Goal: Information Seeking & Learning: Learn about a topic

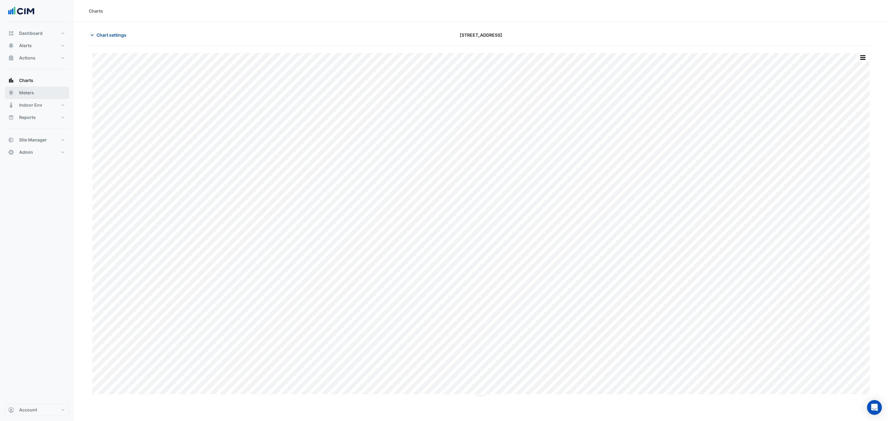
type input "**********"
click at [106, 36] on span "Chart settings" at bounding box center [112, 35] width 30 height 6
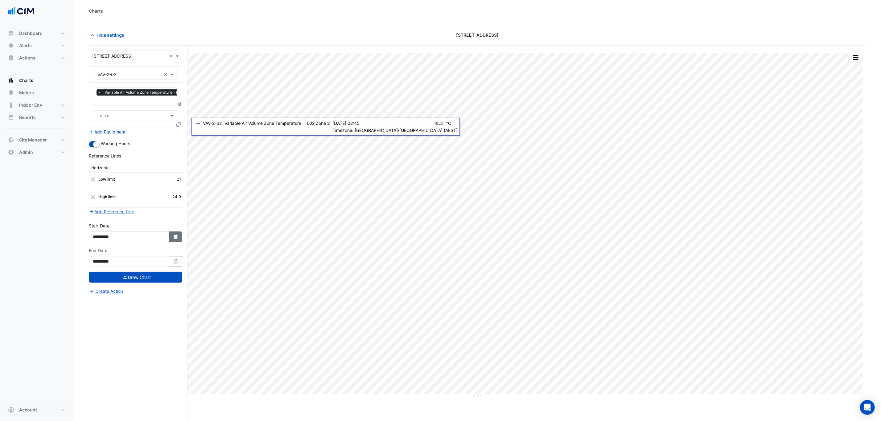
click at [179, 235] on button "Select Date" at bounding box center [176, 237] width 14 height 11
select select "*"
click at [143, 156] on select "**** **** **** **** **** **** **** **** **** **** ****" at bounding box center [140, 156] width 23 height 9
select select "****"
click at [129, 152] on select "**** **** **** **** **** **** **** **** **** **** ****" at bounding box center [140, 156] width 23 height 9
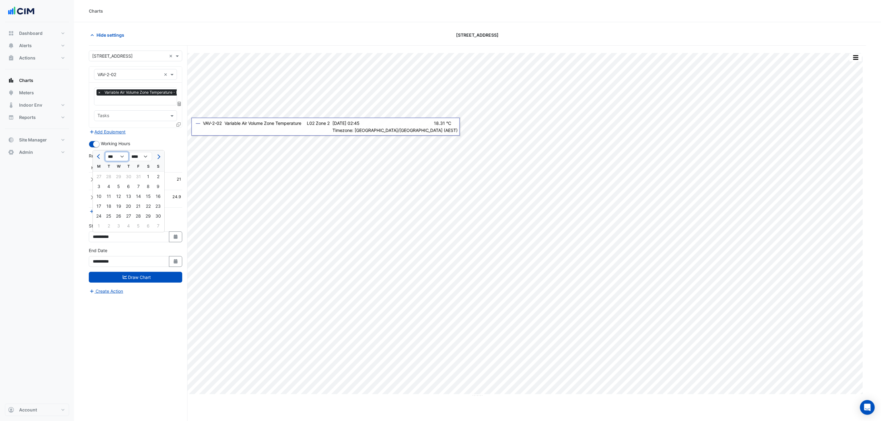
click at [118, 152] on select "*** *** *** *** *** *** *** *** *** *** *** ***" at bounding box center [116, 156] width 23 height 9
select select "*"
click at [105, 152] on select "*** *** *** *** *** *** *** *** *** *** *** ***" at bounding box center [116, 156] width 23 height 9
click at [102, 179] on div "1" at bounding box center [99, 177] width 10 height 10
type input "**********"
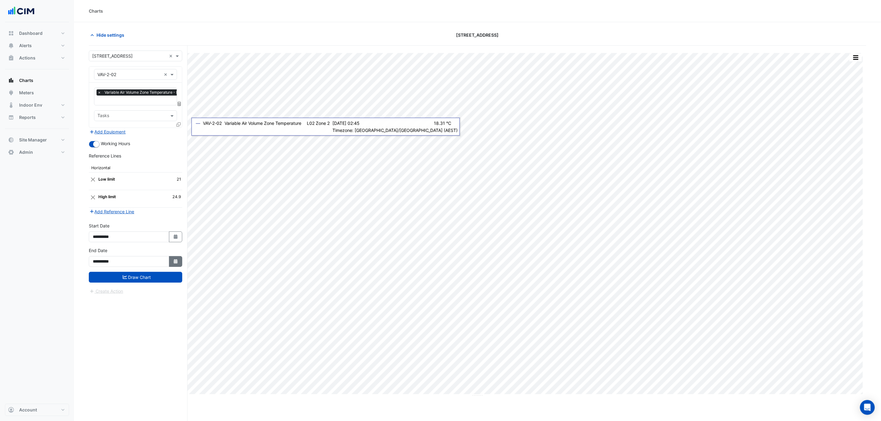
click at [175, 264] on icon "button" at bounding box center [176, 261] width 4 height 4
select select "*"
select select "****"
click at [123, 183] on select "*** *** *** *** *** *** *** *** *** *** *** ***" at bounding box center [116, 181] width 23 height 9
select select "*"
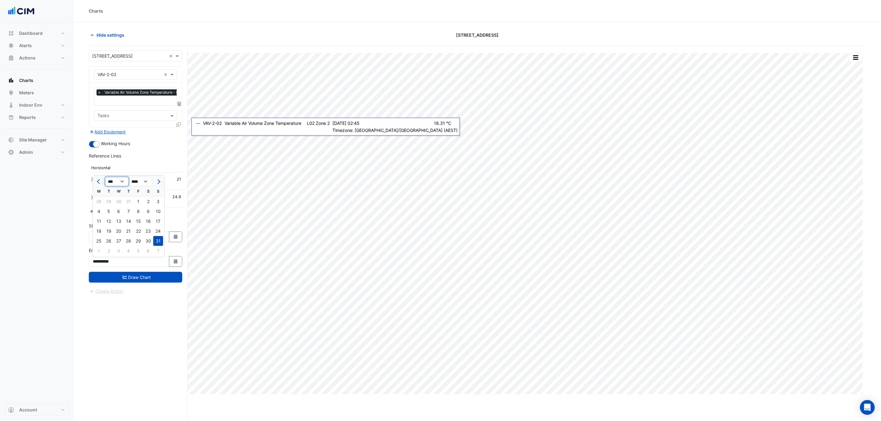
click at [105, 177] on select "*** *** *** *** *** *** *** *** *** *** *** ***" at bounding box center [116, 181] width 23 height 9
click at [106, 200] on div "1" at bounding box center [109, 202] width 10 height 10
type input "**********"
click at [143, 281] on button "Draw Chart" at bounding box center [135, 277] width 93 height 11
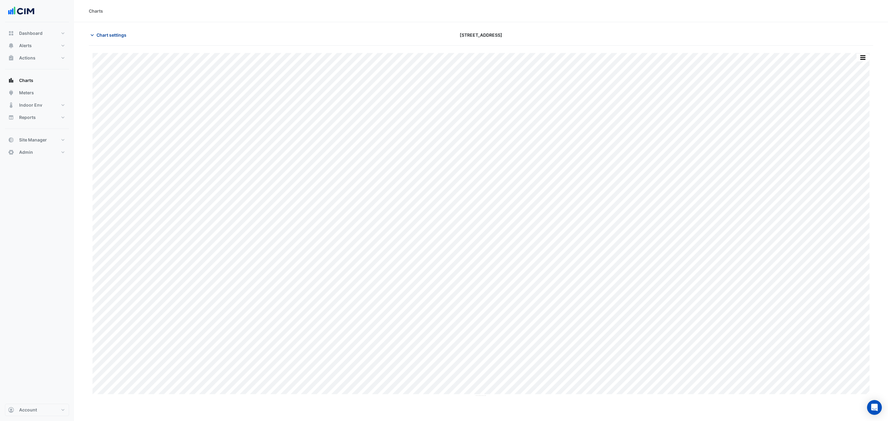
click at [118, 38] on span "Chart settings" at bounding box center [112, 35] width 30 height 6
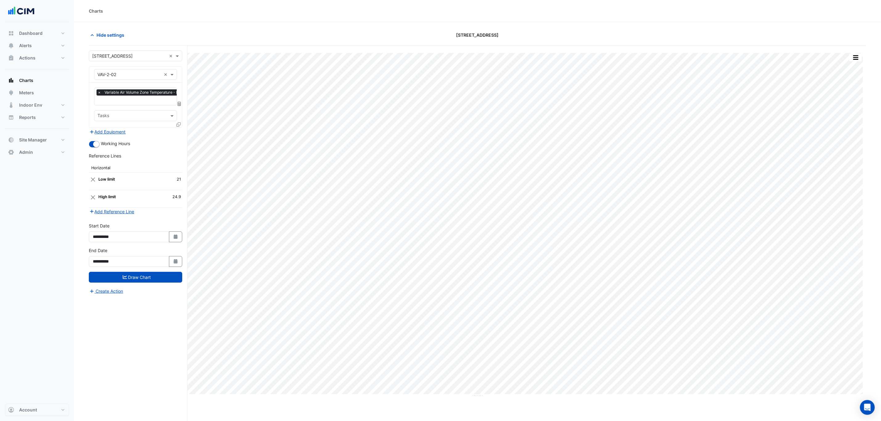
click at [177, 125] on icon at bounding box center [178, 124] width 4 height 4
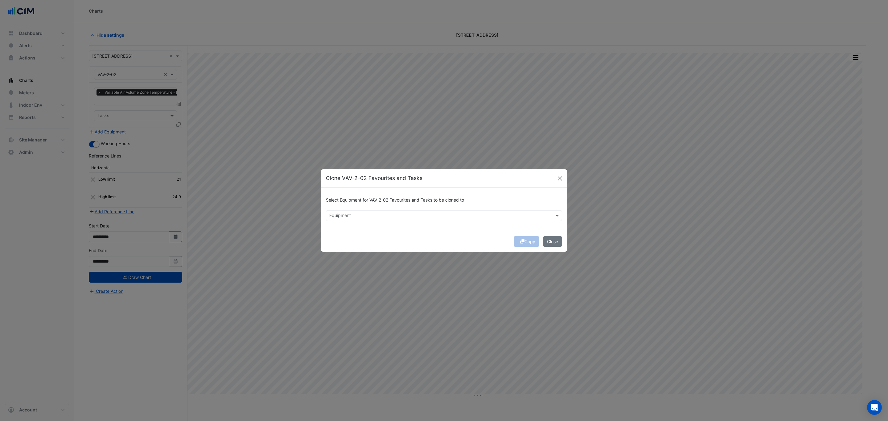
click at [364, 215] on input "text" at bounding box center [440, 216] width 222 height 6
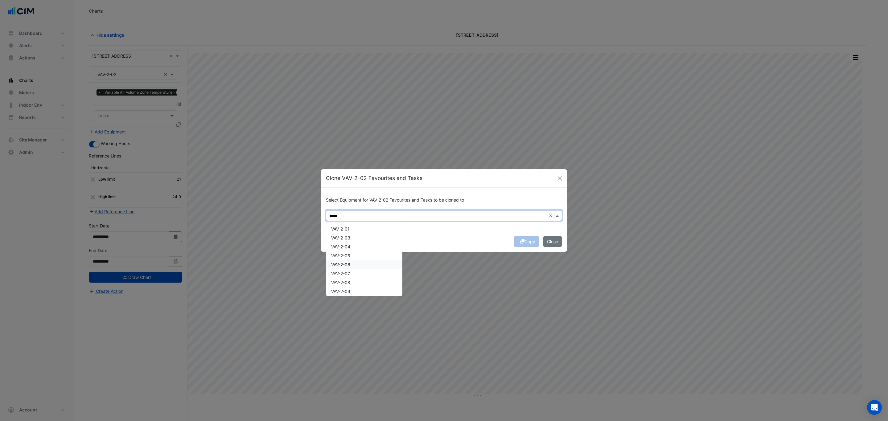
click at [357, 267] on div "VAV-2-06" at bounding box center [364, 264] width 76 height 9
type input "*****"
click at [444, 228] on div "Select Equipment for VAV-2-02 Favourites and Tasks to be cloned to Equipment × …" at bounding box center [444, 209] width 246 height 43
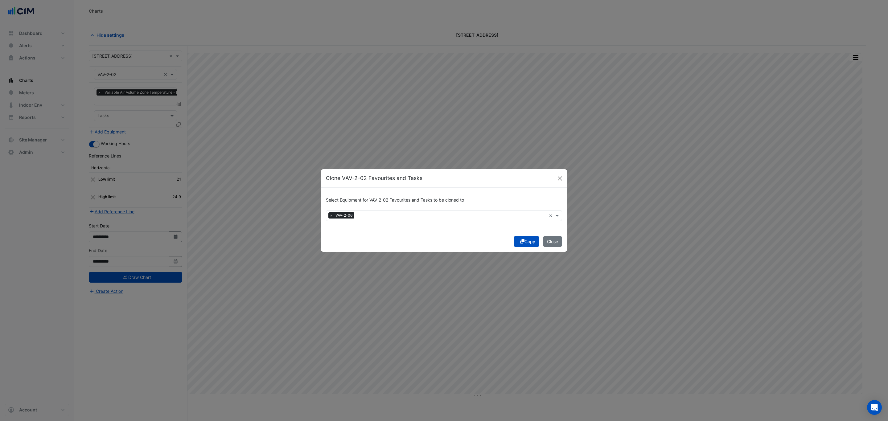
click at [526, 240] on button "Copy" at bounding box center [527, 241] width 26 height 11
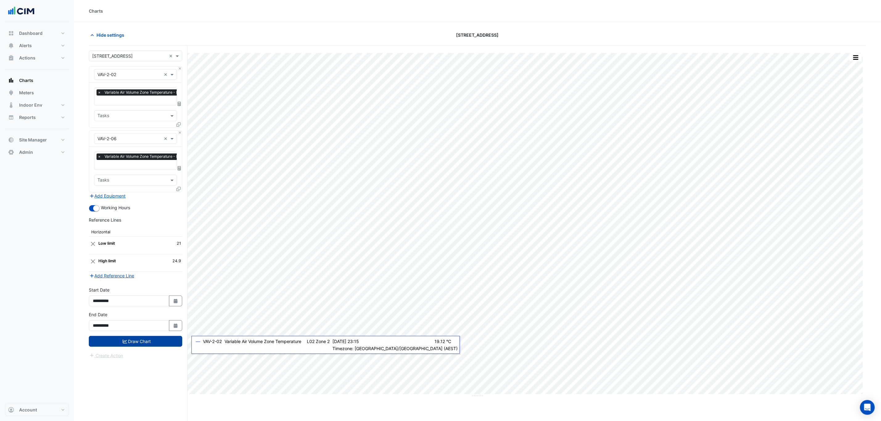
click at [155, 346] on button "Draw Chart" at bounding box center [135, 341] width 93 height 11
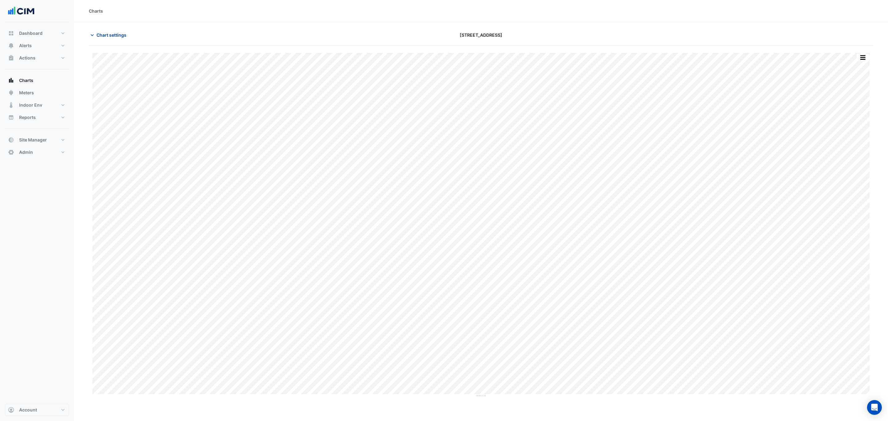
click at [96, 33] on button "Chart settings" at bounding box center [110, 35] width 42 height 11
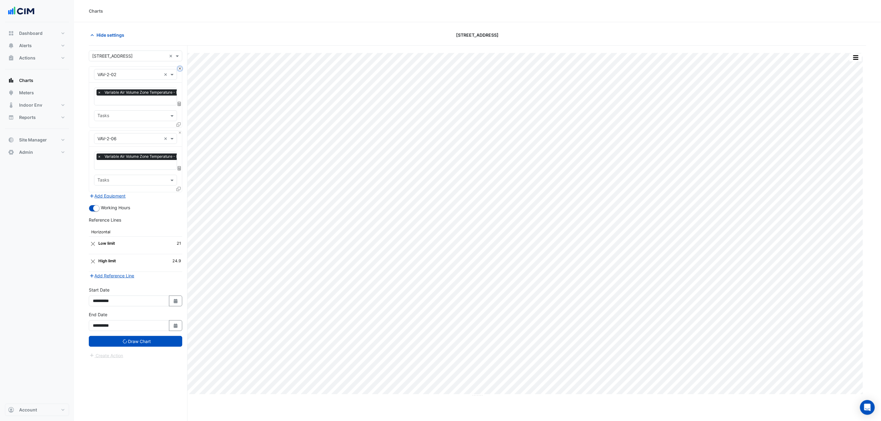
click at [179, 67] on button "Close" at bounding box center [180, 69] width 4 height 4
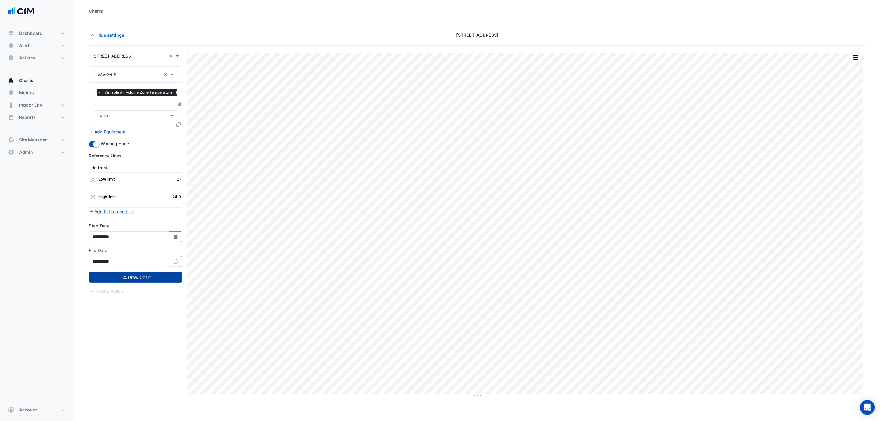
click at [161, 281] on button "Draw Chart" at bounding box center [135, 277] width 93 height 11
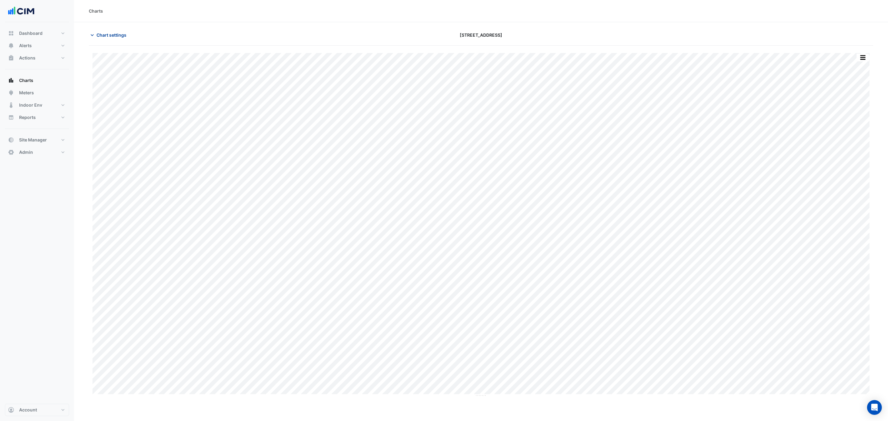
click at [102, 37] on span "Chart settings" at bounding box center [112, 35] width 30 height 6
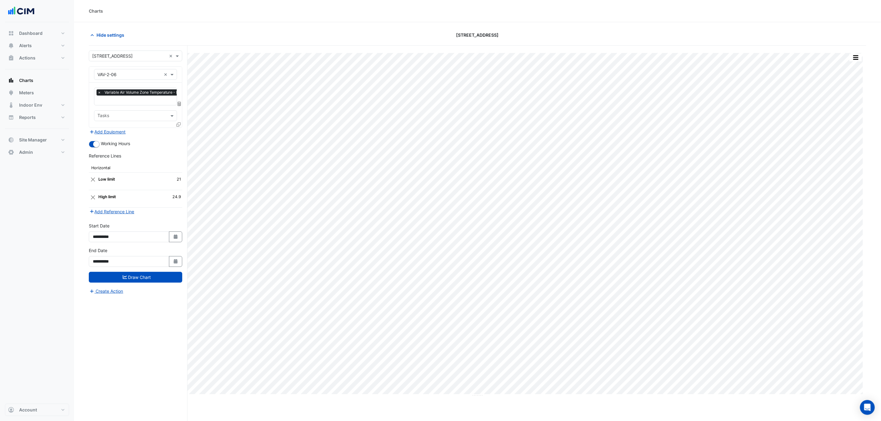
click at [179, 127] on icon at bounding box center [178, 124] width 4 height 4
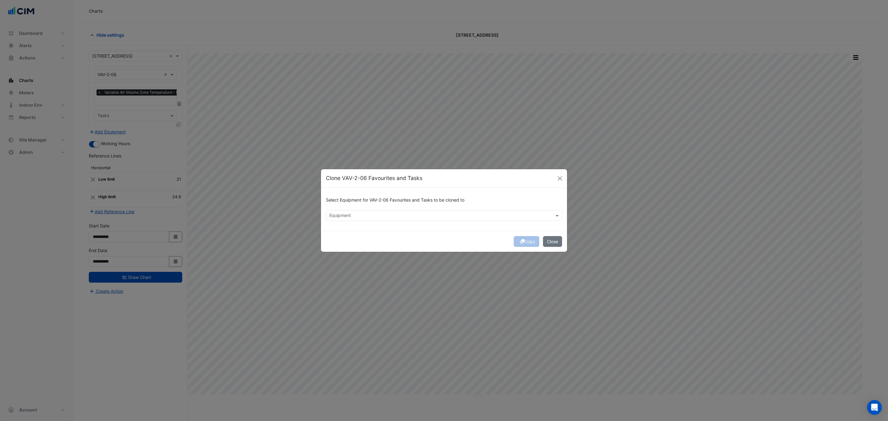
click at [344, 213] on input "text" at bounding box center [440, 216] width 222 height 6
click at [344, 228] on span "VAV-2-12" at bounding box center [340, 228] width 18 height 5
type input "********"
click at [496, 227] on div "Select Equipment for VAV-2-06 Favourites and Tasks to be cloned to Equipment × …" at bounding box center [444, 209] width 246 height 43
click at [526, 242] on button "Copy" at bounding box center [527, 241] width 26 height 11
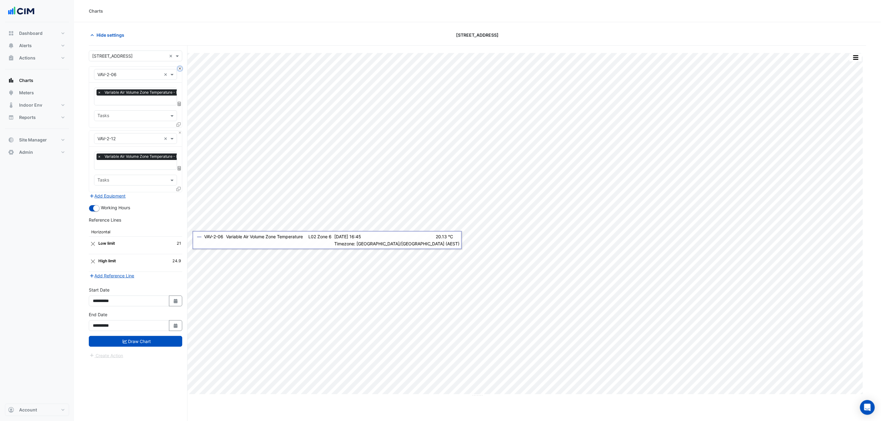
click at [179, 70] on button "Close" at bounding box center [180, 69] width 4 height 4
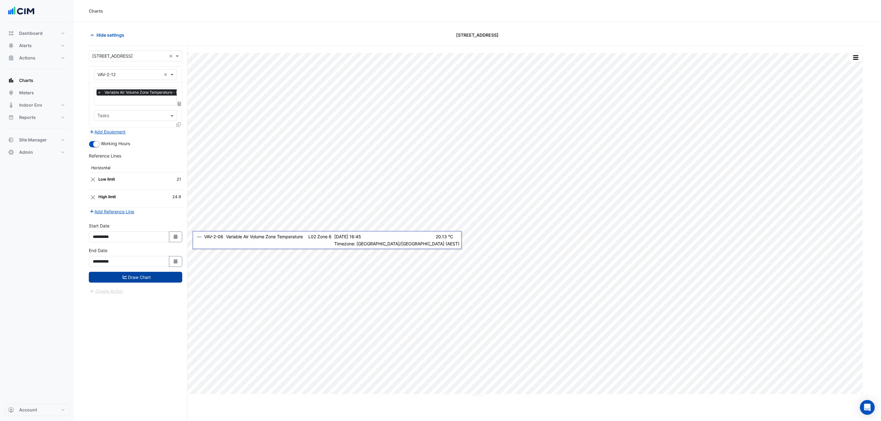
click at [159, 277] on button "Draw Chart" at bounding box center [135, 277] width 93 height 11
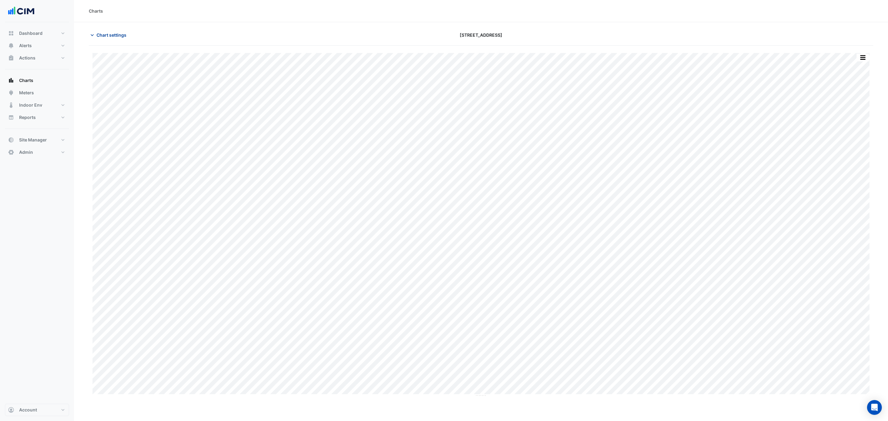
click at [117, 36] on span "Chart settings" at bounding box center [112, 35] width 30 height 6
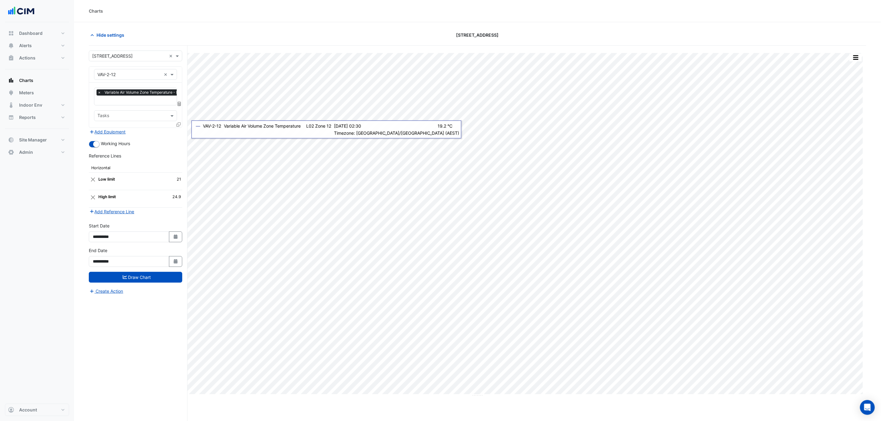
click at [177, 122] on icon at bounding box center [178, 124] width 4 height 4
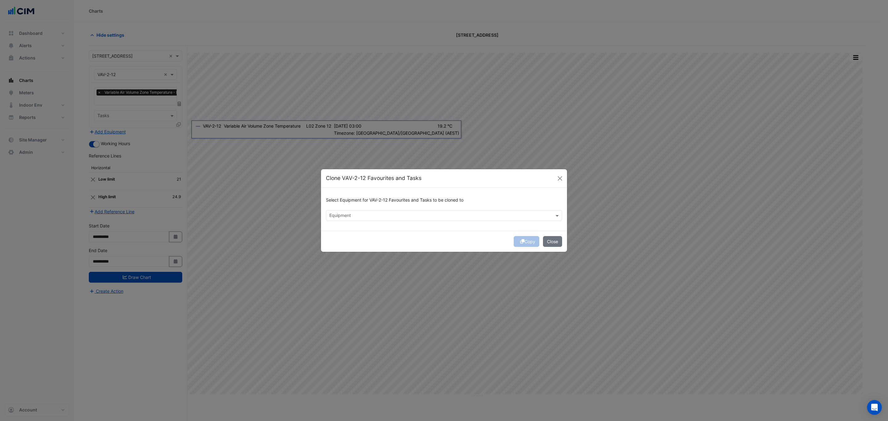
click at [389, 213] on input "text" at bounding box center [440, 216] width 222 height 6
click at [344, 227] on span "VAV-2-16" at bounding box center [340, 228] width 18 height 5
type input "********"
click at [481, 232] on div "Copy Close" at bounding box center [444, 241] width 246 height 21
click at [526, 243] on button "Copy" at bounding box center [527, 241] width 26 height 11
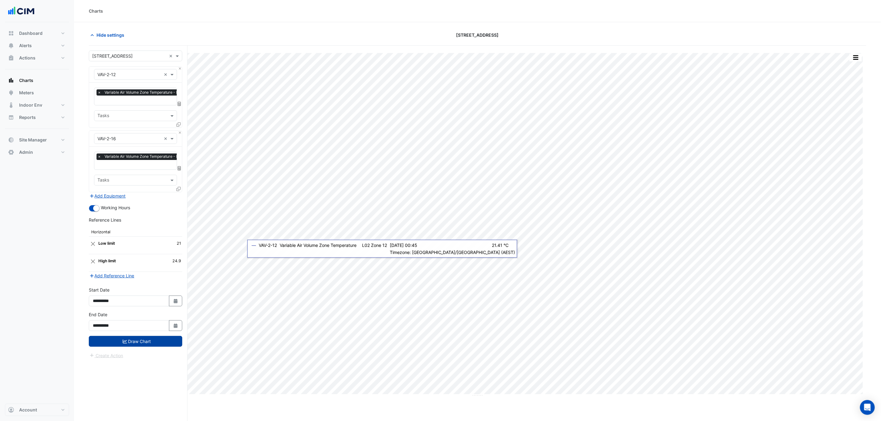
click at [149, 344] on button "Draw Chart" at bounding box center [135, 341] width 93 height 11
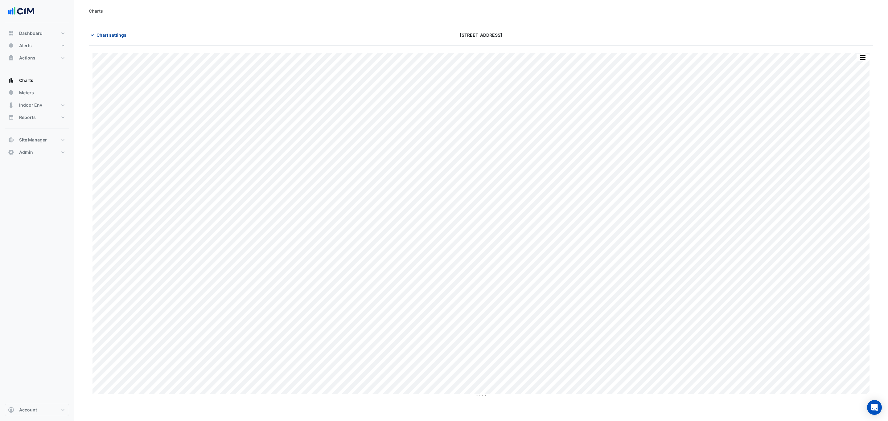
click at [103, 36] on span "Chart settings" at bounding box center [112, 35] width 30 height 6
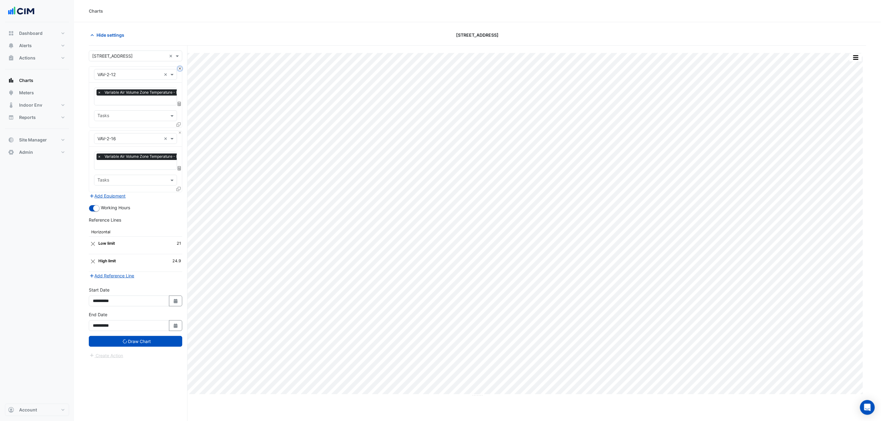
click at [179, 69] on button "Close" at bounding box center [180, 69] width 4 height 4
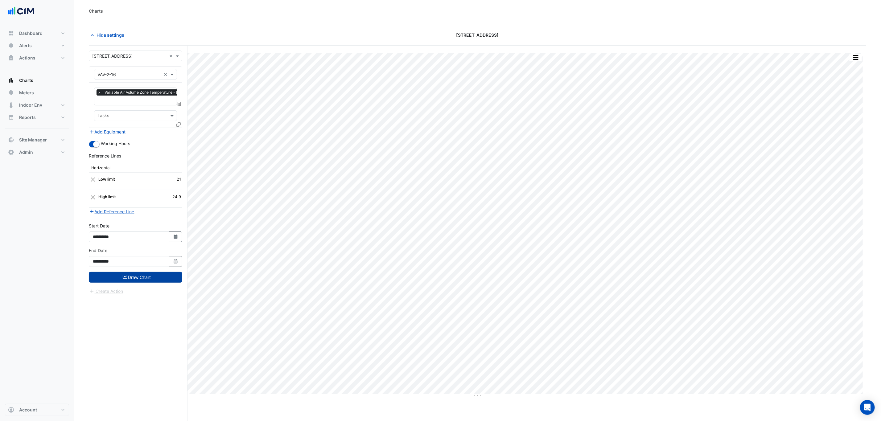
click at [161, 279] on button "Draw Chart" at bounding box center [135, 277] width 93 height 11
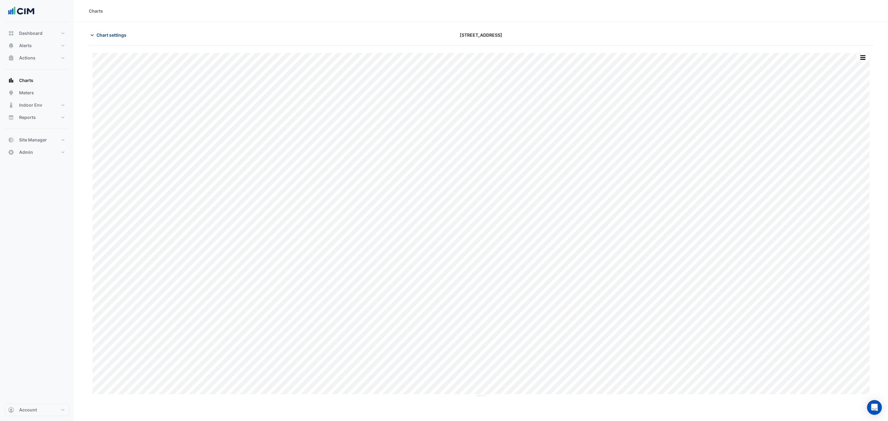
click at [121, 38] on span "Chart settings" at bounding box center [112, 35] width 30 height 6
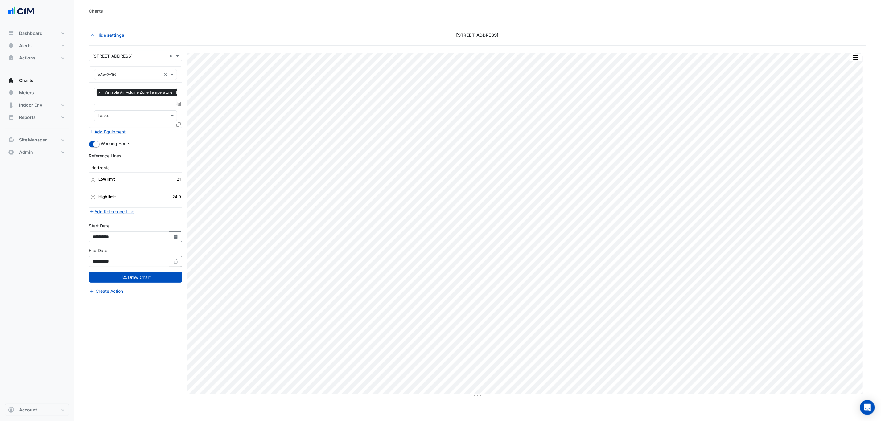
click at [179, 123] on icon at bounding box center [178, 124] width 4 height 4
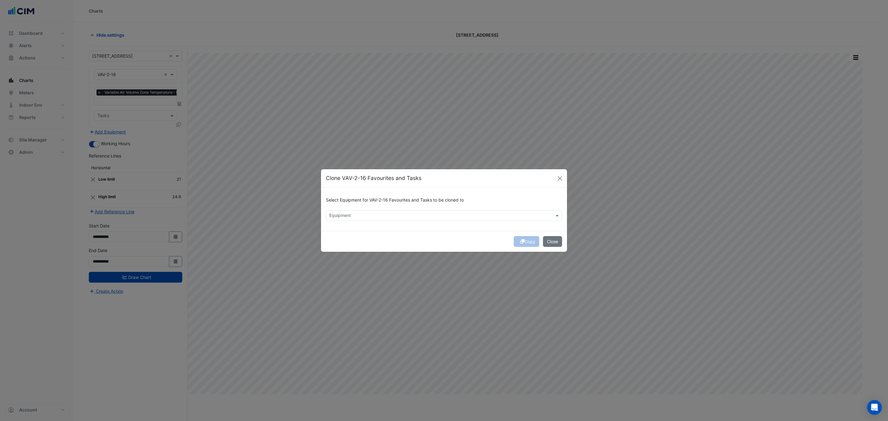
click at [352, 215] on input "text" at bounding box center [440, 216] width 222 height 6
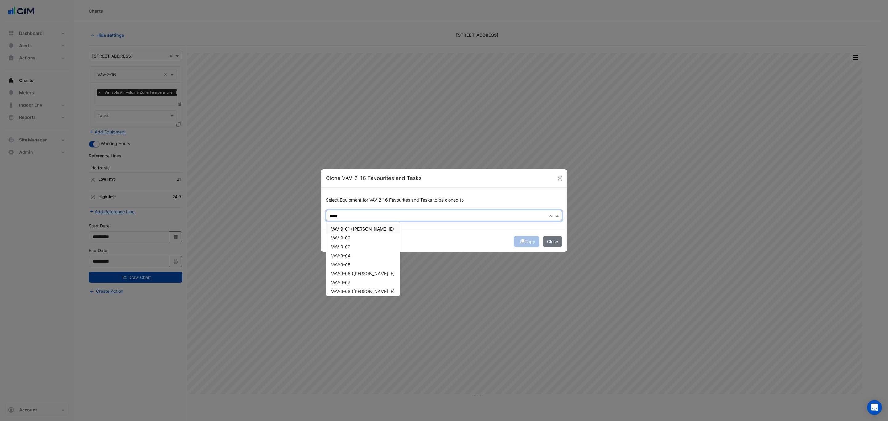
click at [361, 228] on span "VAV-9-01 ([PERSON_NAME] IE)" at bounding box center [362, 228] width 63 height 5
type input "*****"
click at [442, 234] on div "Copy Close" at bounding box center [444, 241] width 246 height 21
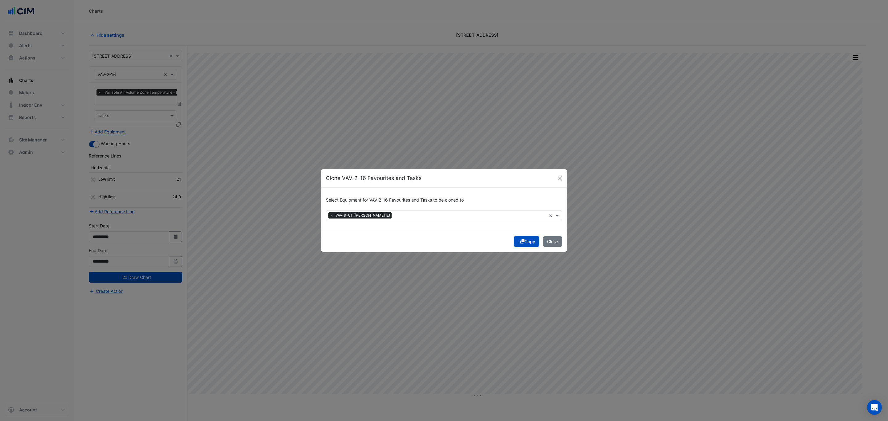
click at [528, 241] on button "Copy" at bounding box center [527, 241] width 26 height 11
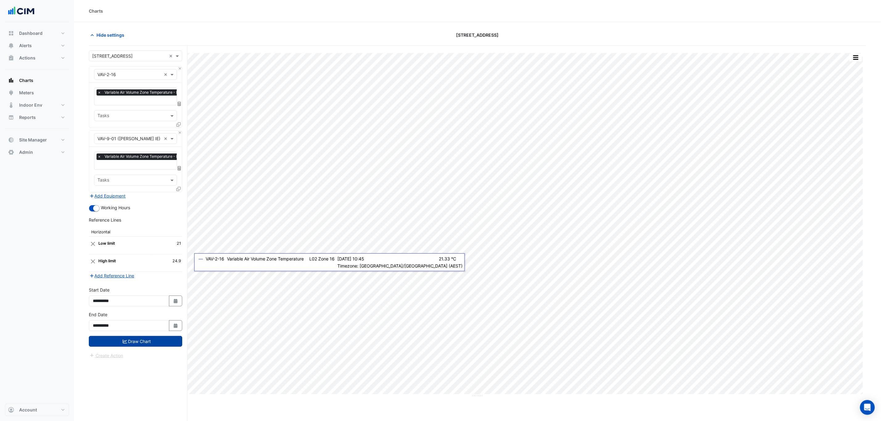
click at [160, 343] on button "Draw Chart" at bounding box center [135, 341] width 93 height 11
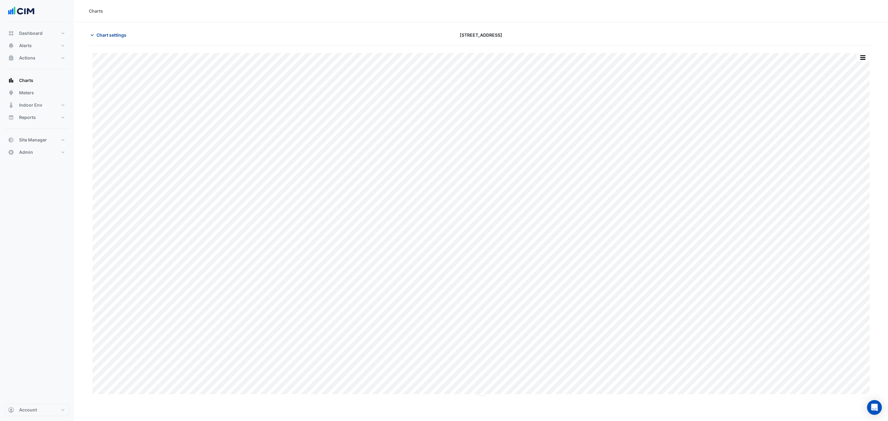
click at [117, 34] on span "Chart settings" at bounding box center [112, 35] width 30 height 6
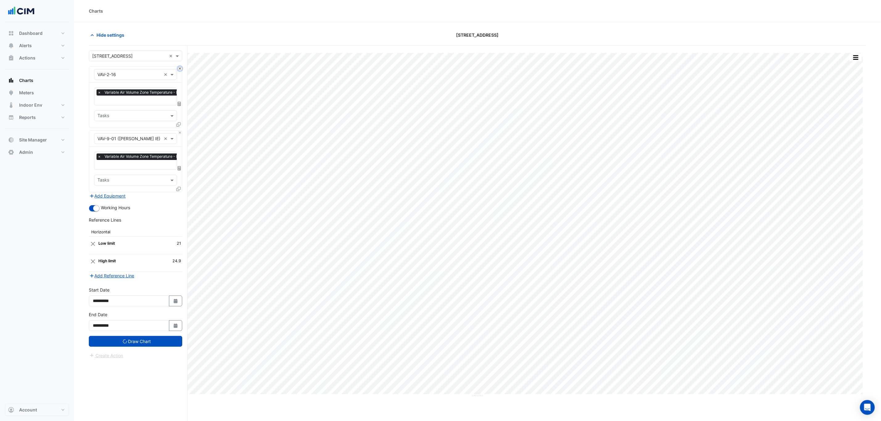
click at [180, 70] on button "Close" at bounding box center [180, 69] width 4 height 4
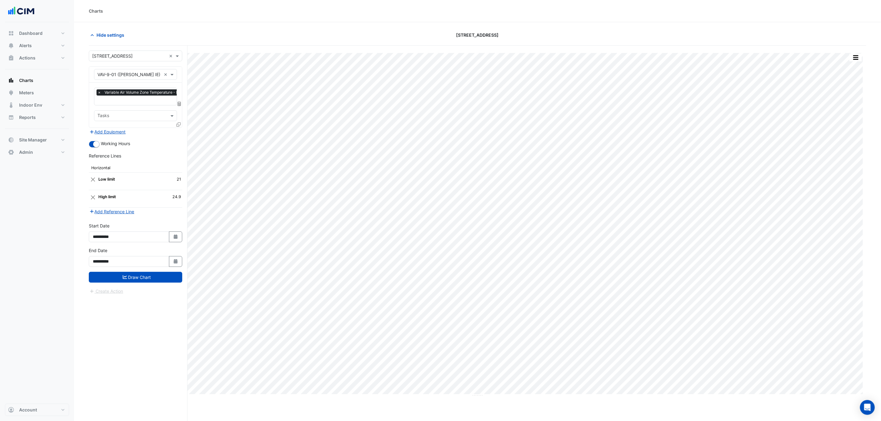
click at [179, 124] on icon at bounding box center [178, 124] width 4 height 4
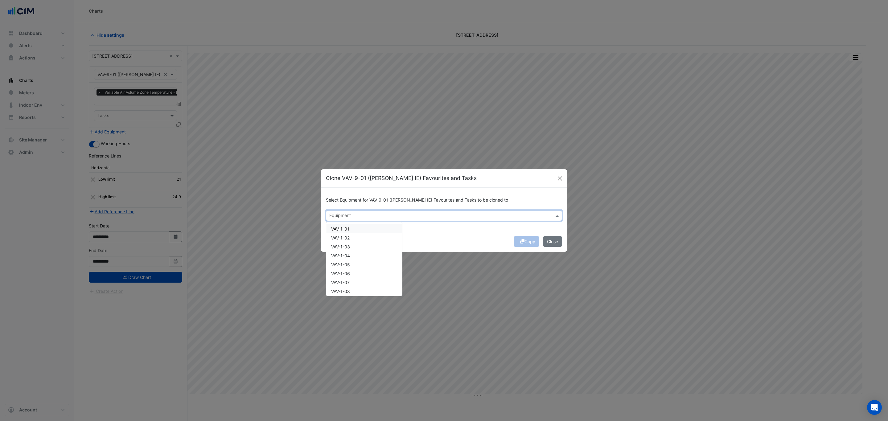
click at [368, 214] on input "text" at bounding box center [440, 216] width 222 height 6
click at [140, 146] on ngb-modal-window "Clone VAV-9-01 (NABERS IE) Favourites and Tasks Select Equipment for VAV-9-01 (…" at bounding box center [444, 210] width 888 height 421
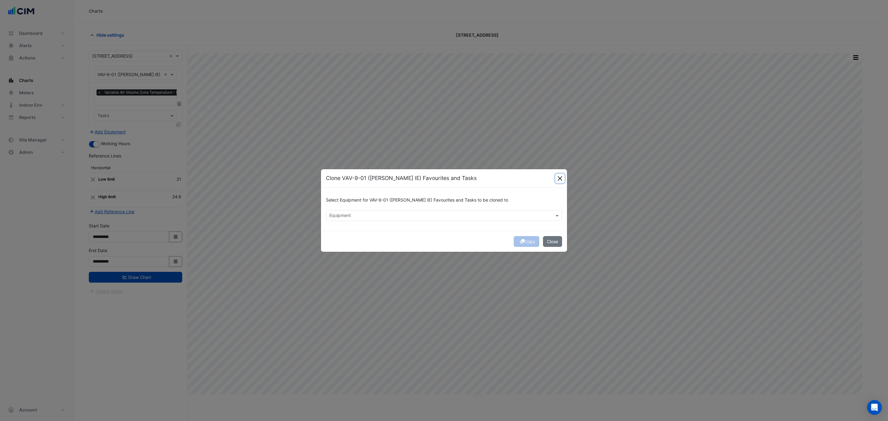
click at [561, 177] on button "Close" at bounding box center [559, 178] width 9 height 9
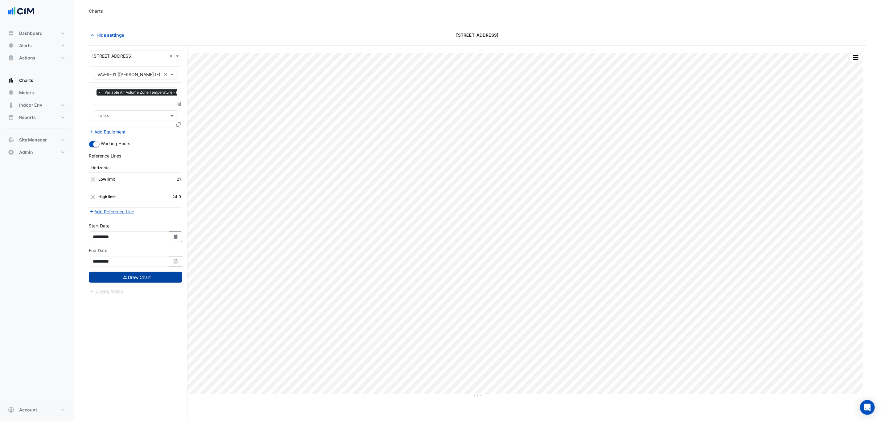
click at [139, 281] on button "Draw Chart" at bounding box center [135, 277] width 93 height 11
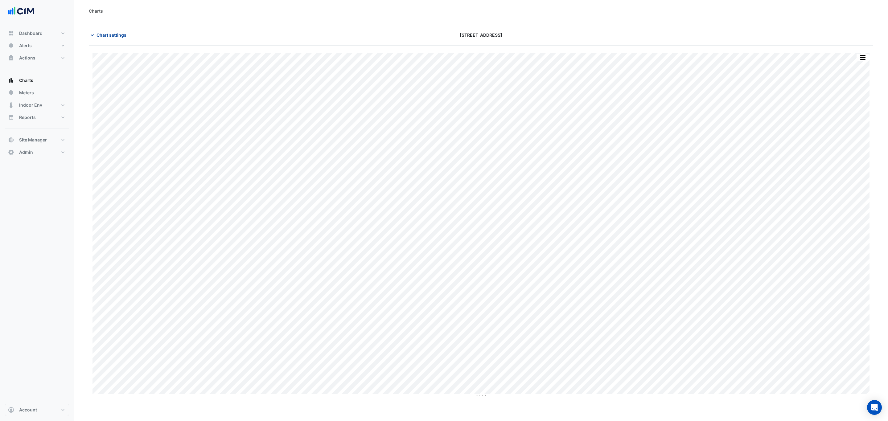
click at [124, 32] on span "Chart settings" at bounding box center [112, 35] width 30 height 6
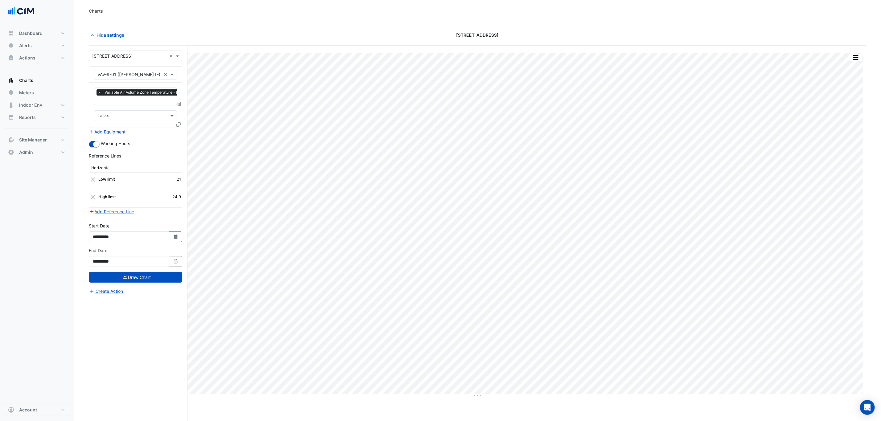
click at [178, 122] on icon at bounding box center [178, 124] width 4 height 4
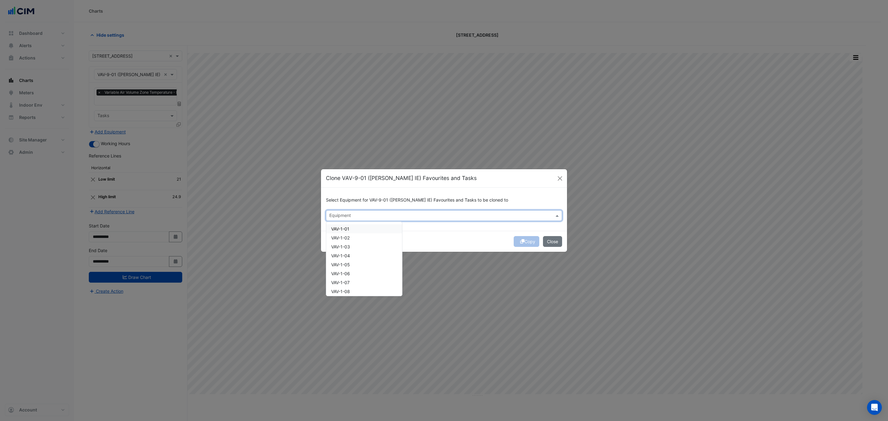
click at [389, 220] on div at bounding box center [439, 216] width 223 height 8
click at [364, 265] on span "VAV-9-06 (NABERS IE)" at bounding box center [363, 264] width 64 height 5
type input "*****"
click at [404, 227] on div "Select Equipment for VAV-9-01 (NABERS IE) Favourites and Tasks to be cloned to …" at bounding box center [444, 209] width 246 height 43
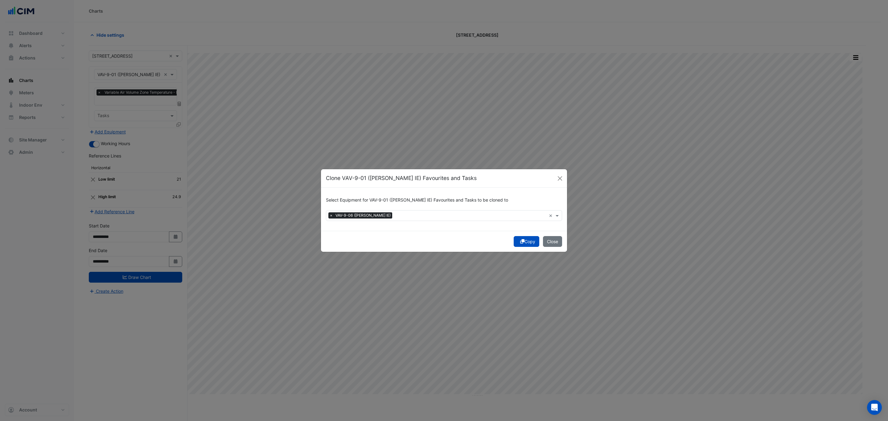
click at [525, 244] on button "Copy" at bounding box center [527, 241] width 26 height 11
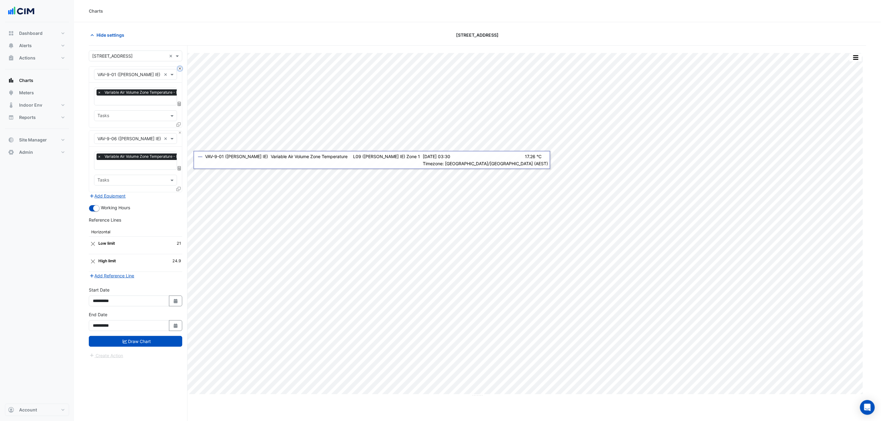
click at [179, 68] on button "Close" at bounding box center [180, 69] width 4 height 4
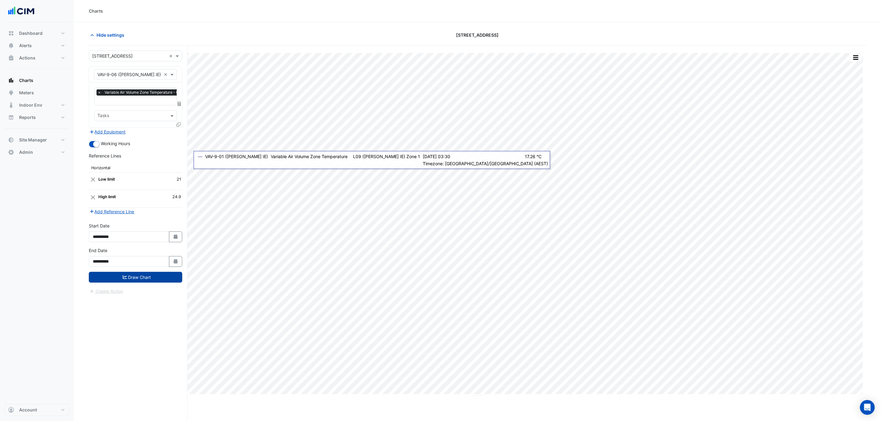
click at [170, 281] on button "Draw Chart" at bounding box center [135, 277] width 93 height 11
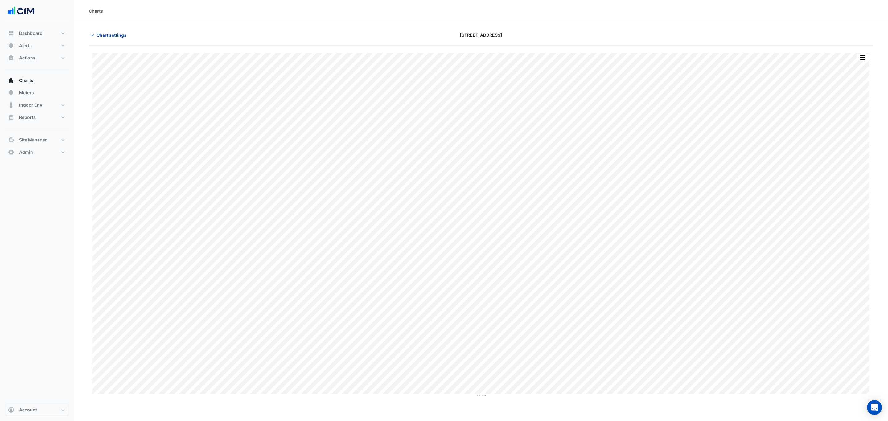
click at [118, 37] on span "Chart settings" at bounding box center [112, 35] width 30 height 6
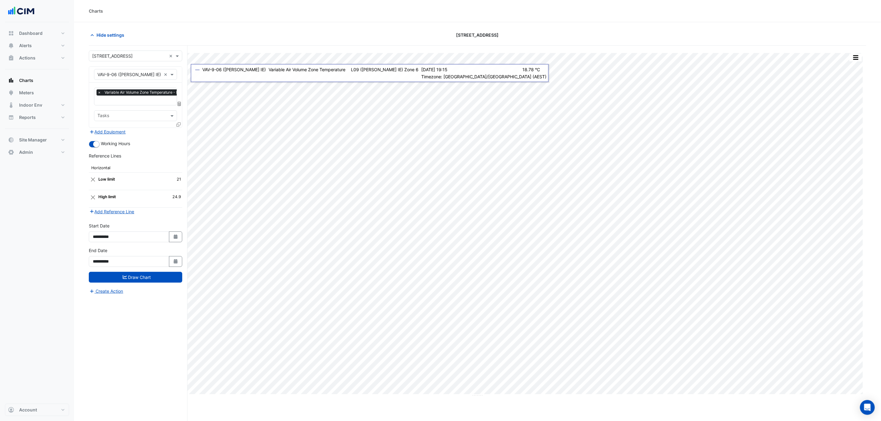
click at [179, 123] on icon at bounding box center [178, 124] width 4 height 4
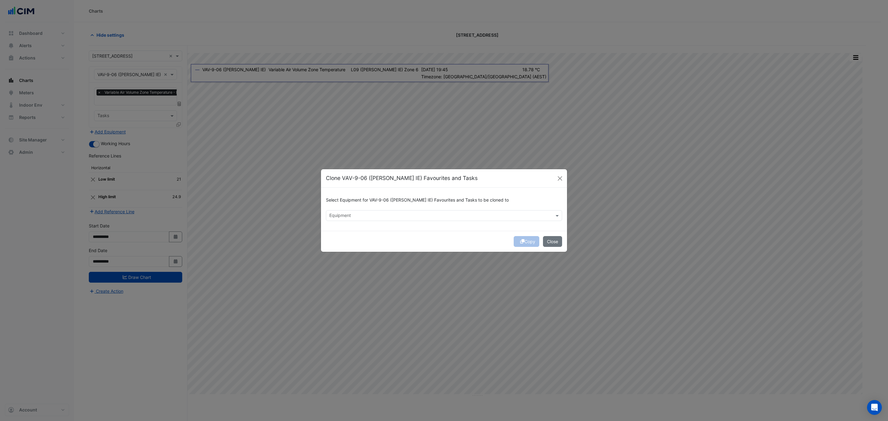
click at [388, 216] on input "text" at bounding box center [440, 216] width 222 height 6
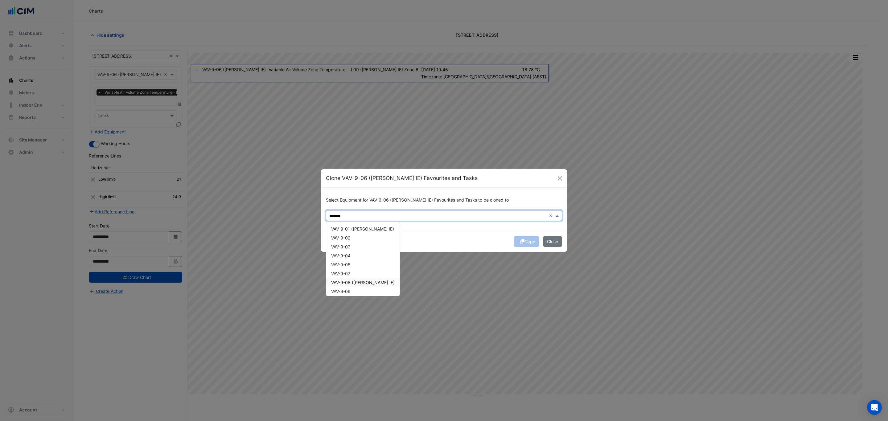
click at [370, 282] on span "VAV-9-08 ([PERSON_NAME] IE)" at bounding box center [363, 282] width 64 height 5
click at [429, 217] on input "*******" at bounding box center [471, 216] width 152 height 6
type input "*******"
click at [427, 234] on div "Copy Close" at bounding box center [444, 241] width 246 height 21
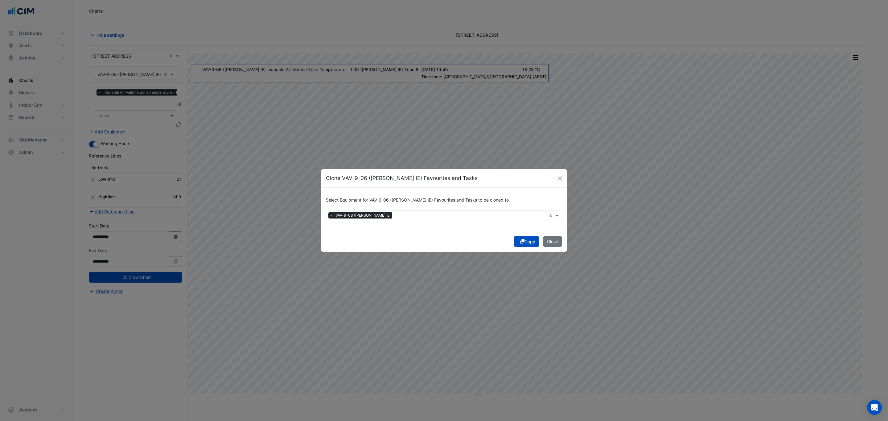
click at [523, 242] on button "Copy" at bounding box center [527, 241] width 26 height 11
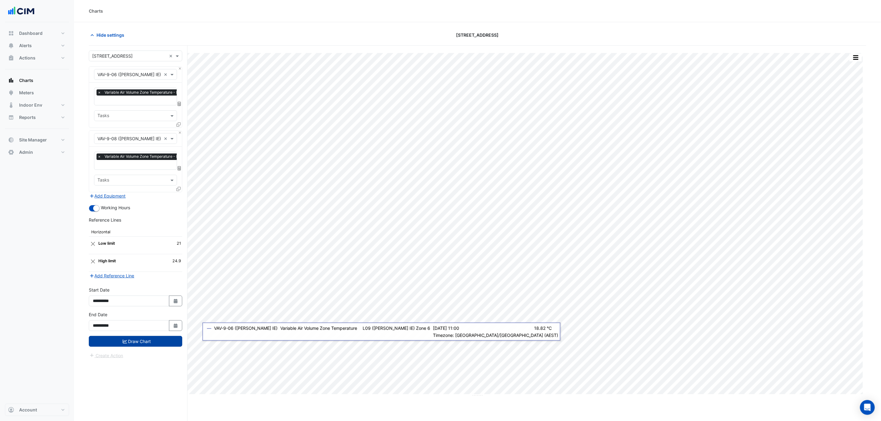
click at [153, 342] on button "Draw Chart" at bounding box center [135, 341] width 93 height 11
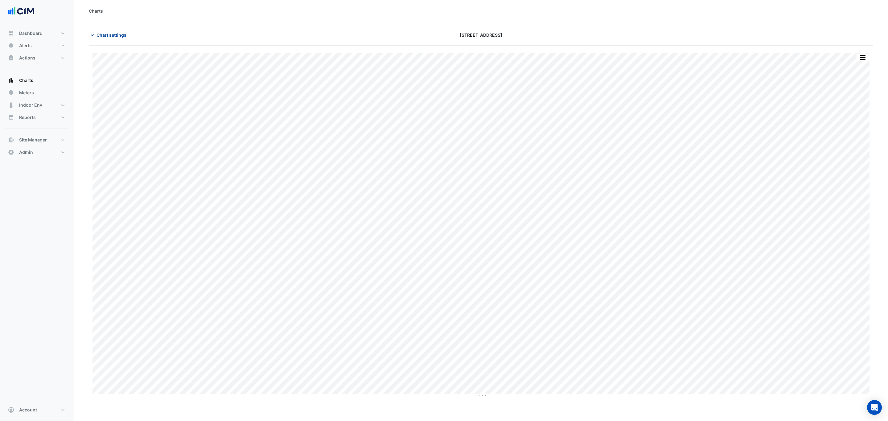
click at [110, 35] on span "Chart settings" at bounding box center [112, 35] width 30 height 6
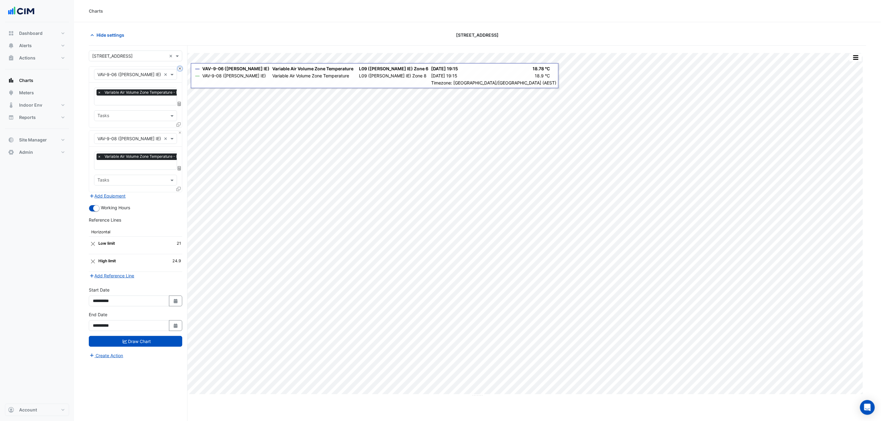
click at [180, 71] on button "Close" at bounding box center [180, 69] width 4 height 4
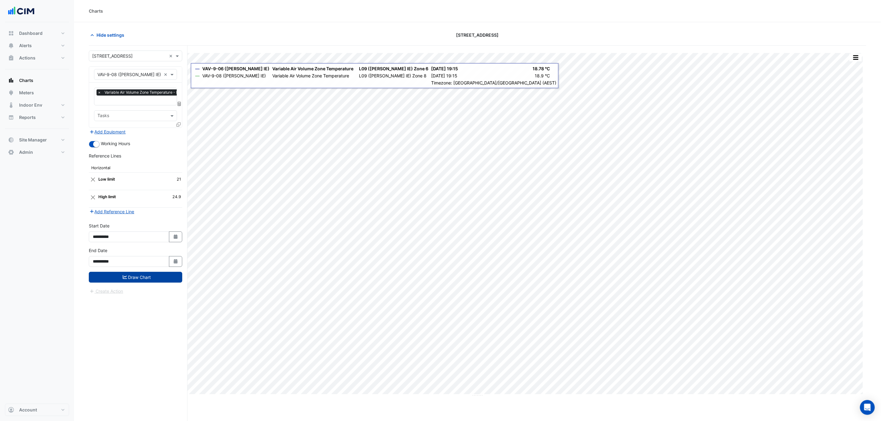
click at [145, 282] on button "Draw Chart" at bounding box center [135, 277] width 93 height 11
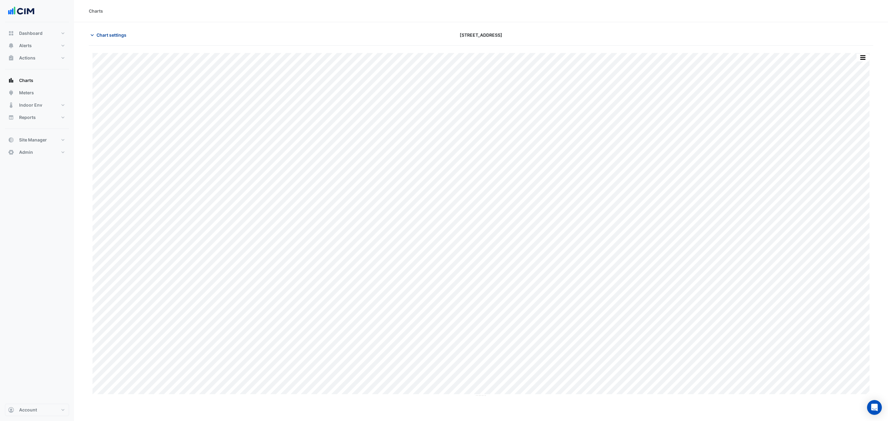
click at [116, 33] on span "Chart settings" at bounding box center [112, 35] width 30 height 6
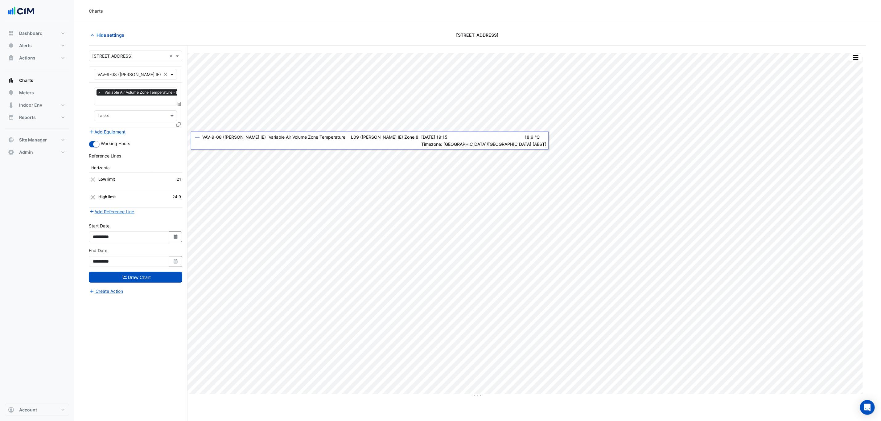
click at [173, 74] on span at bounding box center [173, 74] width 8 height 6
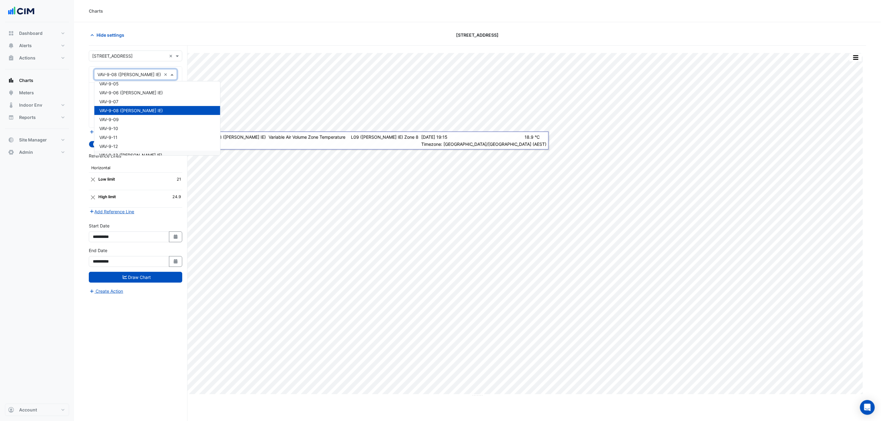
click at [156, 151] on div "VAV-9-13 (NABERS IE)" at bounding box center [157, 155] width 126 height 9
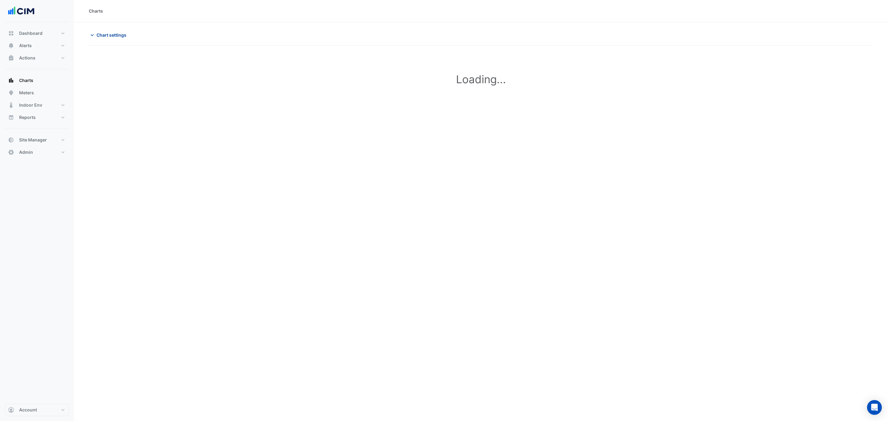
click at [122, 40] on button "Chart settings" at bounding box center [110, 35] width 42 height 11
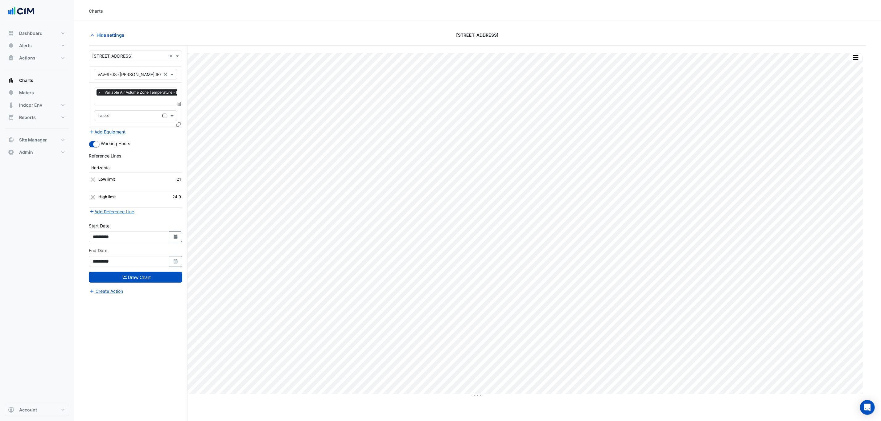
type input "**********"
click at [179, 126] on icon at bounding box center [178, 124] width 4 height 4
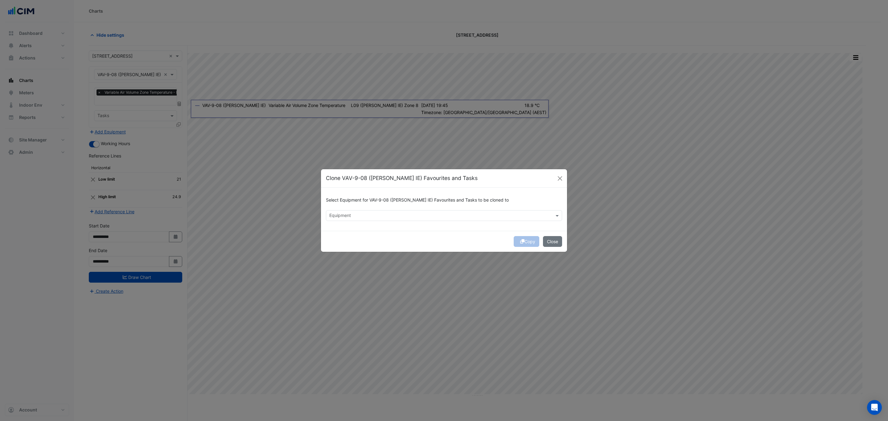
click at [344, 213] on input "text" at bounding box center [440, 216] width 222 height 6
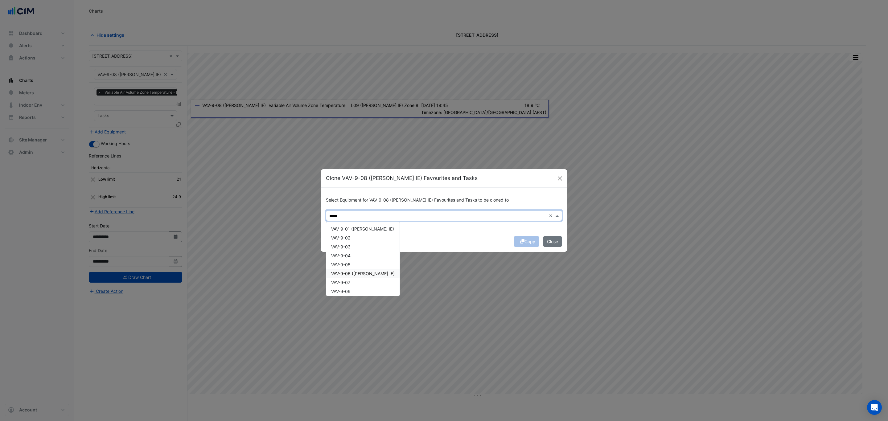
scroll to position [92, 0]
click at [348, 236] on span "VAV-9-13 ([PERSON_NAME] IE)" at bounding box center [362, 234] width 63 height 5
type input "*****"
click at [437, 229] on div "Select Equipment for VAV-9-08 ([PERSON_NAME] IE) Favourites and Tasks to be clo…" at bounding box center [444, 209] width 246 height 43
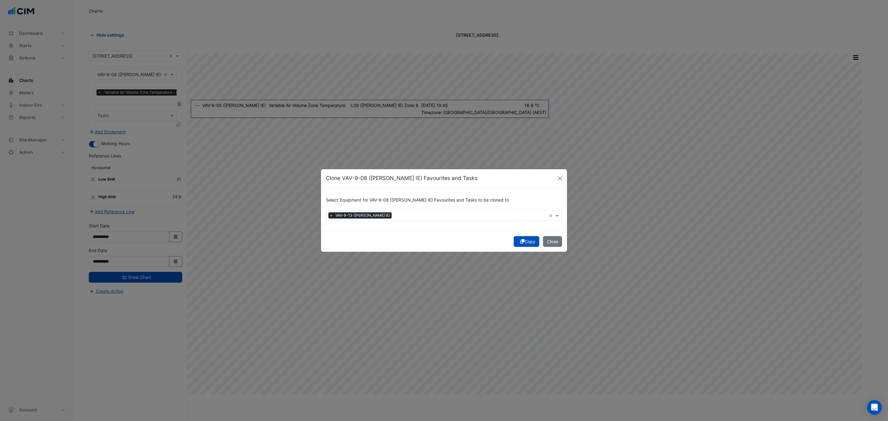
click at [525, 241] on button "Copy" at bounding box center [527, 241] width 26 height 11
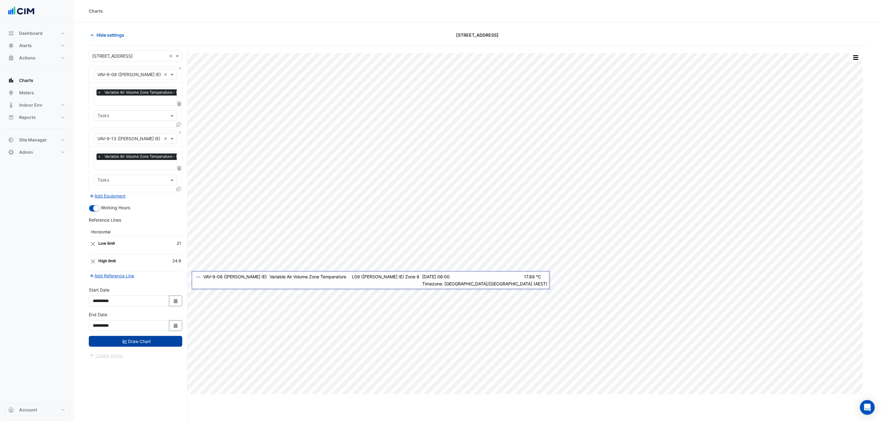
click at [134, 347] on button "Draw Chart" at bounding box center [135, 341] width 93 height 11
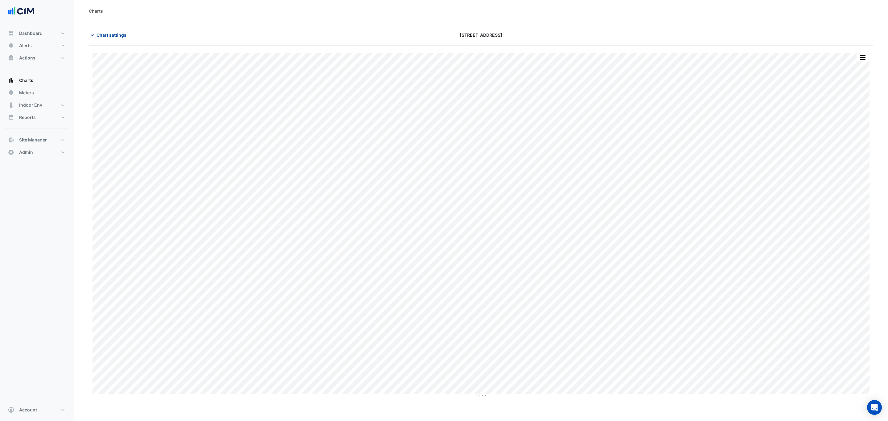
click at [112, 37] on span "Chart settings" at bounding box center [112, 35] width 30 height 6
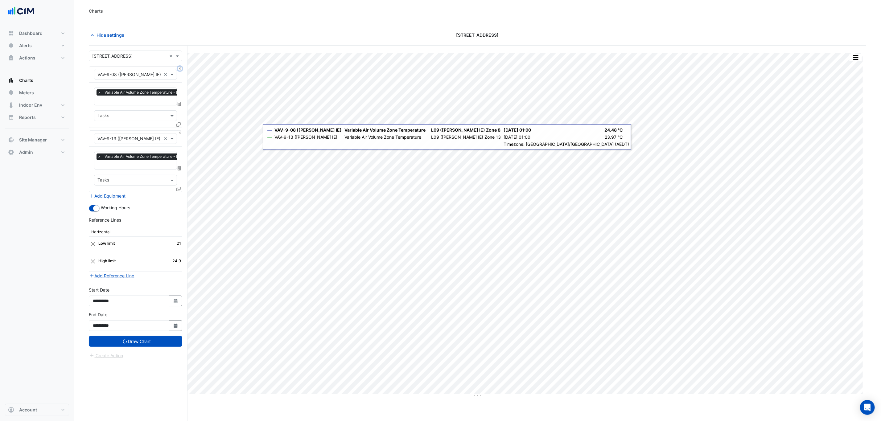
click at [179, 70] on button "Close" at bounding box center [180, 69] width 4 height 4
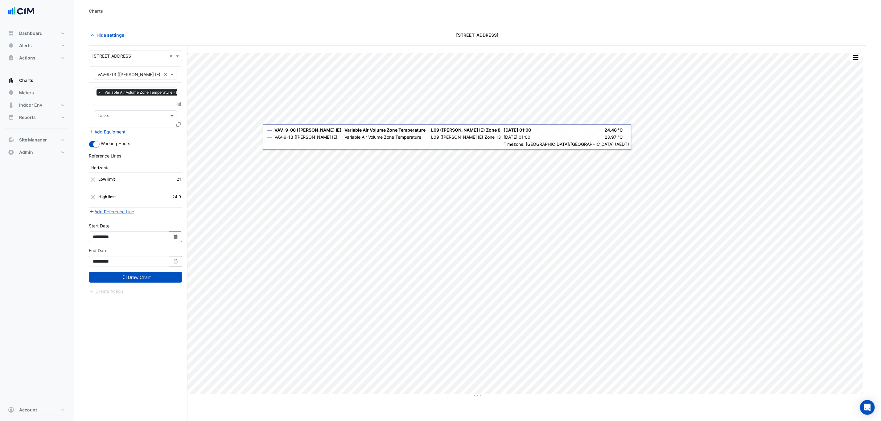
click at [192, 31] on div "Hide settings" at bounding box center [215, 35] width 261 height 11
click at [108, 35] on span "Hide settings" at bounding box center [111, 35] width 28 height 6
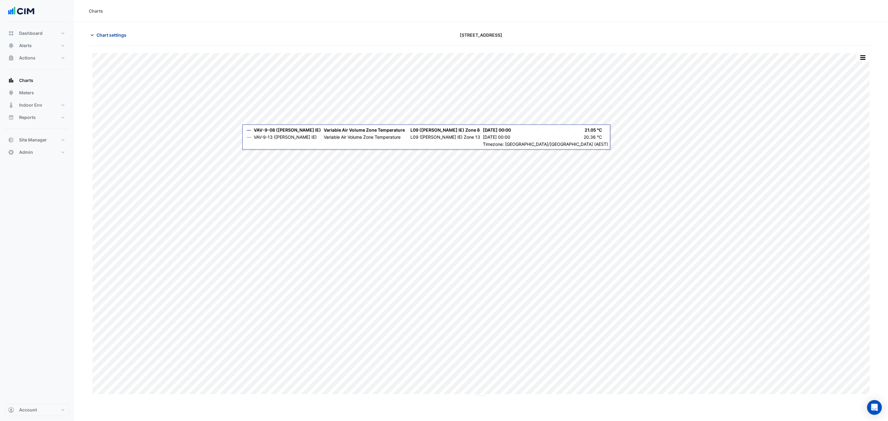
click at [114, 33] on span "Chart settings" at bounding box center [112, 35] width 30 height 6
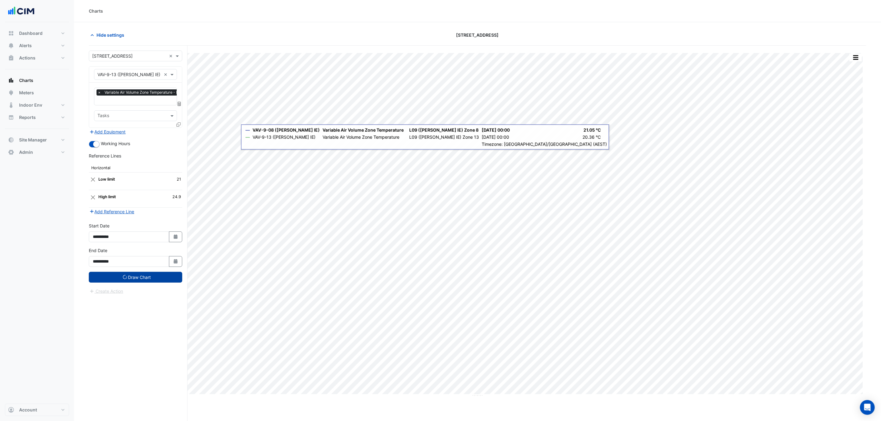
click at [134, 281] on button "Draw Chart" at bounding box center [135, 277] width 93 height 11
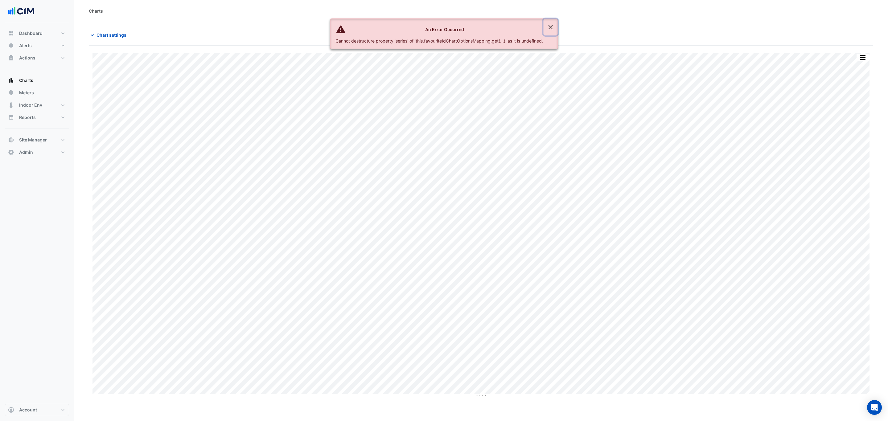
click at [550, 28] on button "Close" at bounding box center [551, 27] width 14 height 17
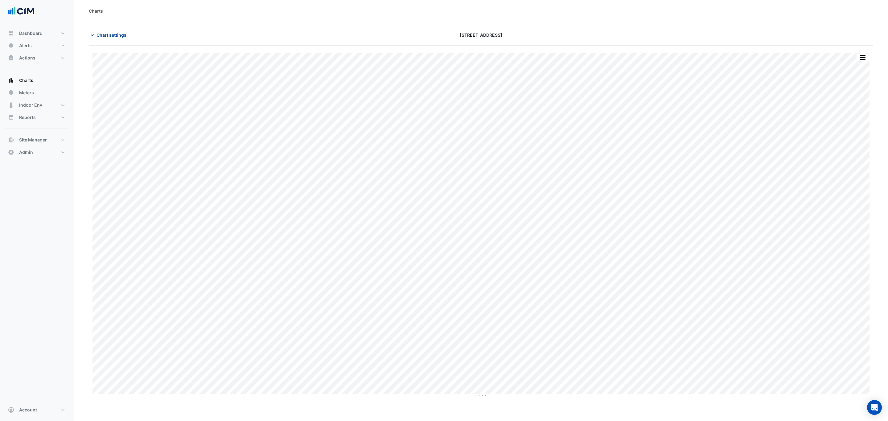
click at [107, 33] on span "Chart settings" at bounding box center [112, 35] width 30 height 6
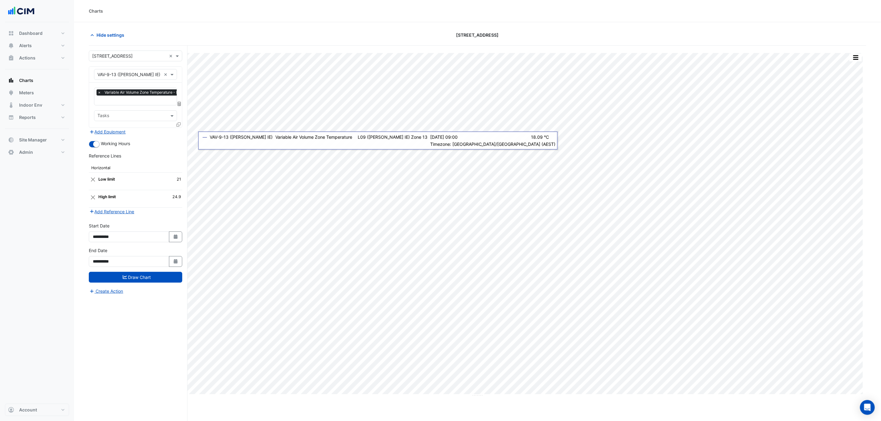
click at [179, 123] on icon at bounding box center [178, 124] width 4 height 4
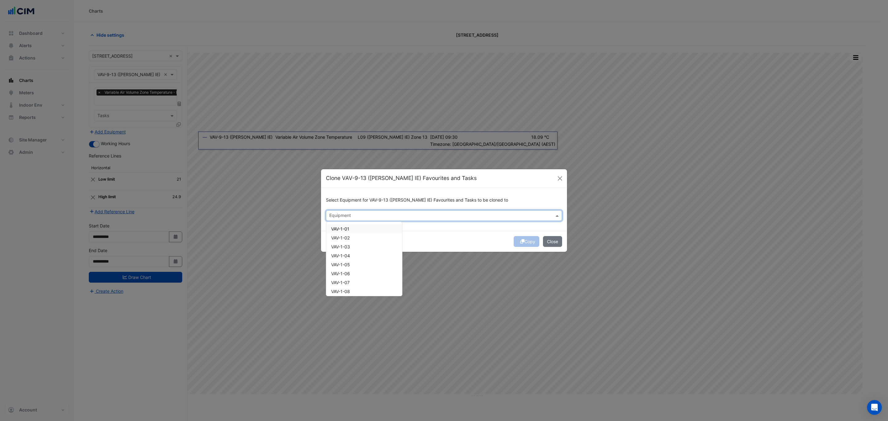
click at [398, 210] on div "Equipment" at bounding box center [444, 215] width 236 height 11
click at [339, 236] on span "VAV-13-02" at bounding box center [341, 237] width 21 height 5
type input "*******"
click at [452, 237] on div "Copy Close" at bounding box center [444, 241] width 246 height 21
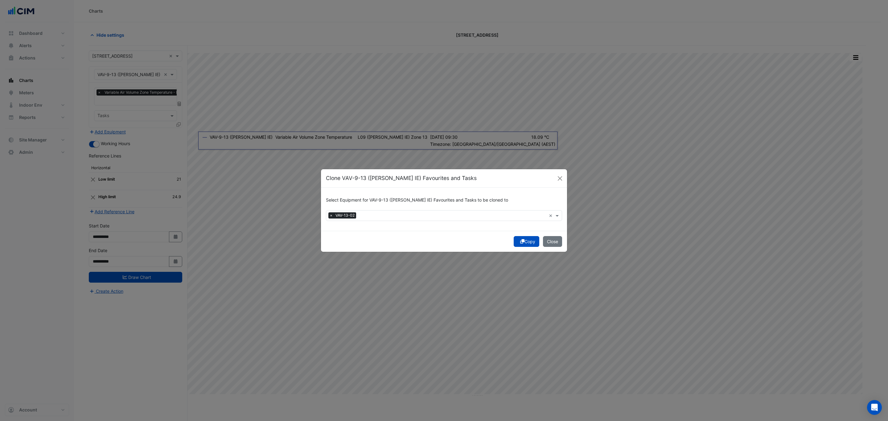
click at [523, 242] on button "Copy" at bounding box center [527, 241] width 26 height 11
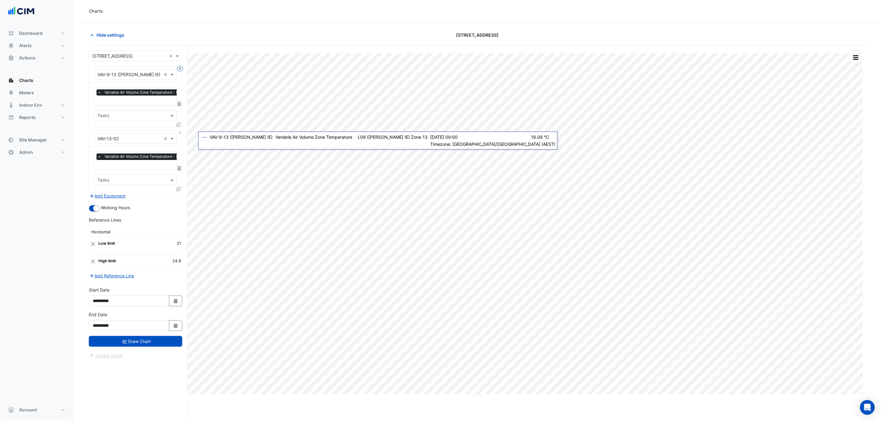
click at [178, 70] on button "Close" at bounding box center [180, 69] width 4 height 4
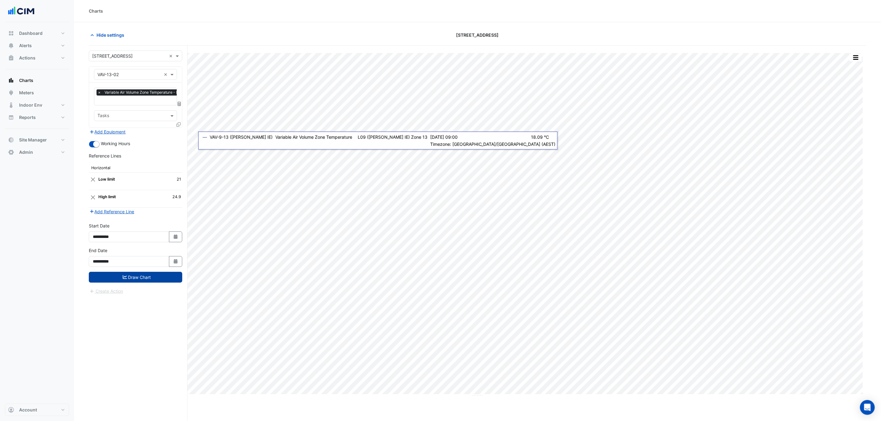
click at [147, 280] on button "Draw Chart" at bounding box center [135, 277] width 93 height 11
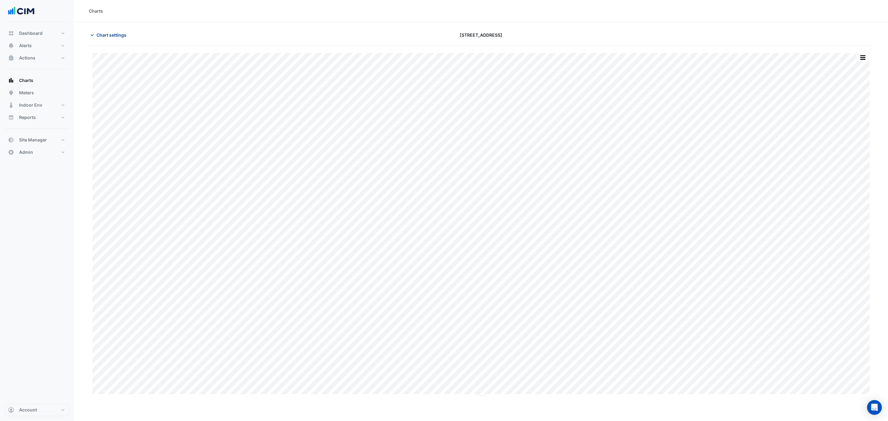
click at [122, 34] on span "Chart settings" at bounding box center [112, 35] width 30 height 6
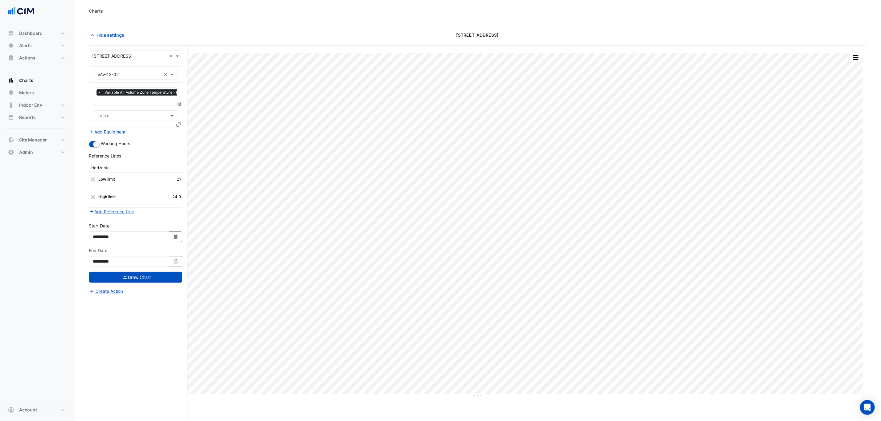
click at [178, 124] on icon at bounding box center [178, 124] width 4 height 4
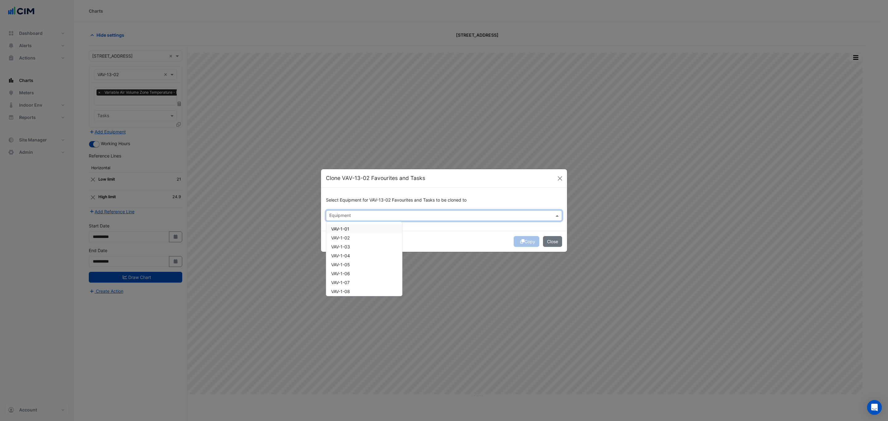
click at [351, 218] on input "text" at bounding box center [440, 216] width 222 height 6
click at [346, 273] on span "VAV-13-07" at bounding box center [341, 273] width 21 height 5
type input "*****"
click at [408, 228] on div "Select Equipment for VAV-13-02 Favourites and Tasks to be cloned to Equipment ×…" at bounding box center [444, 209] width 246 height 43
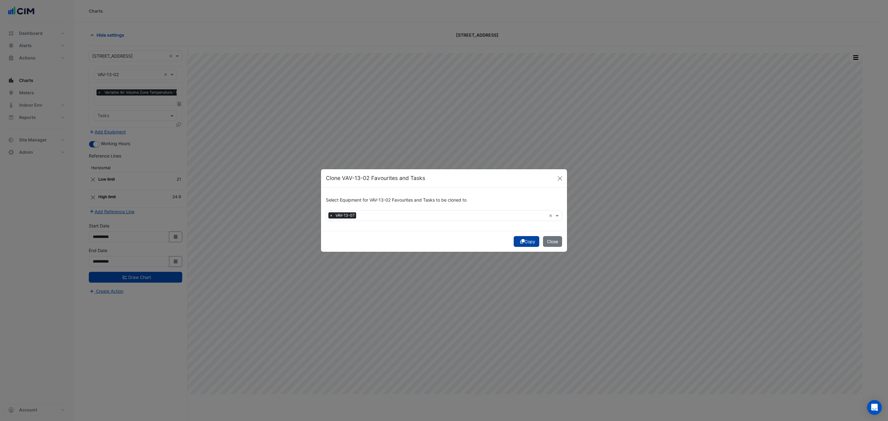
click at [530, 244] on button "Copy" at bounding box center [527, 241] width 26 height 11
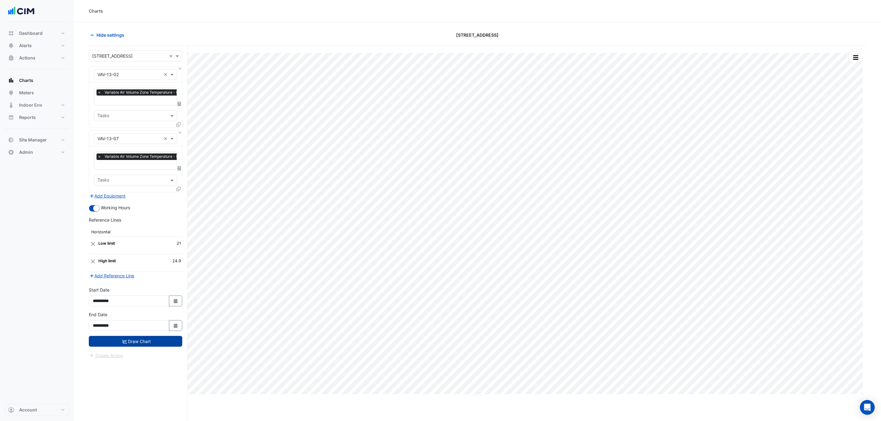
click at [137, 341] on button "Draw Chart" at bounding box center [135, 341] width 93 height 11
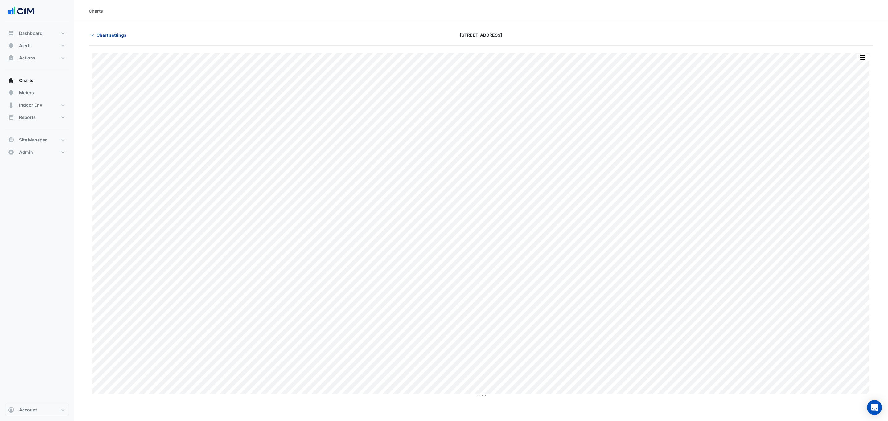
click at [122, 38] on button "Chart settings" at bounding box center [110, 35] width 42 height 11
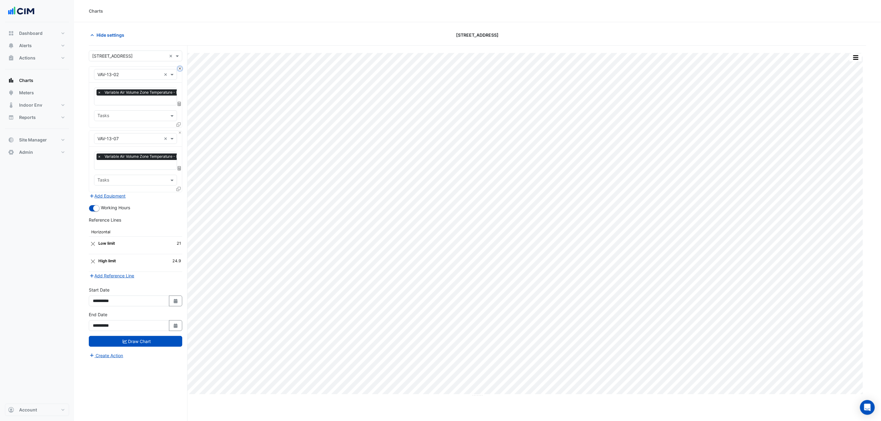
click at [179, 69] on button "Close" at bounding box center [180, 69] width 4 height 4
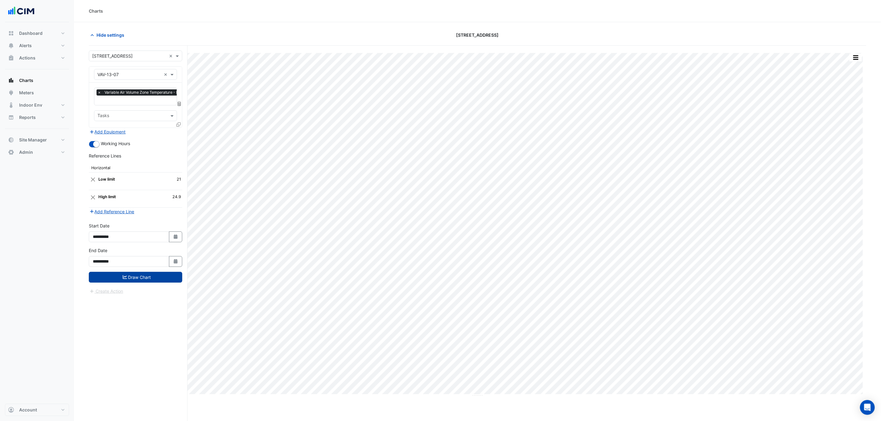
click at [164, 280] on button "Draw Chart" at bounding box center [135, 277] width 93 height 11
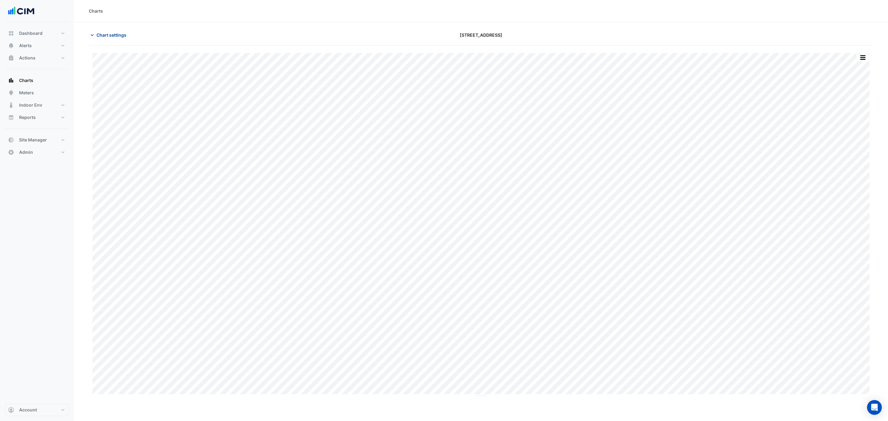
click at [115, 36] on span "Chart settings" at bounding box center [112, 35] width 30 height 6
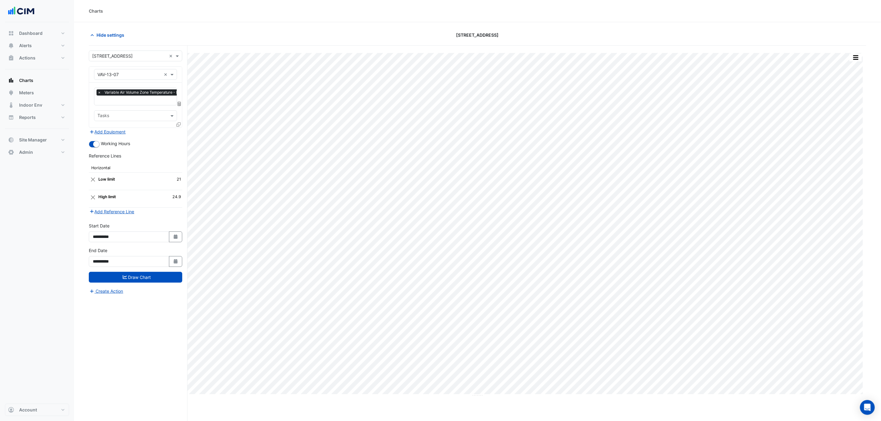
click at [179, 125] on icon at bounding box center [178, 124] width 4 height 4
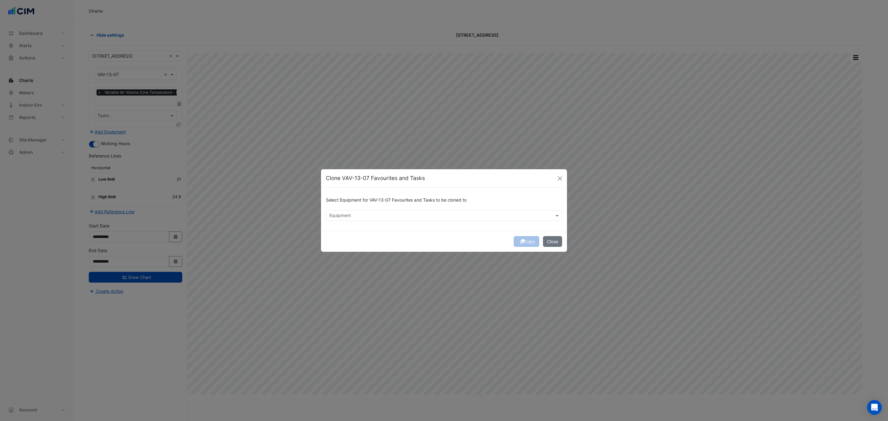
click at [378, 216] on input "text" at bounding box center [440, 216] width 222 height 6
click at [343, 226] on span "VAV-13-10" at bounding box center [341, 228] width 21 height 5
type input "******"
click at [479, 240] on div "Copy Close" at bounding box center [444, 241] width 246 height 21
click at [535, 244] on button "Copy" at bounding box center [527, 241] width 26 height 11
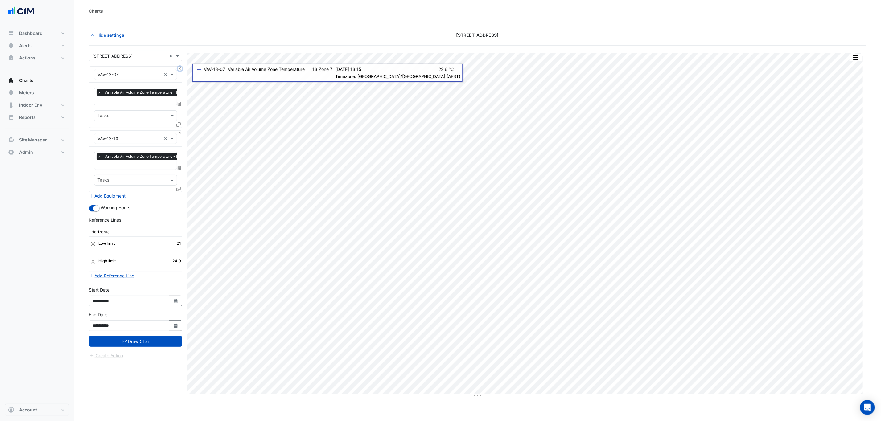
click at [179, 70] on button "Close" at bounding box center [180, 69] width 4 height 4
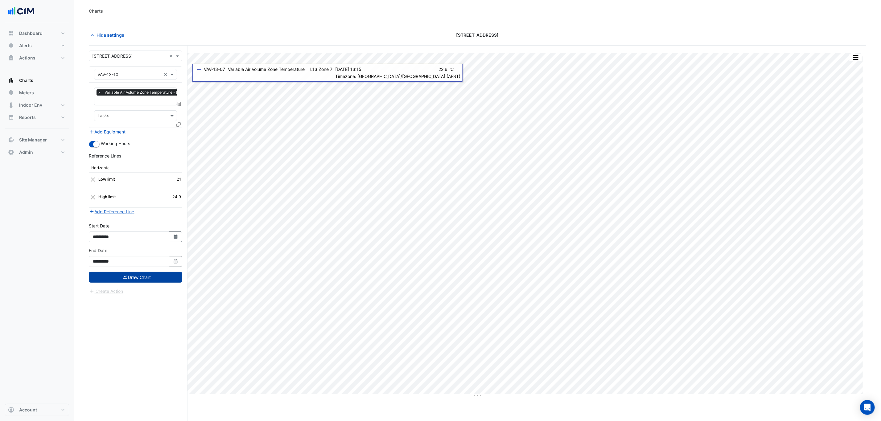
click at [153, 282] on button "Draw Chart" at bounding box center [135, 277] width 93 height 11
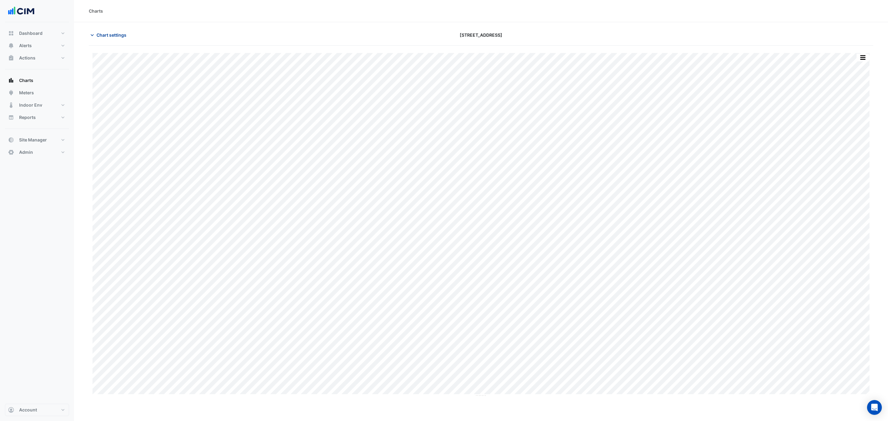
click at [113, 36] on span "Chart settings" at bounding box center [112, 35] width 30 height 6
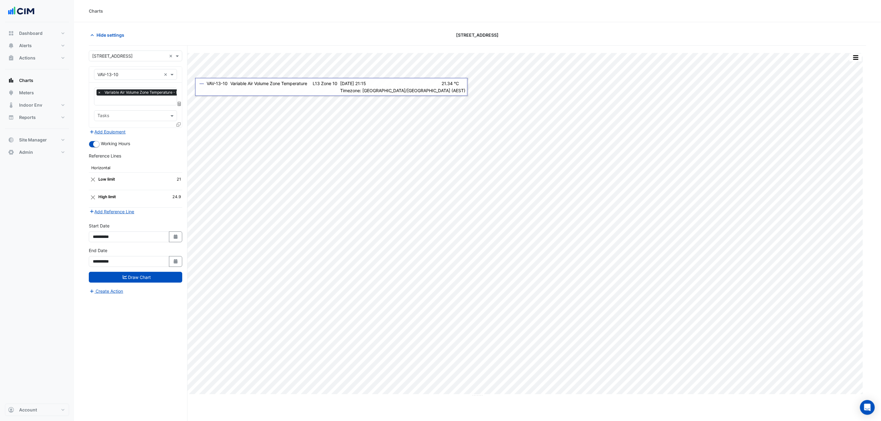
click at [180, 126] on icon at bounding box center [178, 124] width 4 height 4
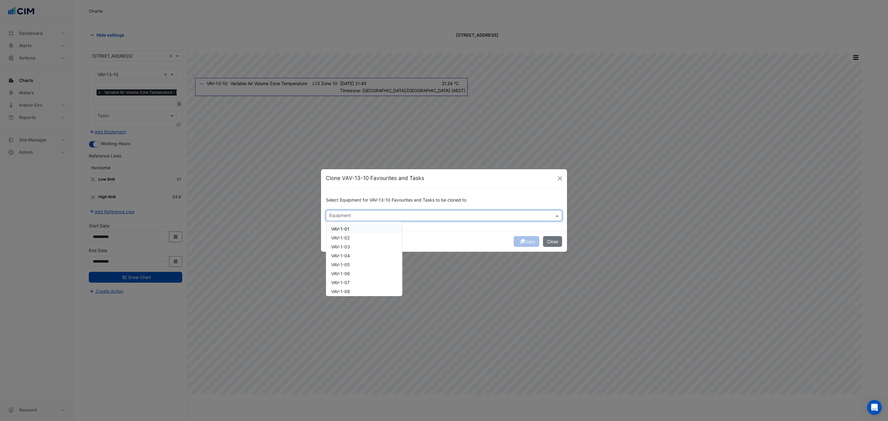
click at [346, 217] on input "text" at bounding box center [440, 216] width 222 height 6
click at [345, 228] on span "VAV-13-12" at bounding box center [341, 228] width 21 height 5
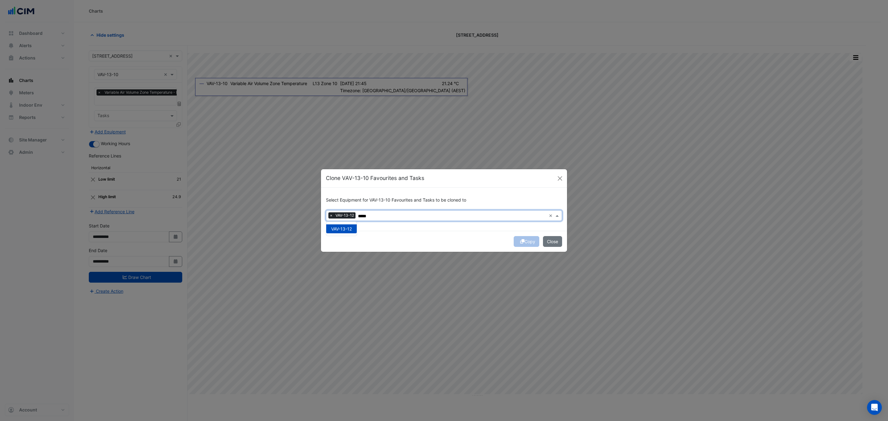
type input "*****"
click at [447, 239] on div "Copy Close" at bounding box center [444, 241] width 246 height 21
drag, startPoint x: 530, startPoint y: 242, endPoint x: 492, endPoint y: 240, distance: 38.0
click at [530, 242] on button "Copy" at bounding box center [527, 241] width 26 height 11
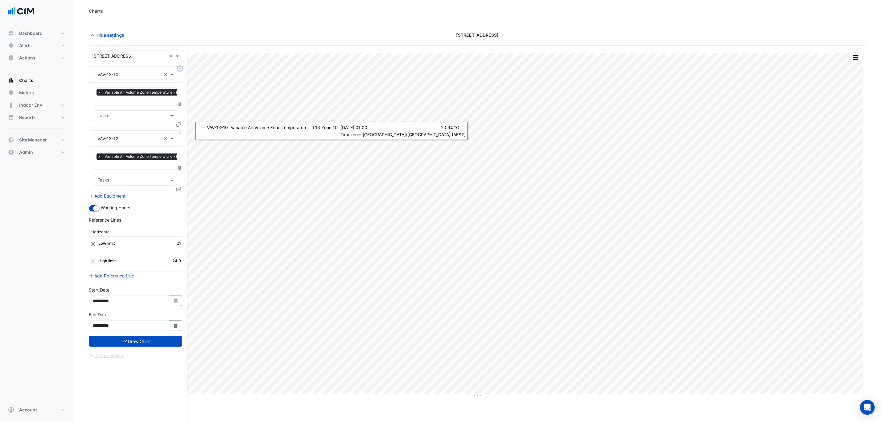
click at [178, 70] on button "Close" at bounding box center [180, 69] width 4 height 4
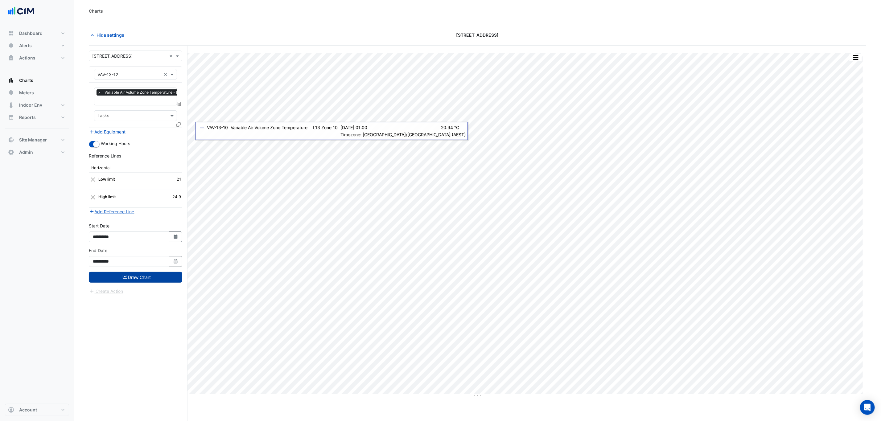
click at [160, 279] on button "Draw Chart" at bounding box center [135, 277] width 93 height 11
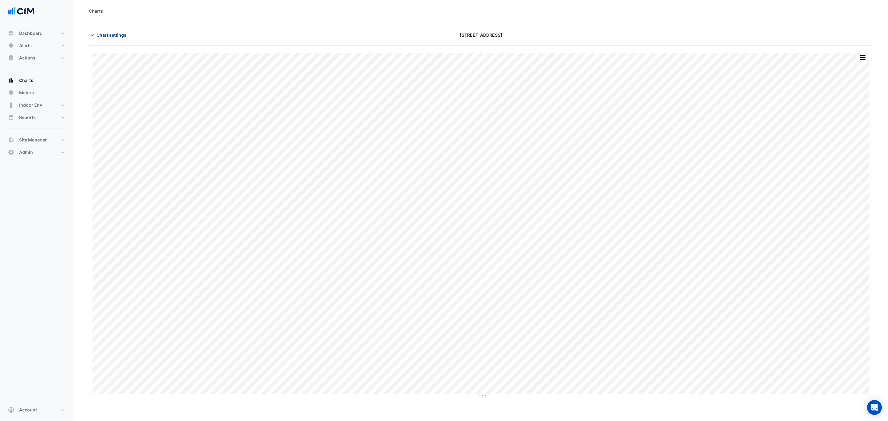
click at [121, 34] on span "Chart settings" at bounding box center [112, 35] width 30 height 6
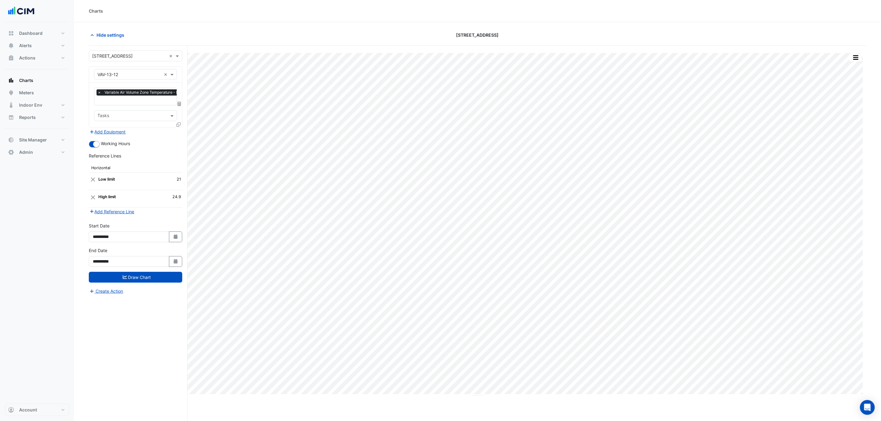
click at [177, 124] on icon at bounding box center [178, 124] width 4 height 4
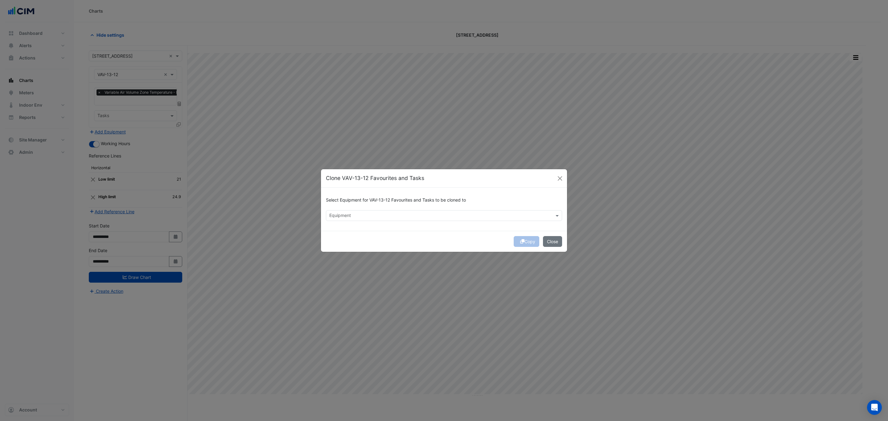
click at [352, 216] on input "text" at bounding box center [440, 216] width 222 height 6
click at [351, 253] on span "VAV-24-09" at bounding box center [342, 254] width 22 height 5
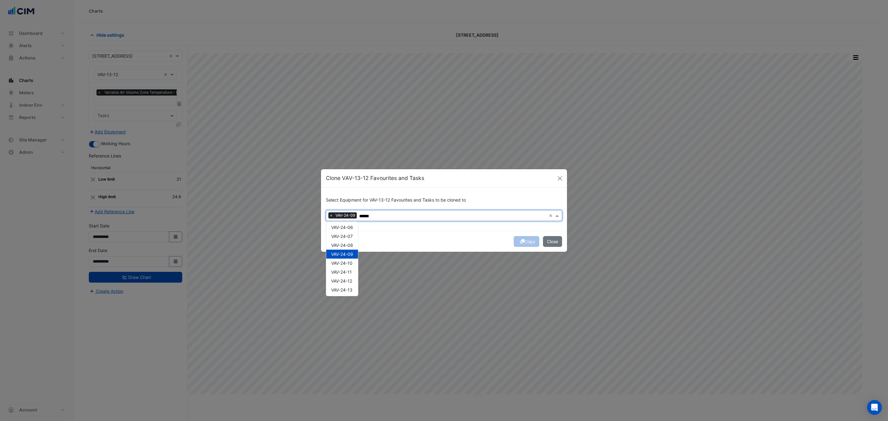
type input "******"
click at [437, 227] on div "Select Equipment for VAV-13-12 Favourites and Tasks to be cloned to Equipment ×…" at bounding box center [444, 209] width 246 height 43
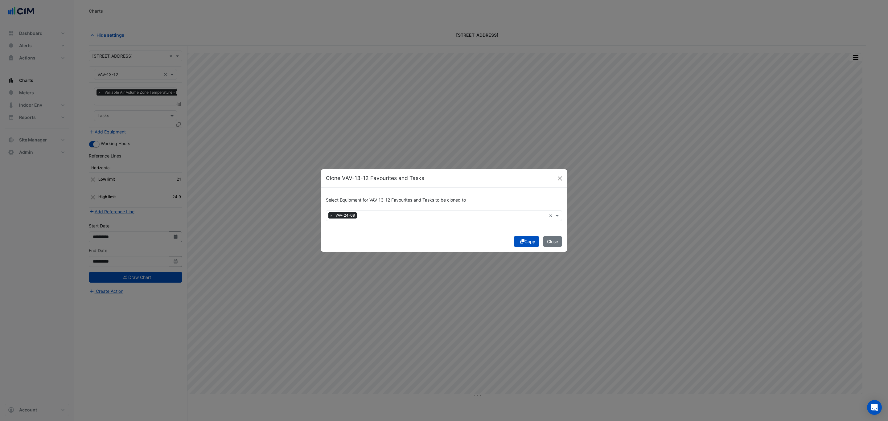
click at [331, 215] on span "×" at bounding box center [331, 215] width 6 height 6
click at [332, 232] on div "VAV-24-03" at bounding box center [342, 228] width 32 height 9
type input "*********"
click at [414, 223] on div "Select Equipment for VAV-13-12 Favourites and Tasks to be cloned to Equipment ×…" at bounding box center [444, 209] width 246 height 43
click at [528, 244] on button "Copy" at bounding box center [527, 241] width 26 height 11
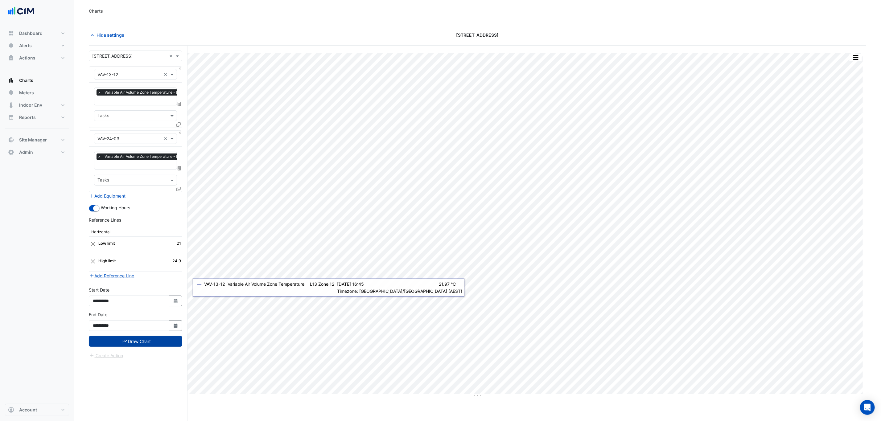
click at [142, 344] on button "Draw Chart" at bounding box center [135, 341] width 93 height 11
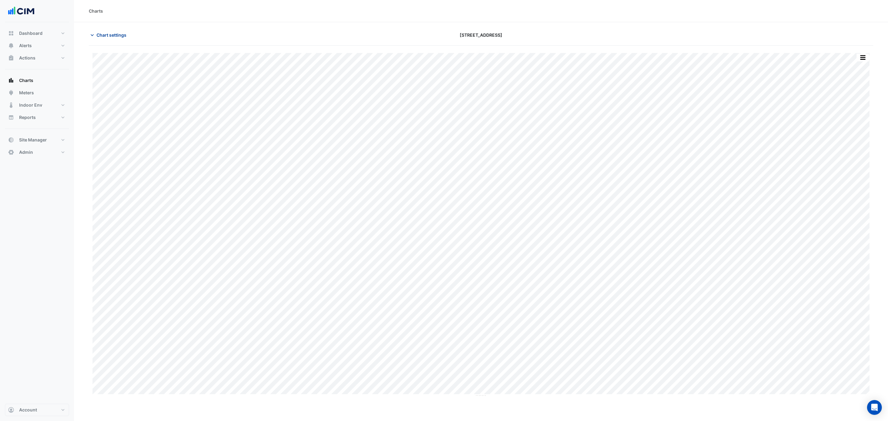
click at [114, 35] on span "Chart settings" at bounding box center [112, 35] width 30 height 6
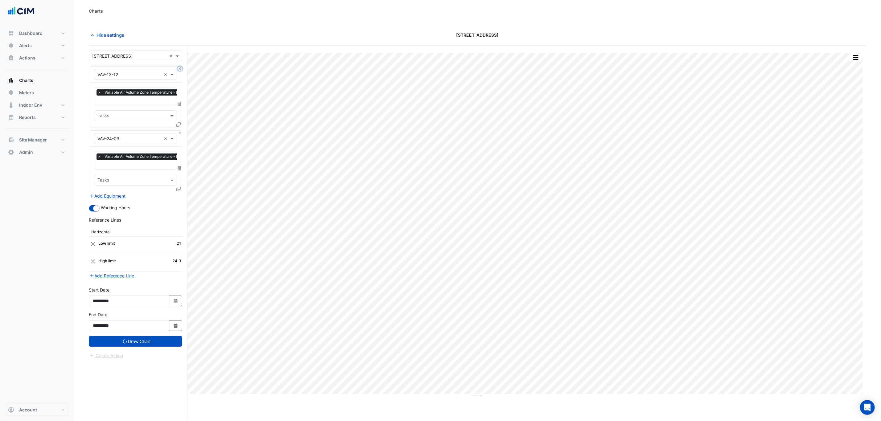
click at [179, 68] on button "Close" at bounding box center [180, 69] width 4 height 4
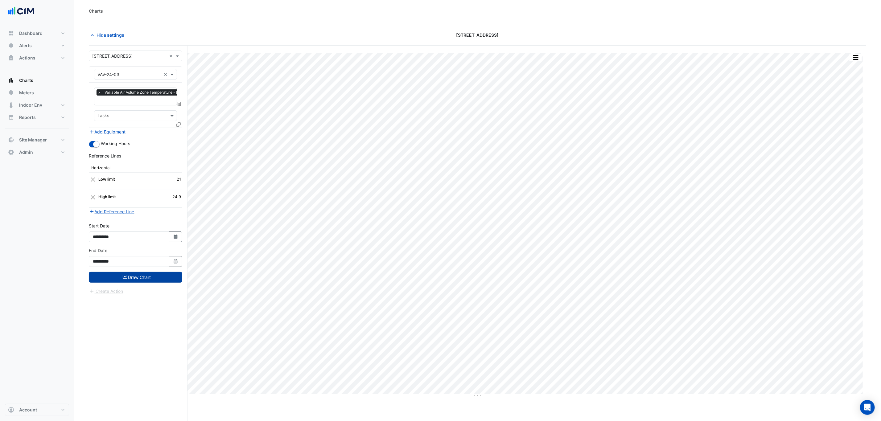
click at [162, 279] on button "Draw Chart" at bounding box center [135, 277] width 93 height 11
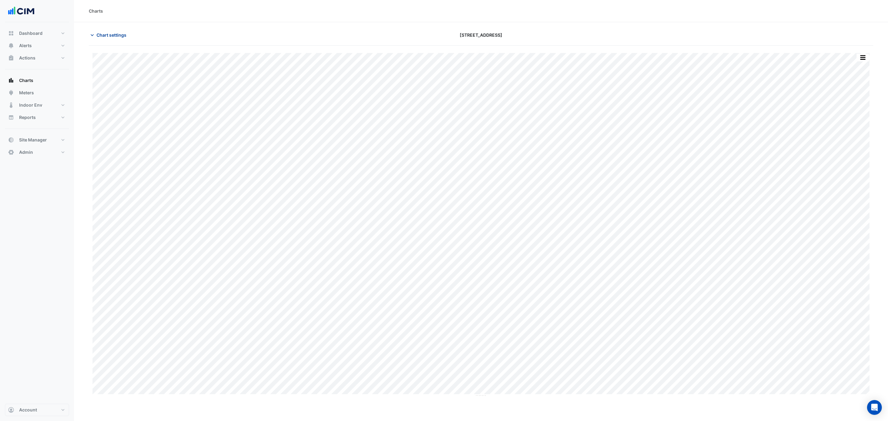
click at [115, 32] on span "Chart settings" at bounding box center [112, 35] width 30 height 6
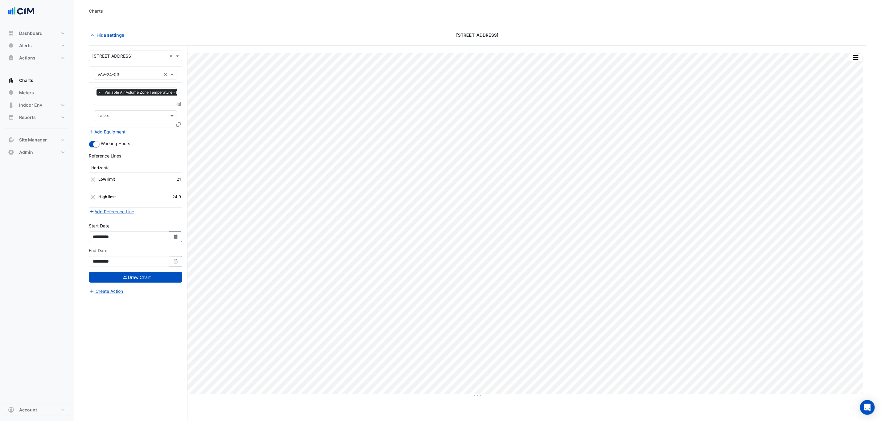
click at [179, 123] on icon at bounding box center [178, 124] width 4 height 4
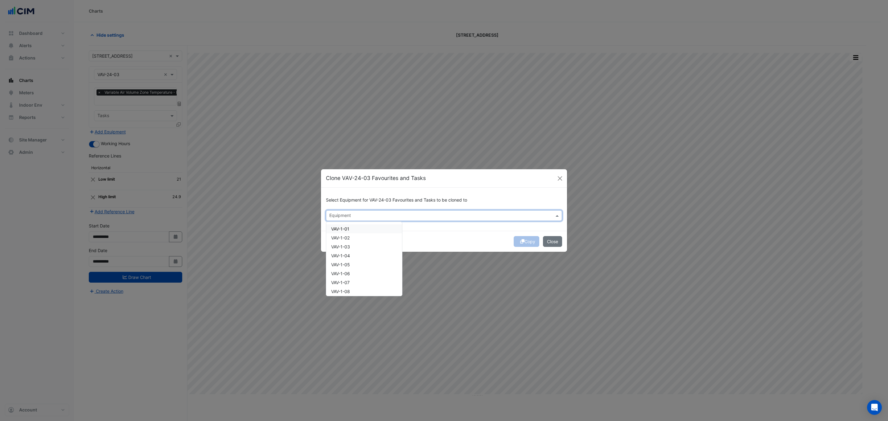
click at [366, 215] on input "text" at bounding box center [440, 216] width 222 height 6
click at [364, 251] on div "VAV-1-09" at bounding box center [364, 254] width 76 height 9
click at [397, 226] on div "Select Equipment for VAV-24-03 Favourites and Tasks to be cloned to Equipment ×…" at bounding box center [444, 209] width 246 height 43
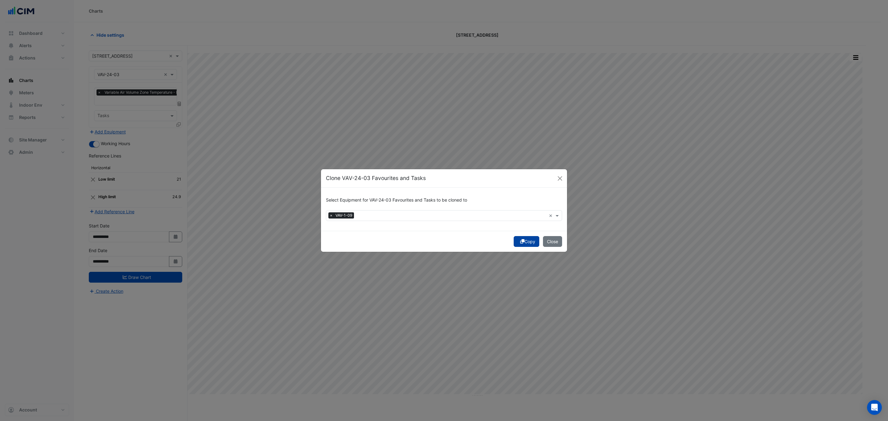
click at [525, 241] on button "Copy" at bounding box center [527, 241] width 26 height 11
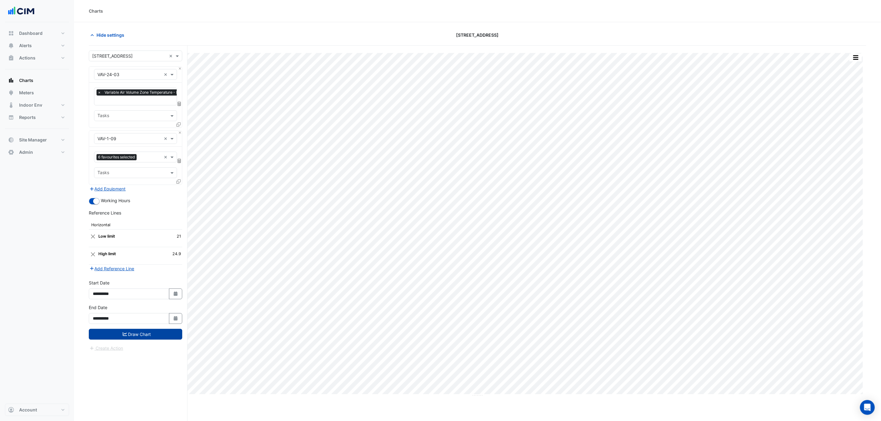
click at [145, 335] on button "Draw Chart" at bounding box center [135, 334] width 93 height 11
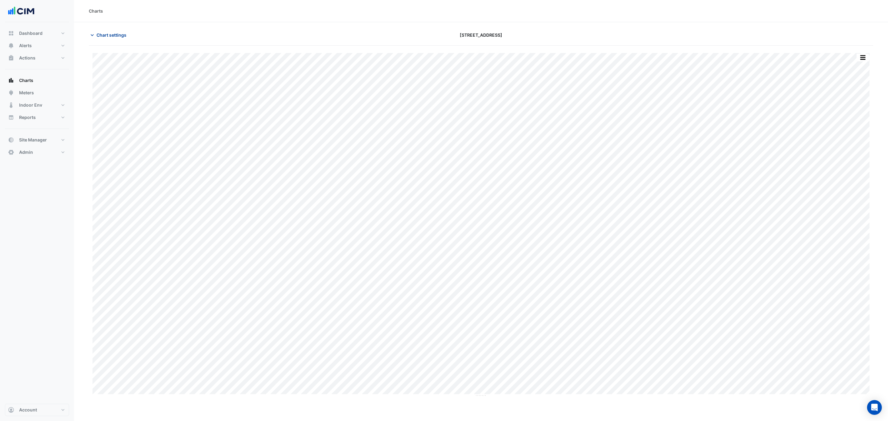
click at [108, 36] on span "Chart settings" at bounding box center [112, 35] width 30 height 6
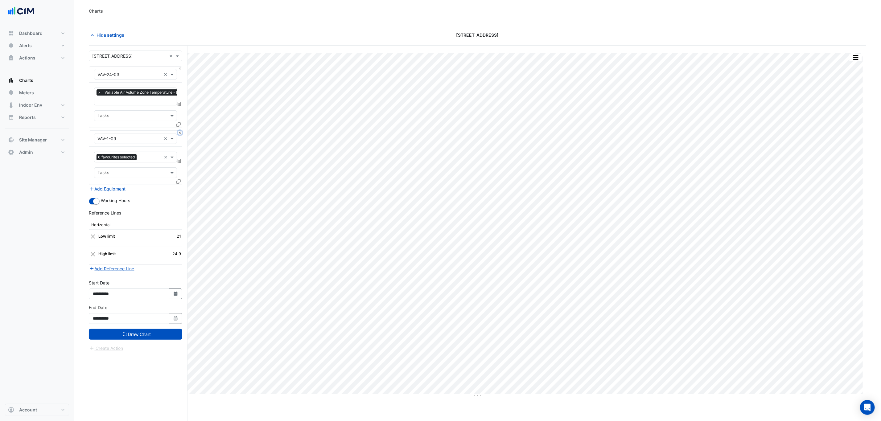
click at [180, 132] on button "Close" at bounding box center [180, 133] width 4 height 4
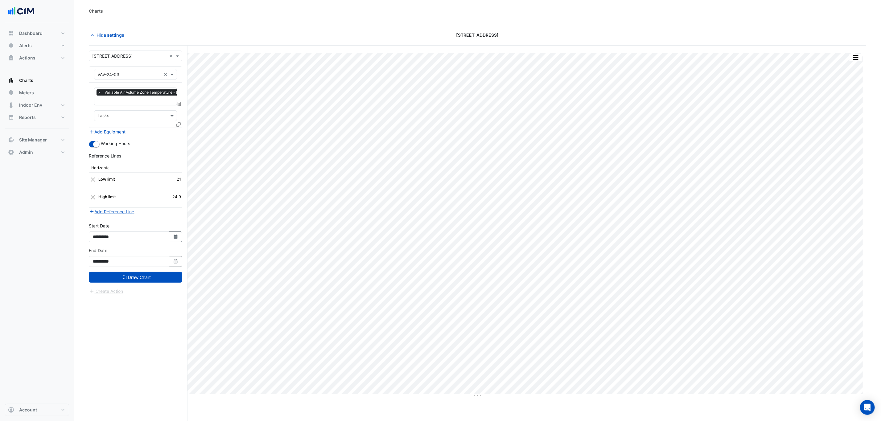
click at [179, 123] on icon at bounding box center [178, 124] width 4 height 4
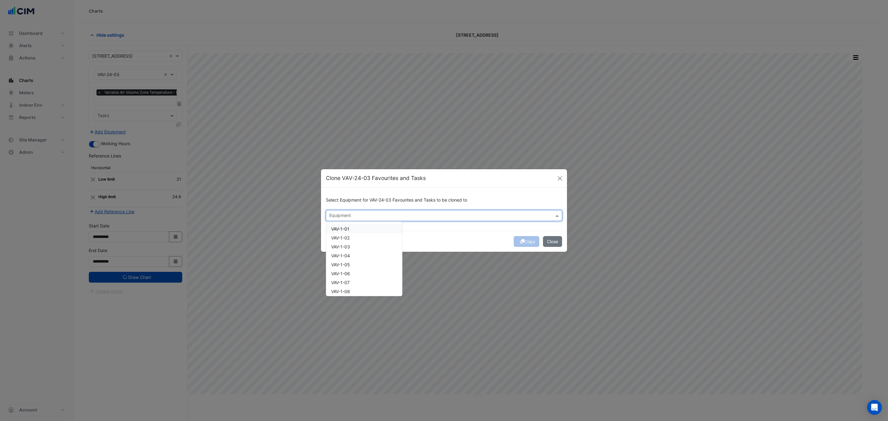
click at [330, 212] on div "Equipment" at bounding box center [339, 216] width 23 height 8
click at [343, 230] on span "VAV-24-09" at bounding box center [342, 228] width 22 height 5
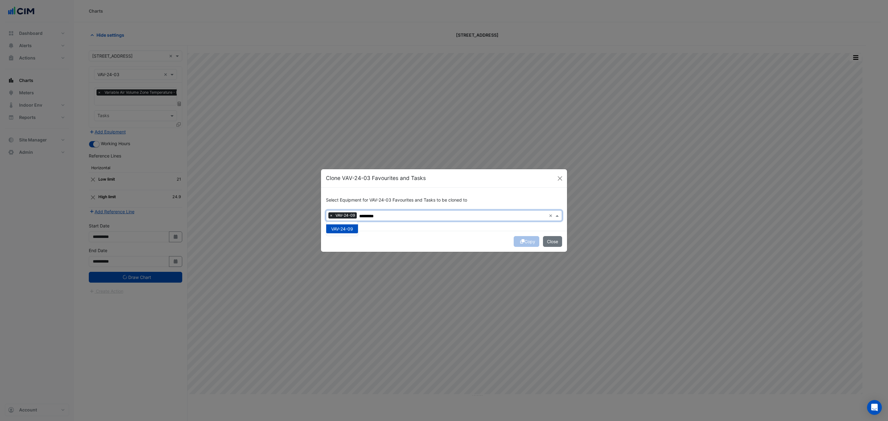
type input "*********"
click at [493, 228] on div "Select Equipment for VAV-24-03 Favourites and Tasks to be cloned to Equipment ×…" at bounding box center [444, 209] width 246 height 43
click at [520, 240] on icon "submit" at bounding box center [522, 241] width 4 height 4
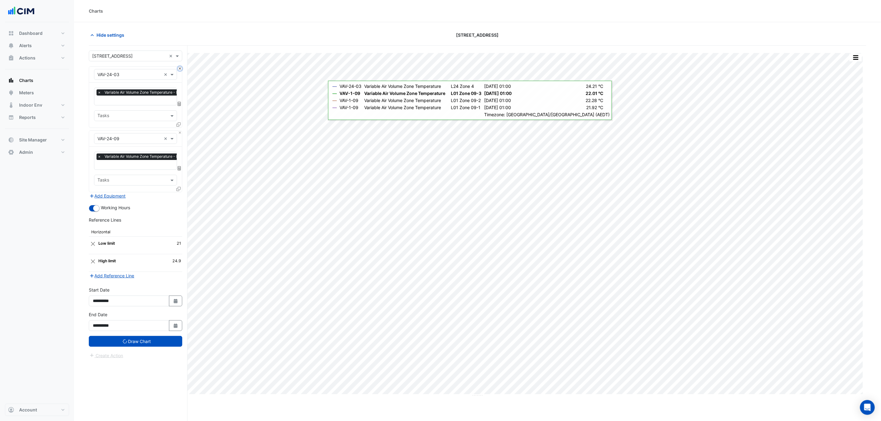
click at [181, 68] on button "Close" at bounding box center [180, 69] width 4 height 4
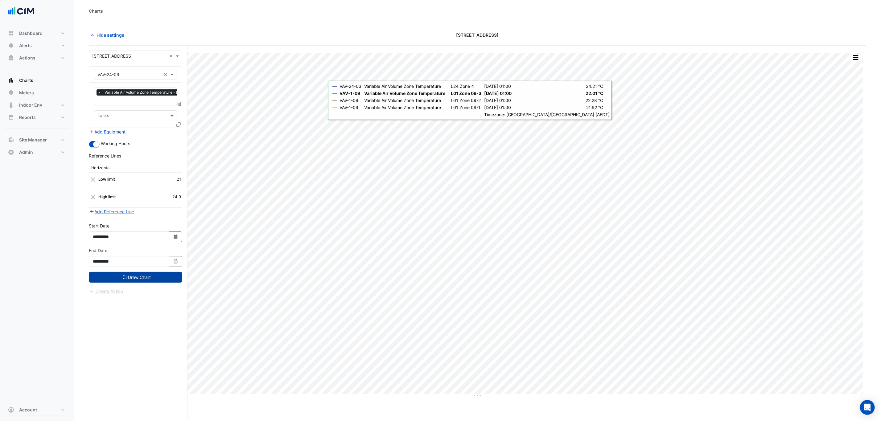
click at [153, 280] on button "Draw Chart" at bounding box center [135, 277] width 93 height 11
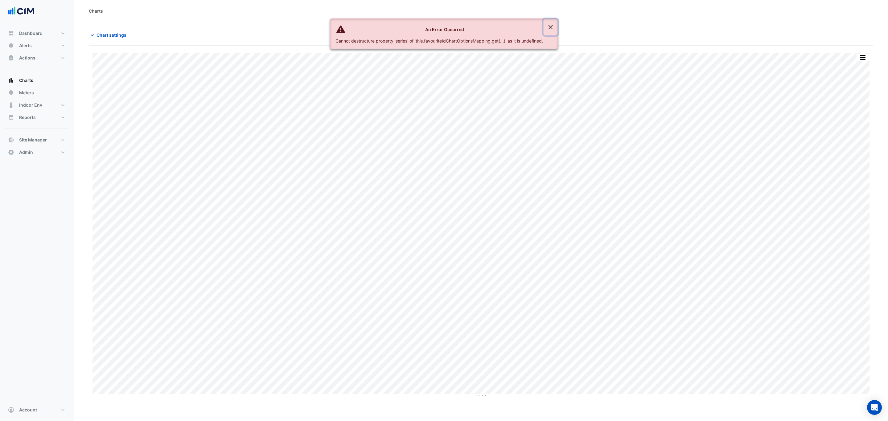
click at [551, 29] on button "Close" at bounding box center [551, 27] width 14 height 17
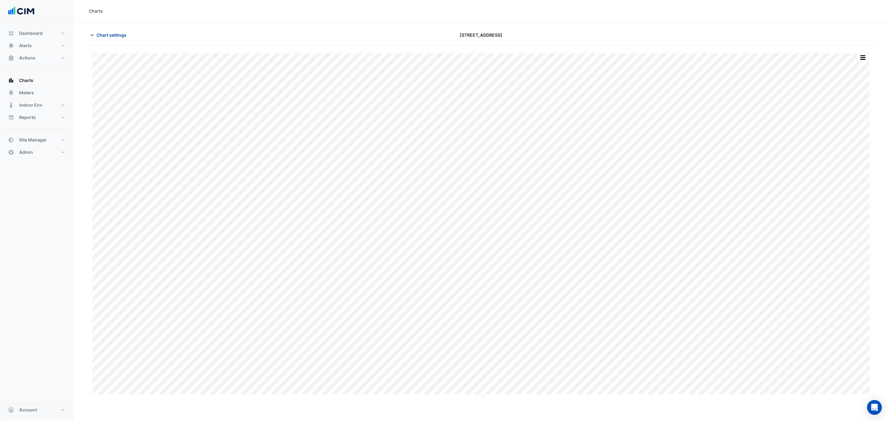
click at [112, 33] on span "Chart settings" at bounding box center [112, 35] width 30 height 6
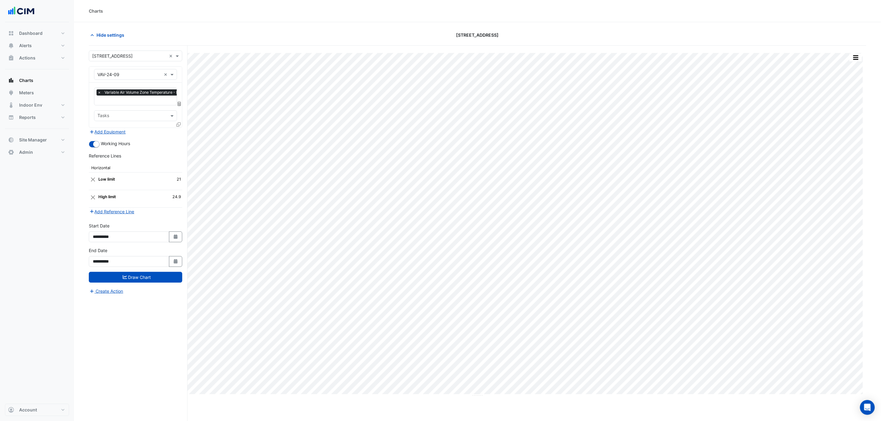
click at [178, 124] on icon at bounding box center [178, 124] width 4 height 4
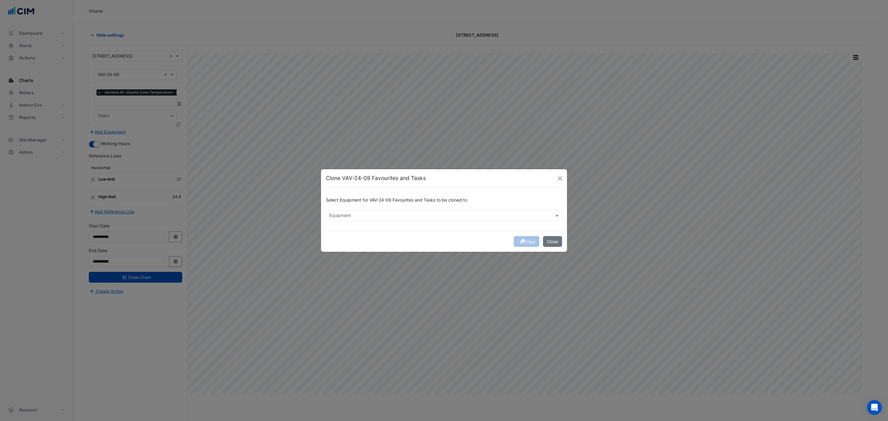
click at [368, 219] on input "text" at bounding box center [440, 216] width 222 height 6
click at [340, 231] on div "VAV-24-12" at bounding box center [341, 228] width 31 height 9
type input "*********"
click at [482, 238] on div "Copy Close" at bounding box center [444, 241] width 246 height 21
click at [520, 244] on button "Copy" at bounding box center [527, 241] width 26 height 11
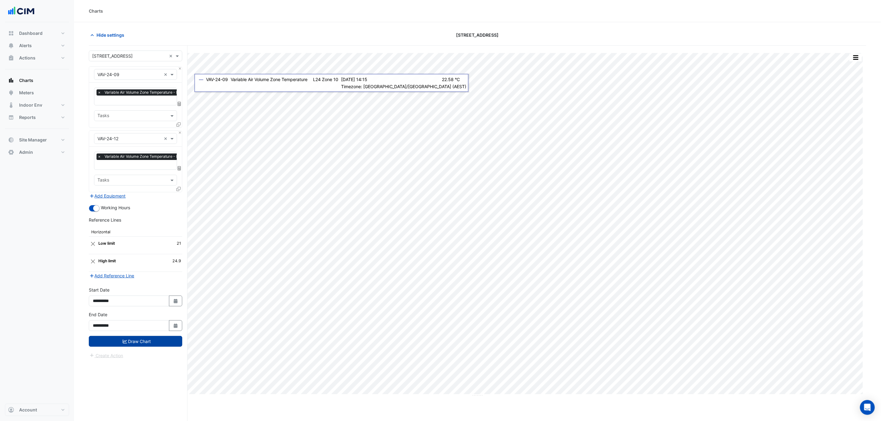
click at [141, 346] on button "Draw Chart" at bounding box center [135, 341] width 93 height 11
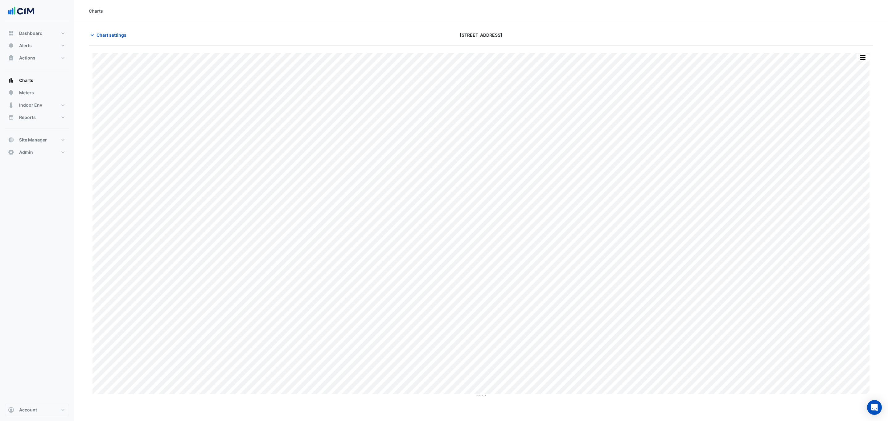
click at [118, 33] on span "Chart settings" at bounding box center [112, 35] width 30 height 6
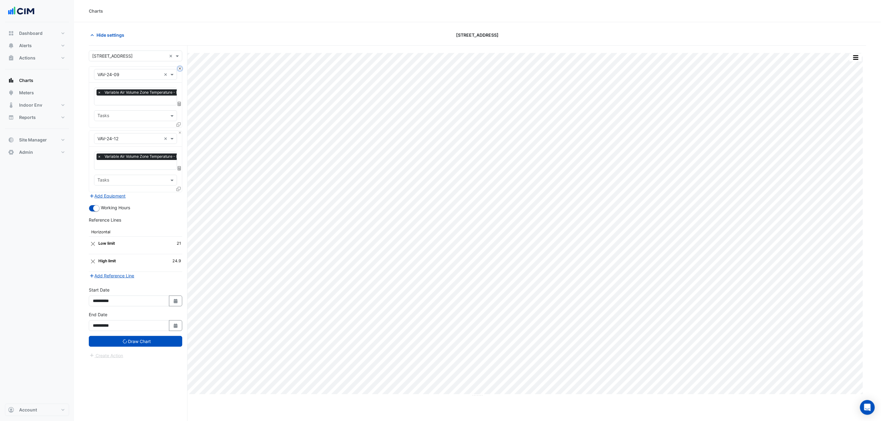
click at [180, 70] on button "Close" at bounding box center [180, 69] width 4 height 4
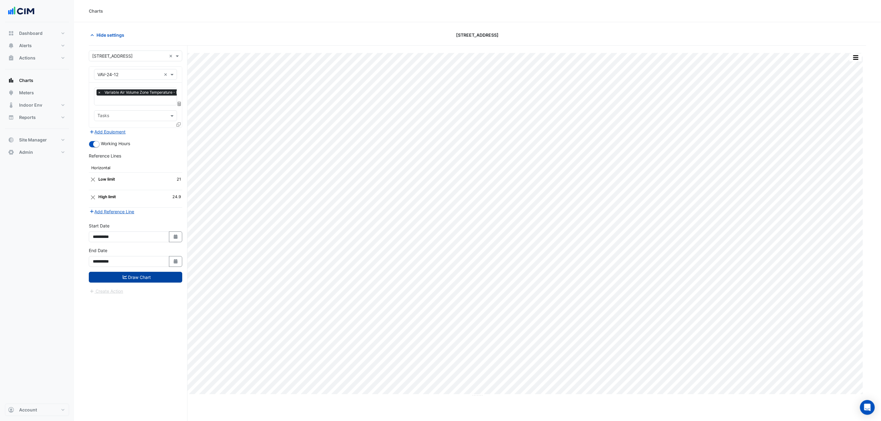
click at [152, 279] on button "Draw Chart" at bounding box center [135, 277] width 93 height 11
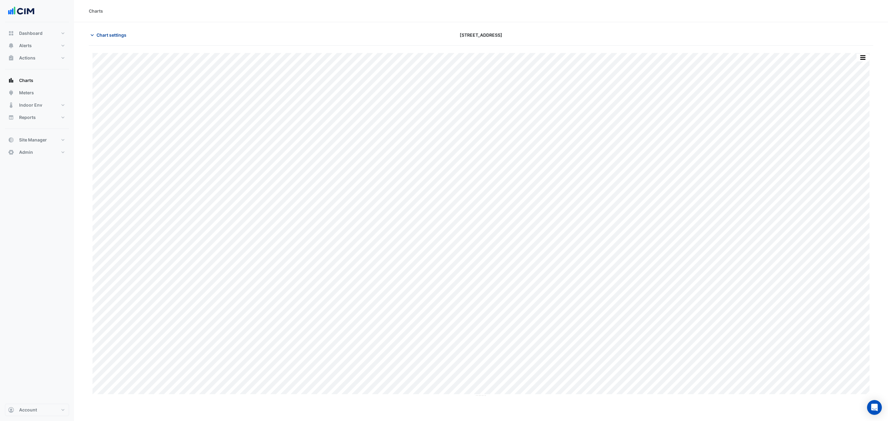
click at [99, 34] on span "Chart settings" at bounding box center [112, 35] width 30 height 6
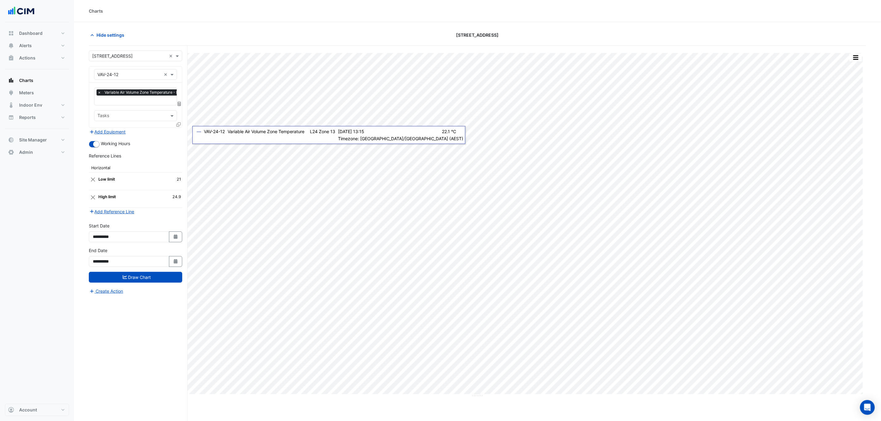
click at [177, 126] on icon at bounding box center [178, 124] width 4 height 4
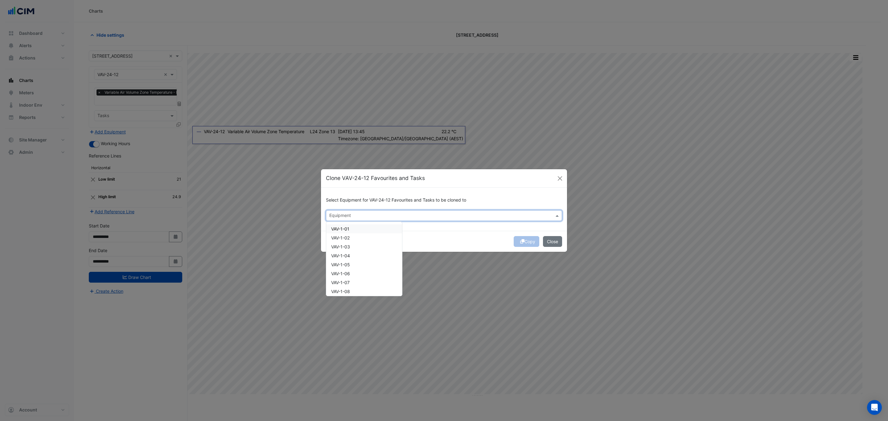
click at [346, 216] on input "text" at bounding box center [440, 216] width 222 height 6
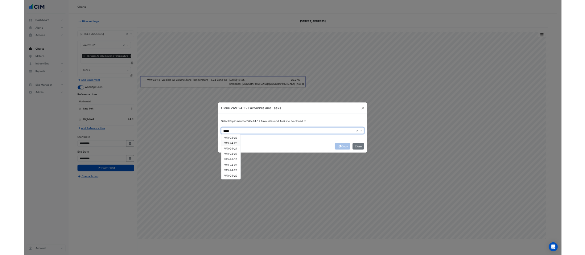
scroll to position [181, 0]
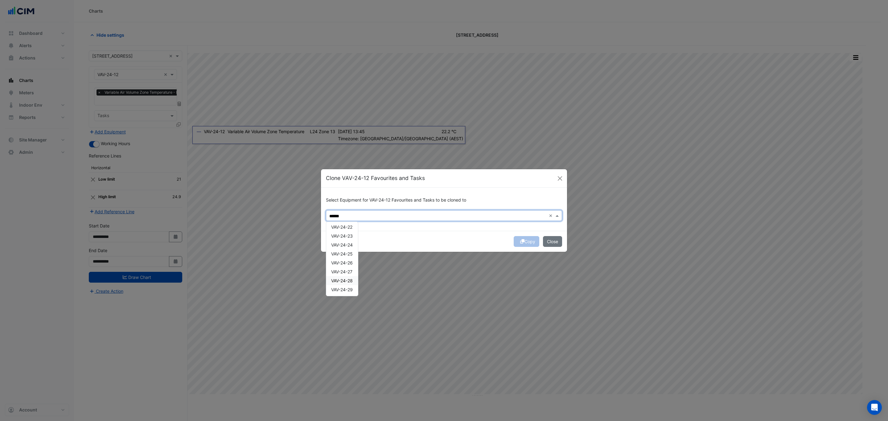
click at [350, 280] on span "VAV-24-28" at bounding box center [342, 280] width 22 height 5
type input "******"
click at [462, 236] on div "Copy Close" at bounding box center [444, 241] width 246 height 21
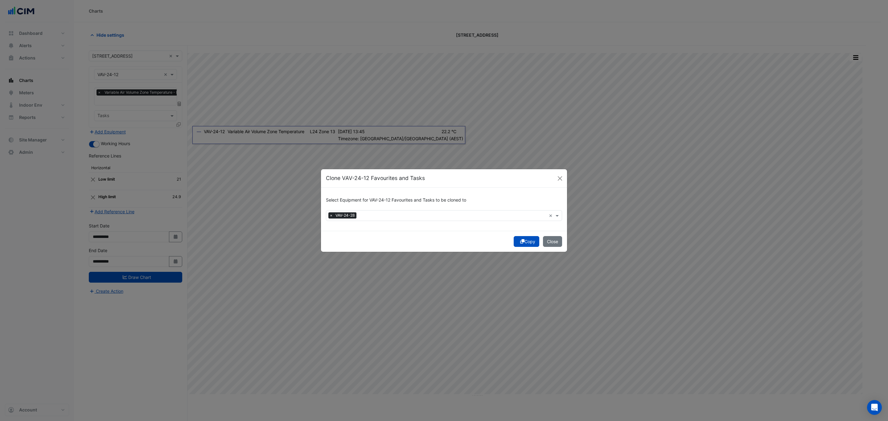
click at [530, 244] on button "Copy" at bounding box center [527, 241] width 26 height 11
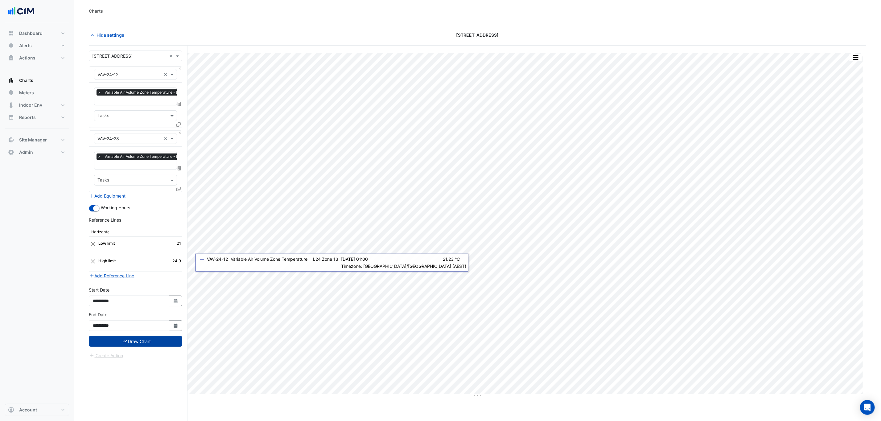
click at [147, 343] on button "Draw Chart" at bounding box center [135, 341] width 93 height 11
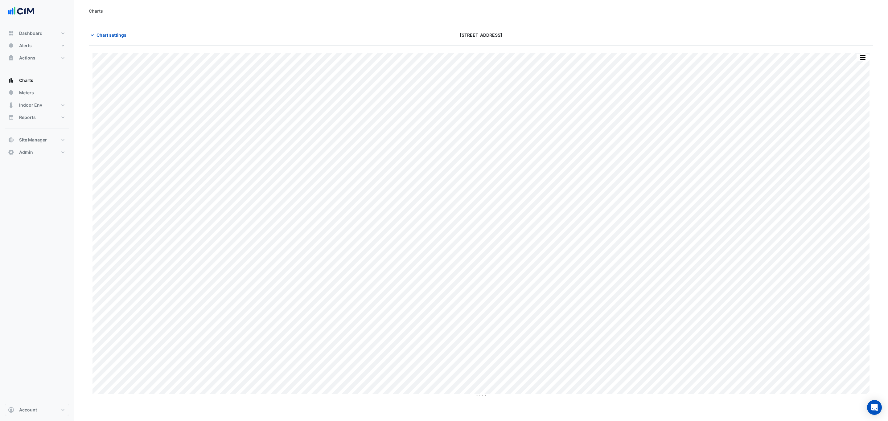
click at [122, 29] on section "Chart settings 242 Exhibition Street Split by Equip Split All Print Save as JPE…" at bounding box center [481, 209] width 814 height 375
click at [119, 33] on span "Chart settings" at bounding box center [112, 35] width 30 height 6
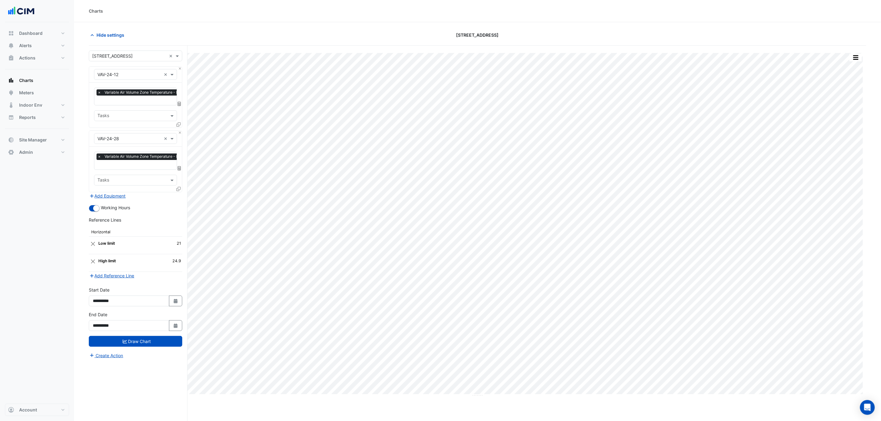
click at [178, 71] on div "Equipment × VAV-24-12 ×" at bounding box center [135, 75] width 93 height 16
click at [178, 69] on button "Close" at bounding box center [180, 69] width 4 height 4
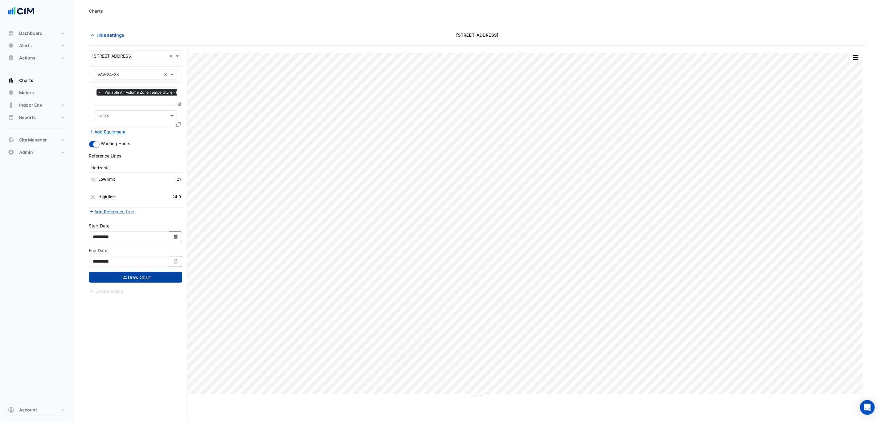
click at [161, 277] on button "Draw Chart" at bounding box center [135, 277] width 93 height 11
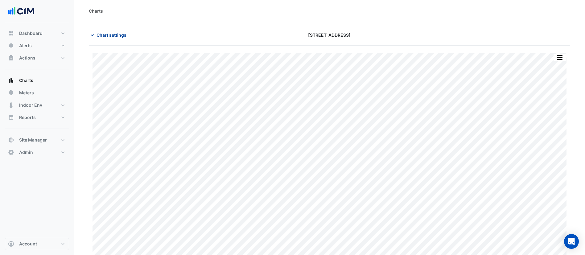
click at [115, 32] on span "Chart settings" at bounding box center [112, 35] width 30 height 6
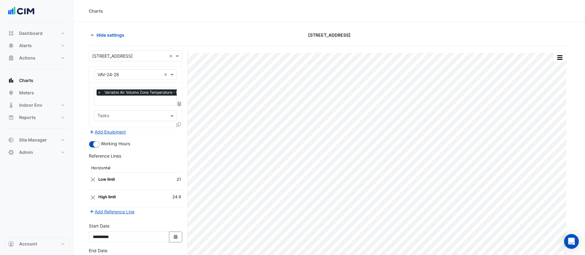
click at [153, 74] on input "text" at bounding box center [129, 75] width 64 height 6
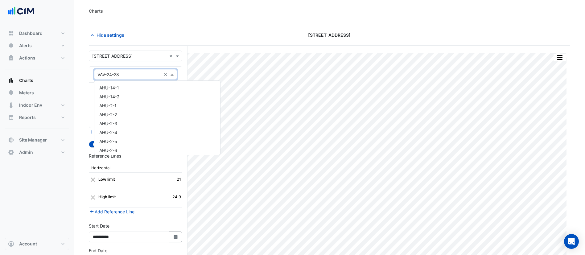
scroll to position [7978, 0]
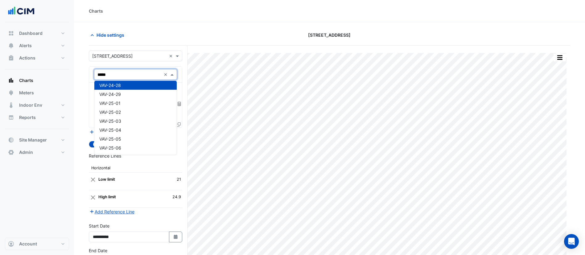
type input "******"
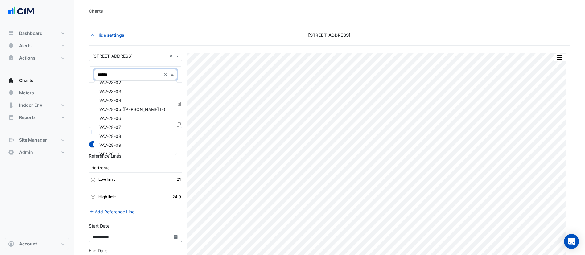
scroll to position [0, 0]
click at [138, 108] on div "VAV-28-03" at bounding box center [135, 105] width 82 height 9
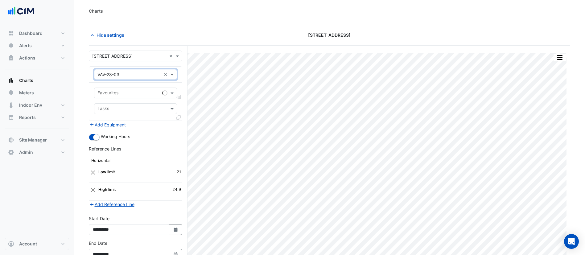
click at [132, 95] on input "text" at bounding box center [128, 93] width 62 height 6
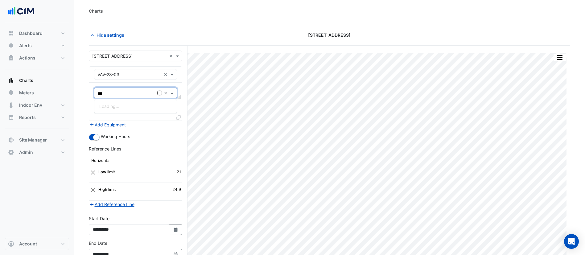
type input "****"
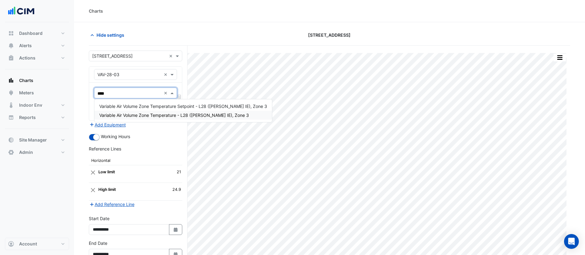
click at [146, 119] on div "Variable Air Volume Zone Temperature - L28 (NABERS IE), Zone 3" at bounding box center [183, 115] width 178 height 9
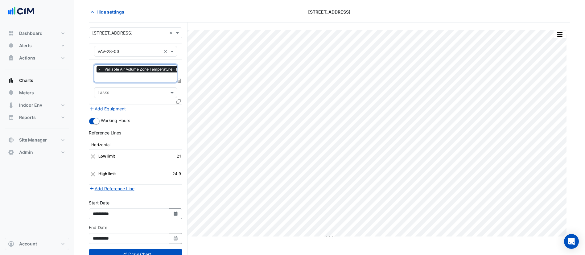
scroll to position [44, 0]
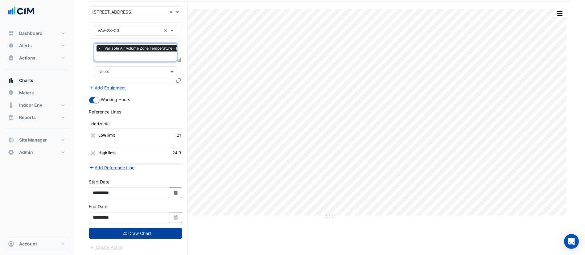
click at [137, 235] on button "Draw Chart" at bounding box center [135, 233] width 93 height 11
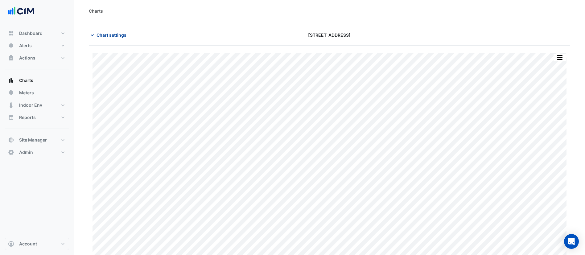
click at [113, 36] on span "Chart settings" at bounding box center [112, 35] width 30 height 6
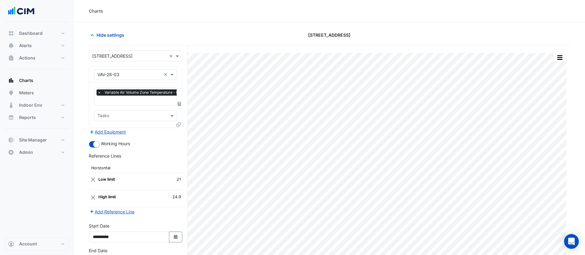
click at [179, 123] on icon at bounding box center [178, 124] width 4 height 4
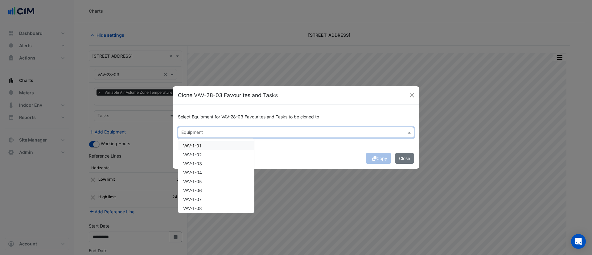
click at [203, 131] on input "text" at bounding box center [292, 133] width 222 height 6
click at [217, 185] on div "VAV-28-06" at bounding box center [216, 181] width 76 height 9
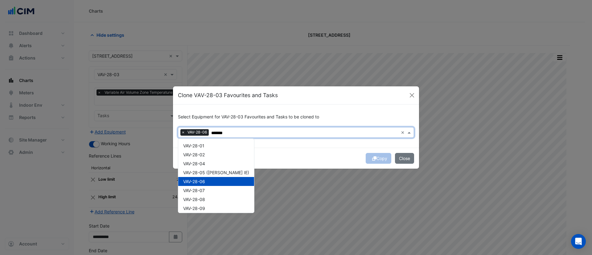
click at [306, 135] on input "*******" at bounding box center [304, 133] width 187 height 6
type input "*******"
click at [321, 154] on div "Copy Close" at bounding box center [296, 158] width 246 height 21
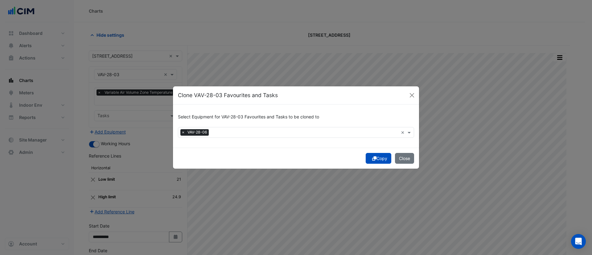
click at [372, 160] on icon "submit" at bounding box center [374, 158] width 4 height 4
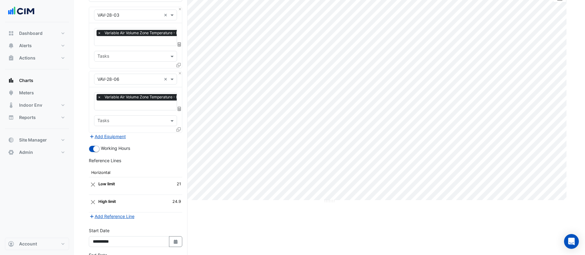
scroll to position [108, 0]
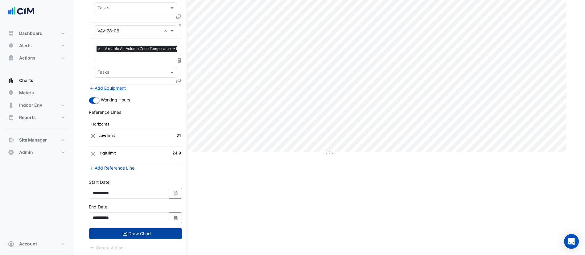
click at [139, 236] on button "Draw Chart" at bounding box center [135, 233] width 93 height 11
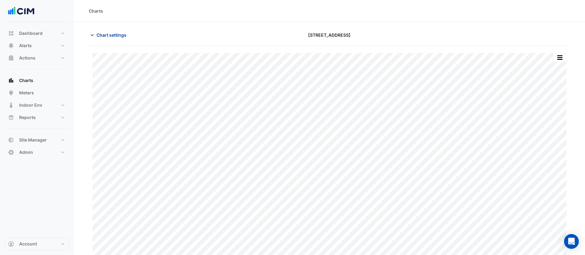
click at [116, 39] on button "Chart settings" at bounding box center [110, 35] width 42 height 11
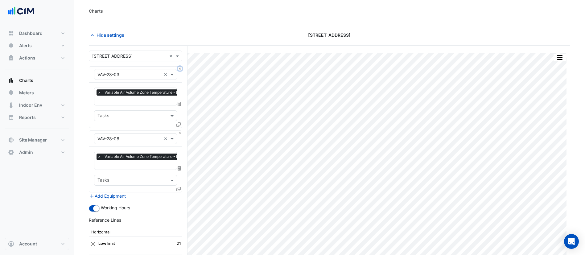
click at [180, 68] on button "Close" at bounding box center [180, 69] width 4 height 4
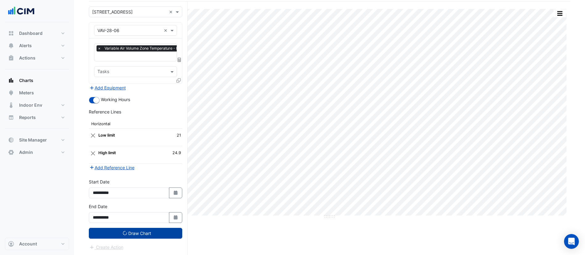
click at [143, 232] on button "Draw Chart" at bounding box center [135, 233] width 93 height 11
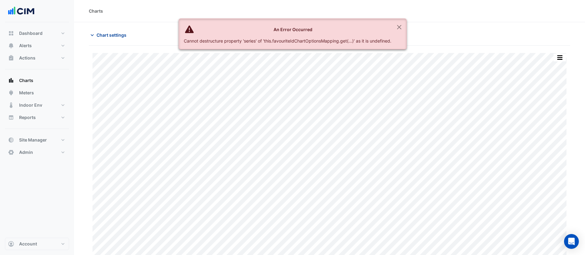
click at [112, 36] on span "Chart settings" at bounding box center [112, 35] width 30 height 6
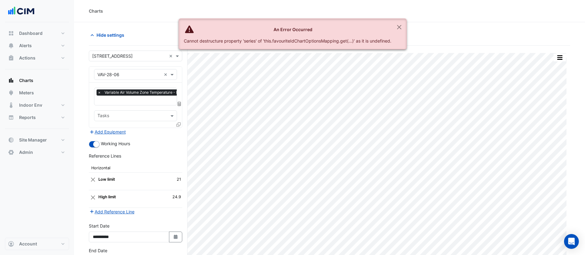
click at [138, 74] on input "text" at bounding box center [129, 75] width 64 height 6
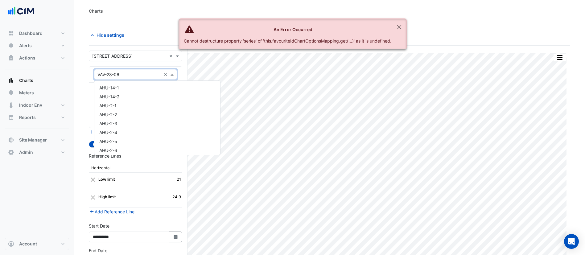
scroll to position [8711, 0]
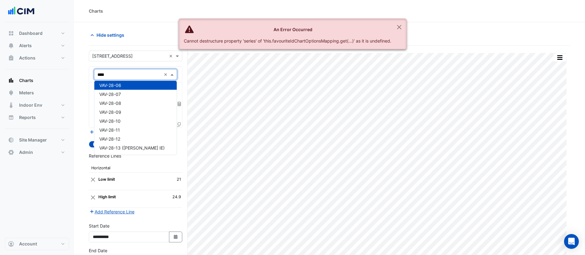
type input "*****"
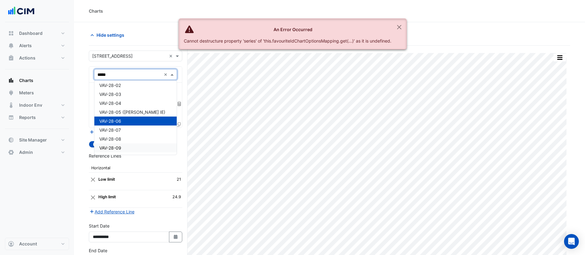
click at [128, 148] on div "VAV-28-09" at bounding box center [135, 147] width 82 height 9
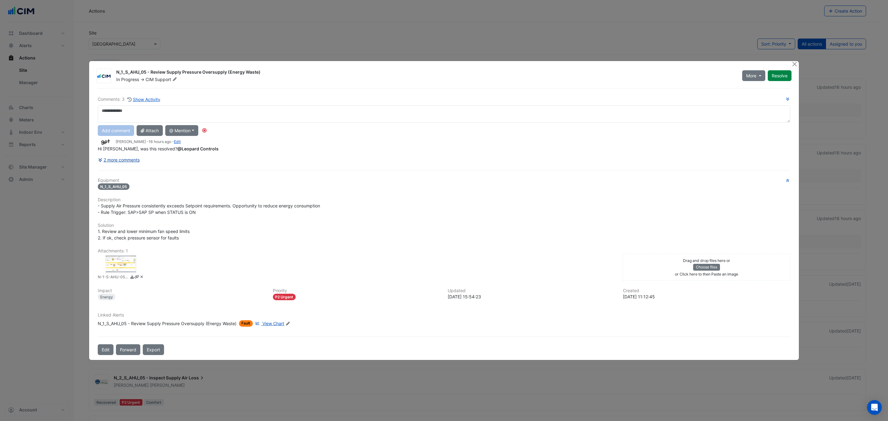
click at [130, 162] on button "2 more comments" at bounding box center [119, 159] width 42 height 11
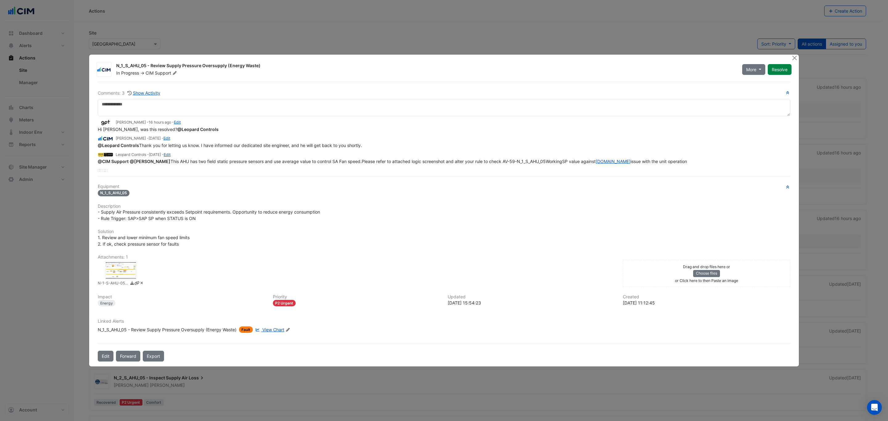
click at [177, 71] on icon at bounding box center [174, 73] width 5 height 4
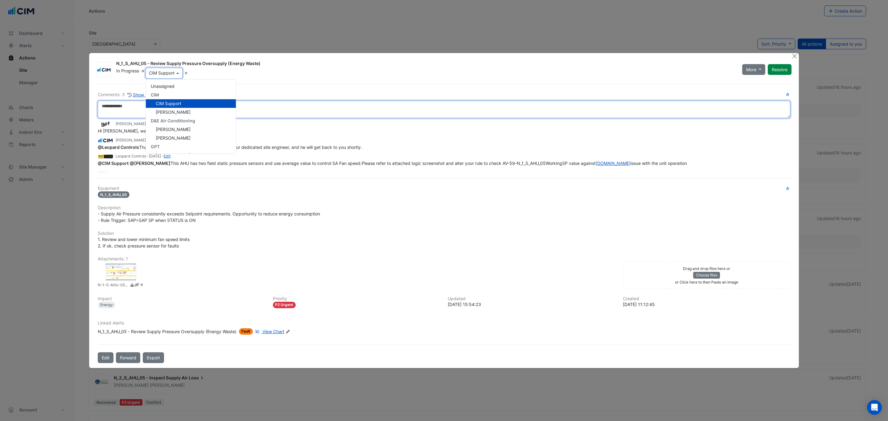
click at [301, 103] on textarea at bounding box center [444, 109] width 692 height 17
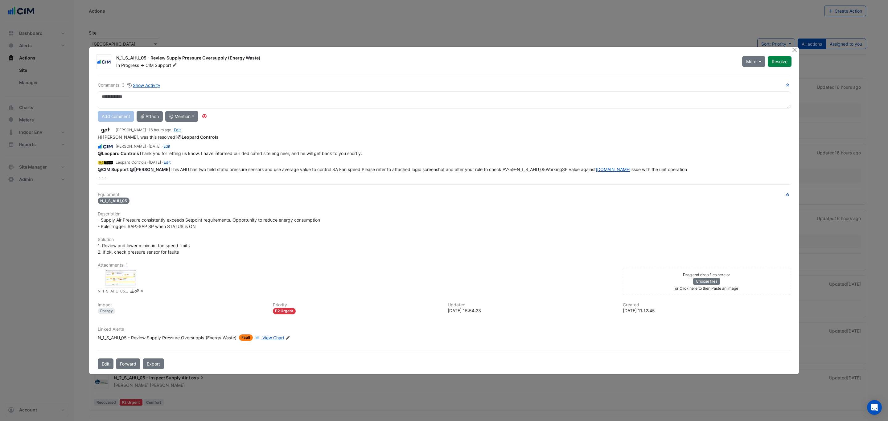
click at [267, 340] on span "View Chart" at bounding box center [273, 337] width 22 height 5
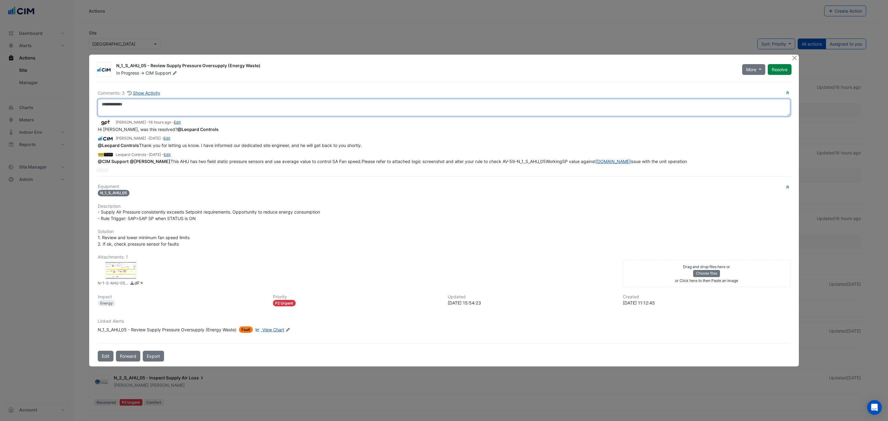
drag, startPoint x: 134, startPoint y: 103, endPoint x: 128, endPoint y: 108, distance: 8.3
click at [133, 105] on textarea at bounding box center [444, 107] width 692 height 17
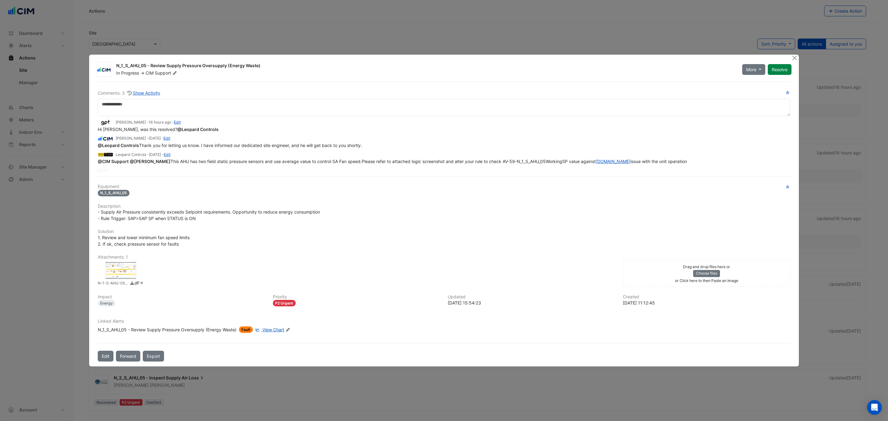
click at [127, 270] on div at bounding box center [120, 270] width 31 height 18
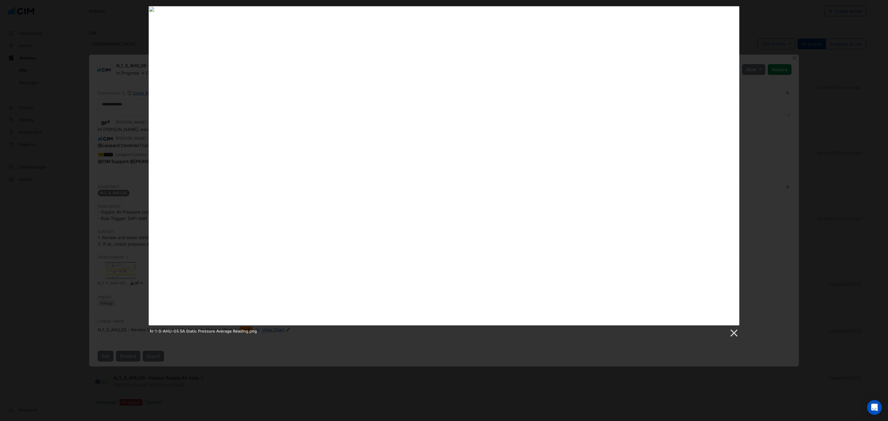
click at [772, 156] on div "N-1-S-AHU-05 SA Static Pressure Average Reading.png" at bounding box center [444, 172] width 888 height 332
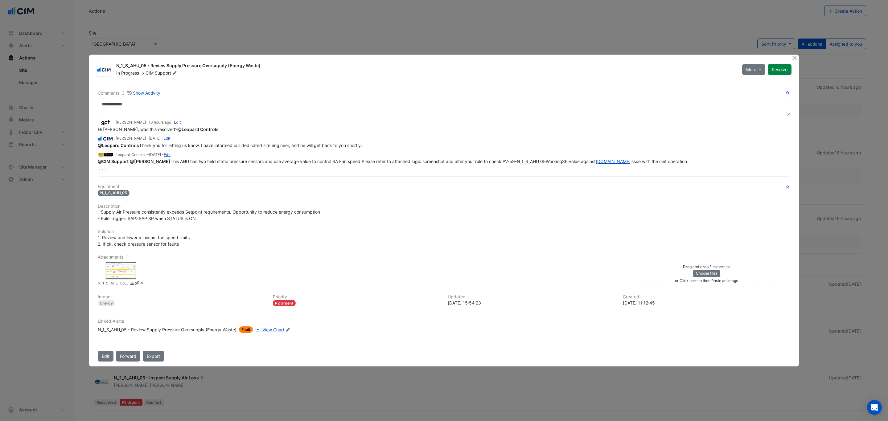
click at [182, 332] on div "N_1_S_AHU_05 - Review Supply Pressure Oversupply (Energy Waste)" at bounding box center [167, 330] width 139 height 6
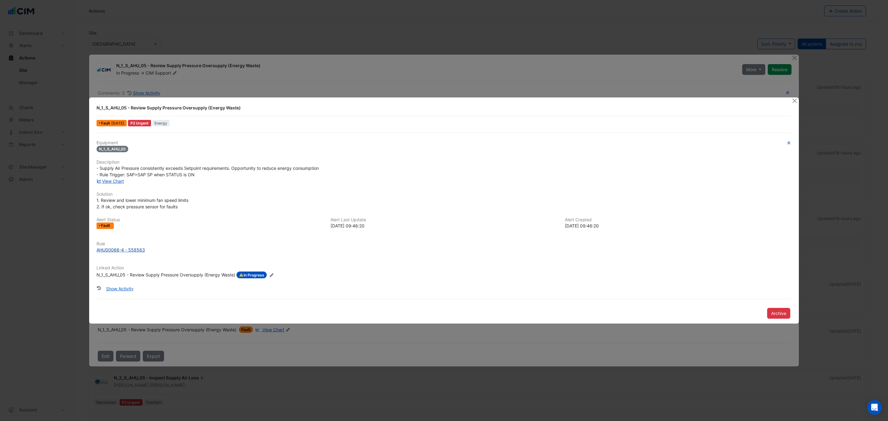
click at [127, 247] on div "AHU00066-4 - 558563" at bounding box center [121, 250] width 48 height 6
click at [795, 102] on button "Close" at bounding box center [794, 100] width 6 height 6
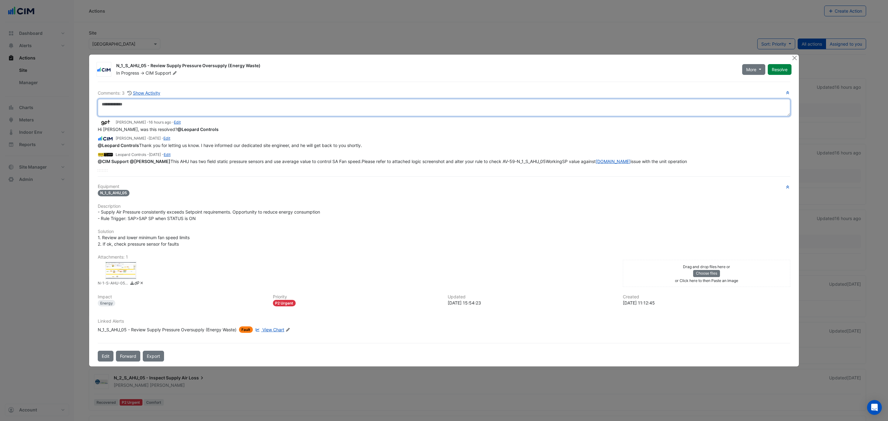
click at [220, 106] on textarea at bounding box center [444, 107] width 692 height 17
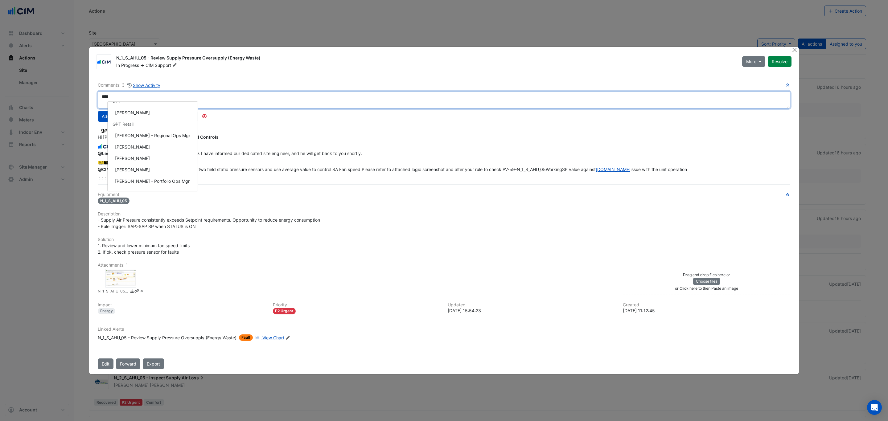
scroll to position [92, 0]
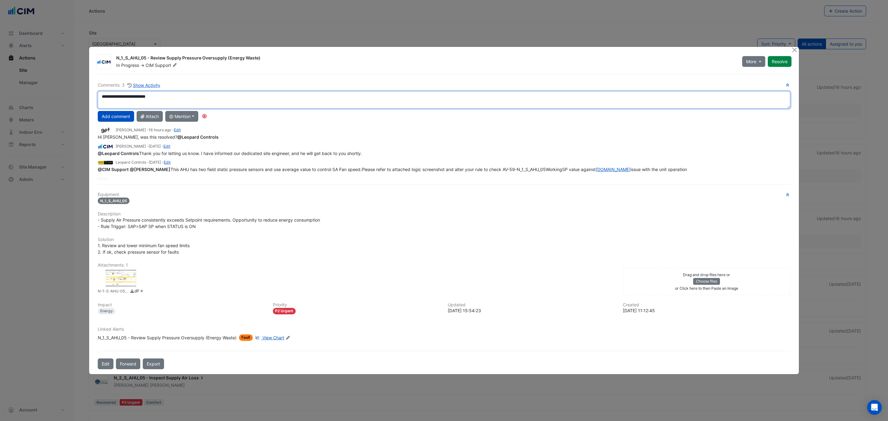
click at [148, 142] on div "**********" at bounding box center [444, 131] width 692 height 98
drag, startPoint x: 205, startPoint y: 106, endPoint x: 84, endPoint y: 105, distance: 121.2
click at [84, 105] on ngb-modal-window "N_1_S_AHU_05 - Review Supply Pressure Oversupply (Energy Waste) In Progress -> …" at bounding box center [444, 210] width 888 height 421
click at [438, 101] on textarea "**********" at bounding box center [444, 99] width 692 height 17
drag, startPoint x: 262, startPoint y: 95, endPoint x: 77, endPoint y: 98, distance: 185.3
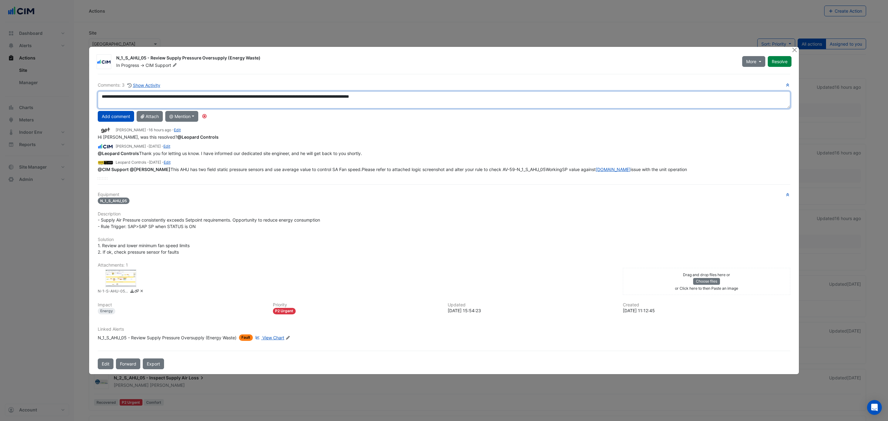
click at [77, 98] on ngb-modal-window "N_1_S_AHU_05 - Review Supply Pressure Oversupply (Energy Waste) In Progress -> …" at bounding box center [444, 210] width 888 height 421
paste textarea
click at [99, 92] on textarea "**********" at bounding box center [444, 99] width 692 height 17
drag, startPoint x: 114, startPoint y: 94, endPoint x: 116, endPoint y: 97, distance: 3.3
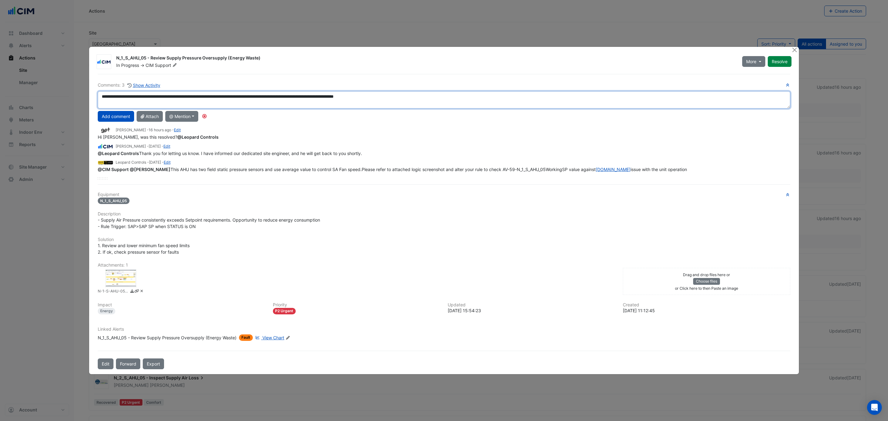
click at [114, 94] on textarea "**********" at bounding box center [444, 99] width 692 height 17
click at [125, 118] on div "**********" at bounding box center [444, 131] width 692 height 98
click at [203, 125] on div "**********" at bounding box center [444, 131] width 692 height 98
type textarea "**********"
click at [128, 117] on button "Add comment" at bounding box center [116, 116] width 36 height 11
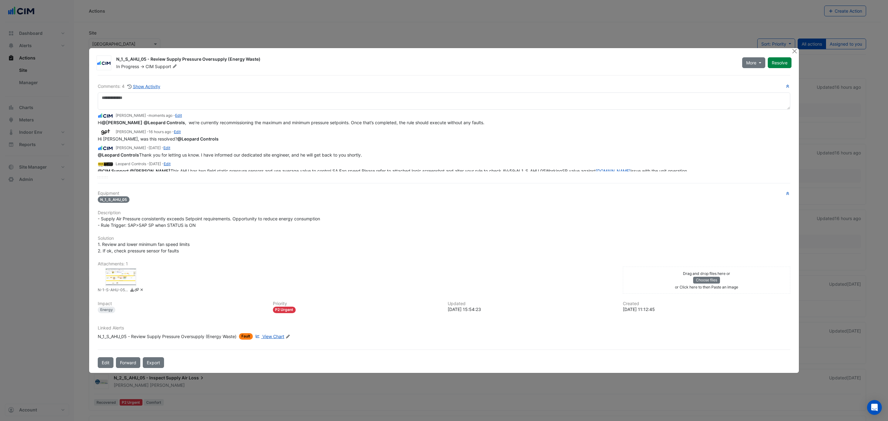
click at [174, 68] on icon at bounding box center [174, 66] width 5 height 4
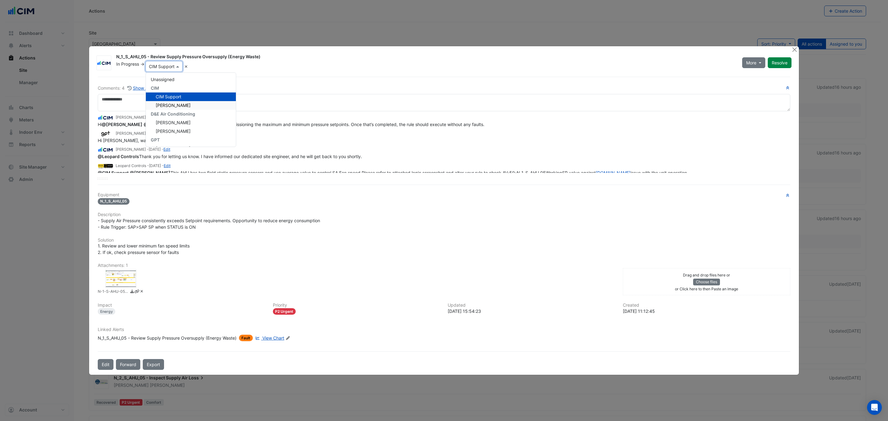
click at [190, 103] on div "Ritvick Mohan" at bounding box center [191, 105] width 90 height 9
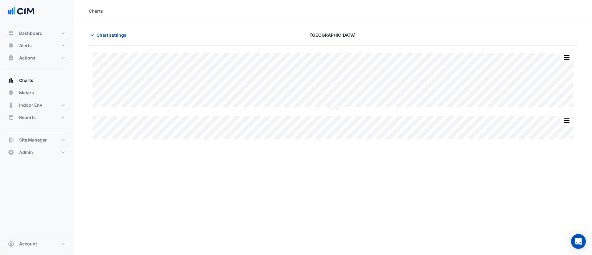
click at [105, 36] on span "Chart settings" at bounding box center [112, 35] width 30 height 6
type input "**********"
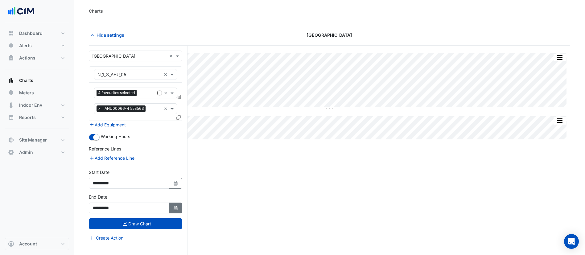
click at [176, 212] on button "Select Date" at bounding box center [176, 208] width 14 height 11
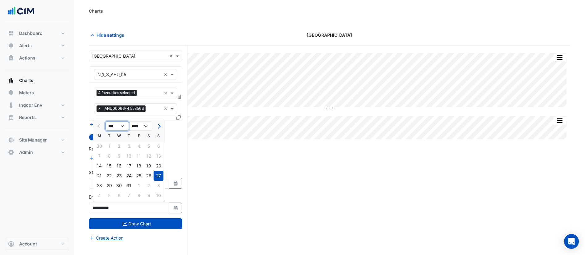
click at [118, 127] on select "*** *** *** *** *** ***" at bounding box center [116, 125] width 23 height 9
select select "*"
click at [105, 121] on select "*** *** *** *** *** ***" at bounding box center [116, 125] width 23 height 9
click at [102, 175] on div "18" at bounding box center [99, 176] width 10 height 10
type input "**********"
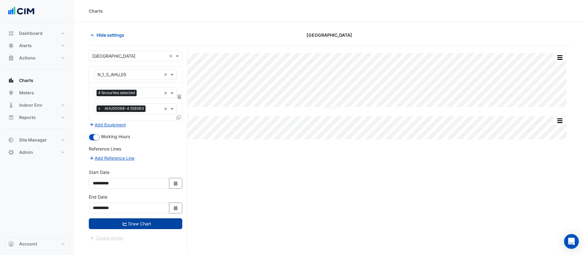
click at [143, 220] on button "Draw Chart" at bounding box center [135, 223] width 93 height 11
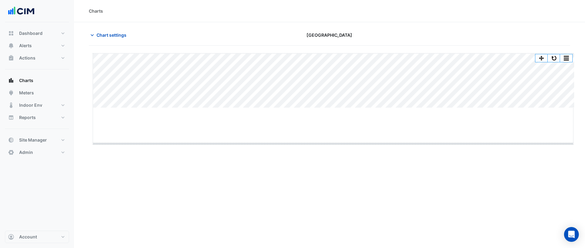
drag, startPoint x: 333, startPoint y: 108, endPoint x: 335, endPoint y: 143, distance: 34.9
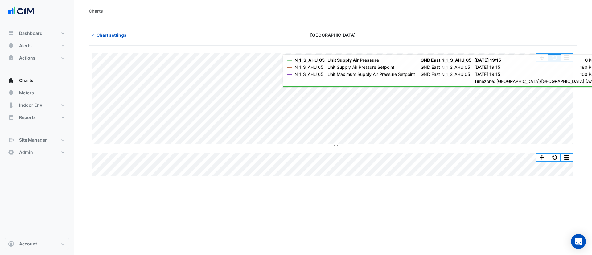
click at [554, 58] on button "button" at bounding box center [554, 58] width 12 height 8
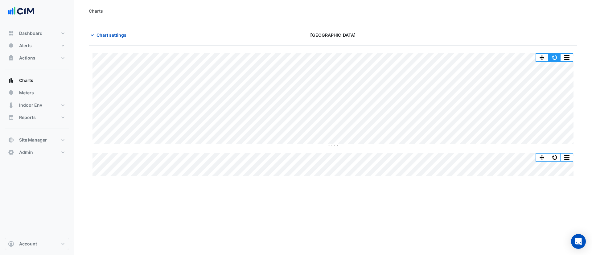
click at [551, 55] on button "button" at bounding box center [554, 58] width 12 height 8
drag, startPoint x: 304, startPoint y: 35, endPoint x: 326, endPoint y: 39, distance: 21.9
click at [326, 39] on div "Karrinyup Shopping Centre" at bounding box center [332, 35] width 165 height 11
click at [314, 33] on span "Karrinyup Shopping Centre" at bounding box center [333, 35] width 46 height 6
drag, startPoint x: 324, startPoint y: 36, endPoint x: 303, endPoint y: 35, distance: 21.3
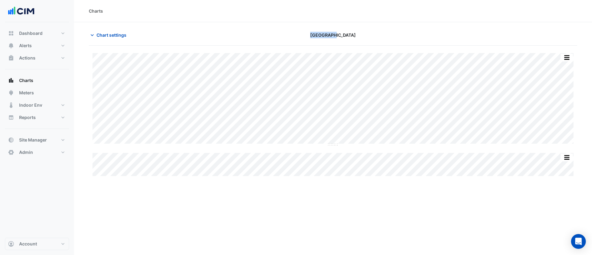
click at [303, 35] on div "Karrinyup Shopping Centre" at bounding box center [332, 35] width 165 height 11
click at [293, 46] on div "Split All Split None Print Save as JPEG Save as PNG Pivot Data Table Export CSV…" at bounding box center [333, 112] width 488 height 132
click at [553, 56] on button "button" at bounding box center [554, 58] width 12 height 8
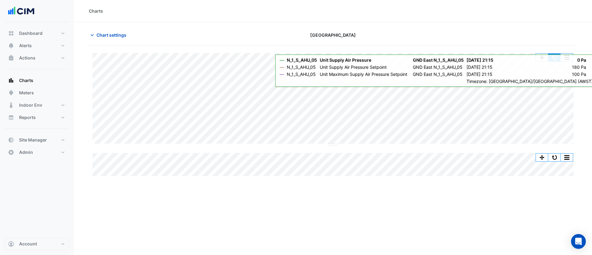
click at [553, 59] on button "button" at bounding box center [554, 58] width 12 height 8
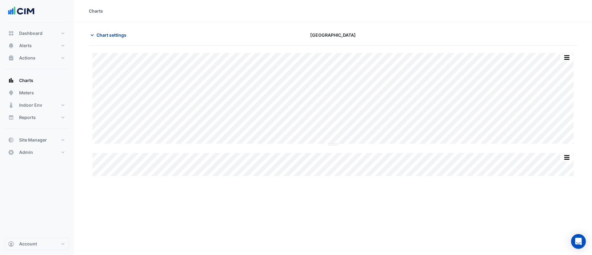
drag, startPoint x: 112, startPoint y: 31, endPoint x: 116, endPoint y: 40, distance: 9.5
click at [112, 32] on button "Chart settings" at bounding box center [110, 35] width 42 height 11
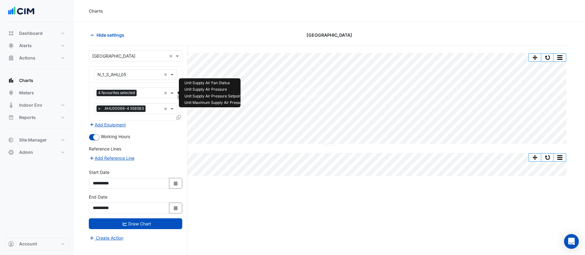
click at [148, 92] on input "text" at bounding box center [150, 93] width 22 height 6
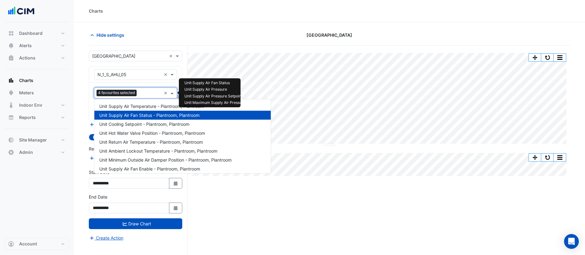
scroll to position [199, 0]
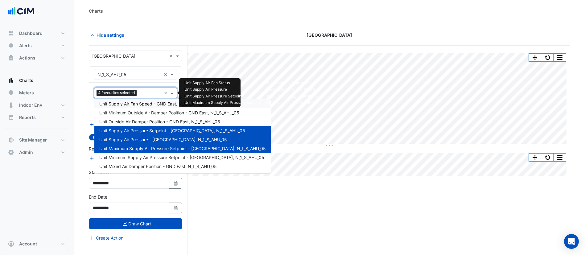
click at [170, 102] on span "Unit Supply Air Fan Speed - GND East, N_1_S_AHU_05" at bounding box center [153, 103] width 108 height 5
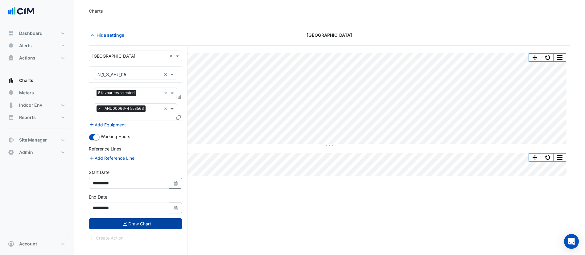
click at [138, 227] on button "Draw Chart" at bounding box center [135, 223] width 93 height 11
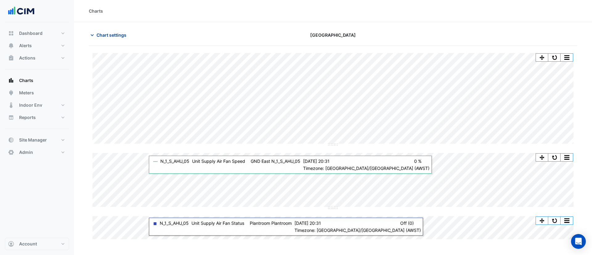
click at [124, 36] on span "Chart settings" at bounding box center [112, 35] width 30 height 6
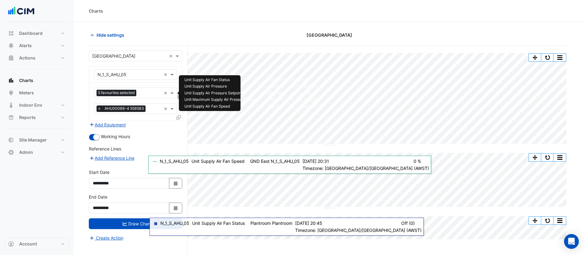
click at [132, 93] on span "5 favourites selected" at bounding box center [117, 93] width 40 height 6
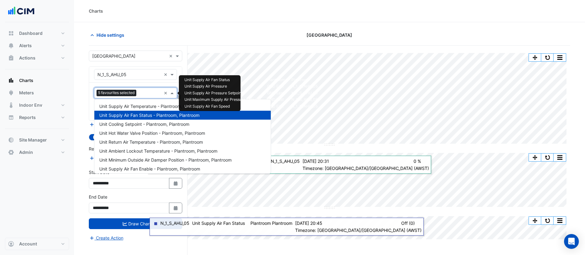
scroll to position [199, 0]
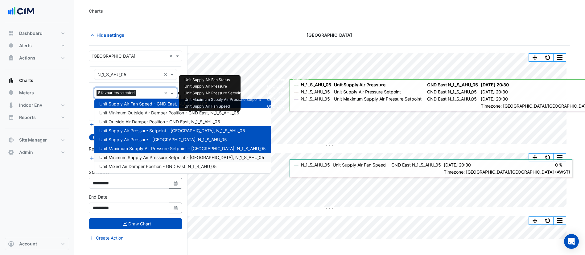
click at [171, 156] on span "Unit Minimum Supply Air Pressure Setpoint - GND East, N_1_S_AHU_05" at bounding box center [181, 157] width 165 height 5
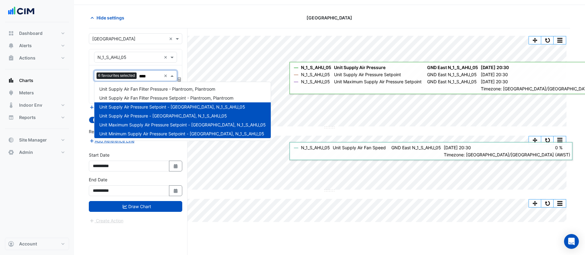
scroll to position [23, 0]
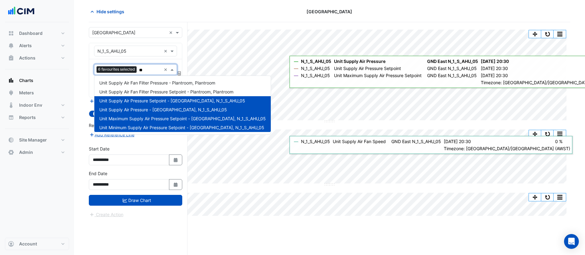
type input "*"
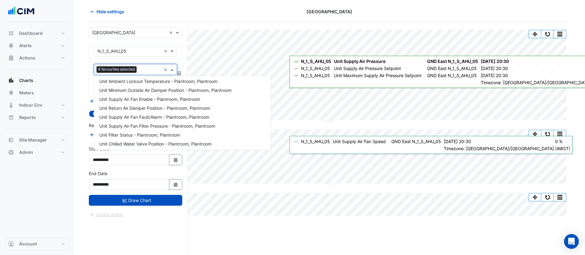
scroll to position [0, 0]
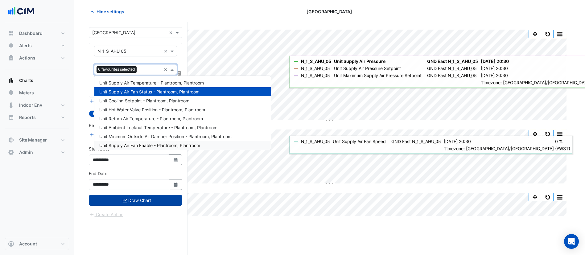
click at [158, 201] on button "Draw Chart" at bounding box center [135, 200] width 93 height 11
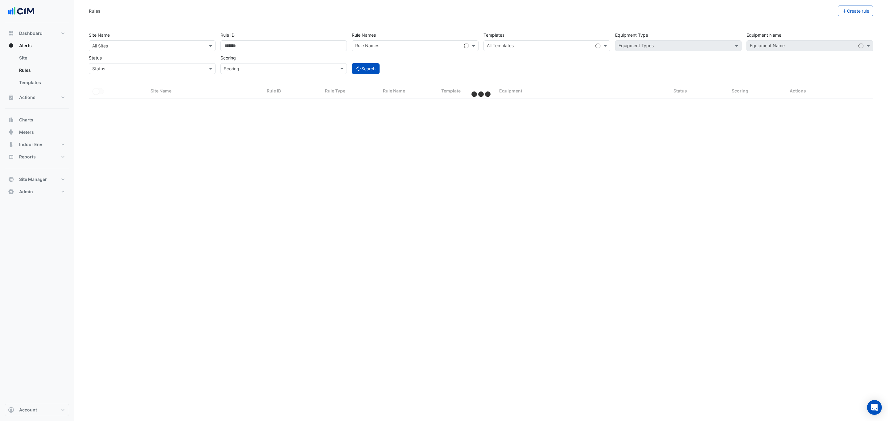
select select "***"
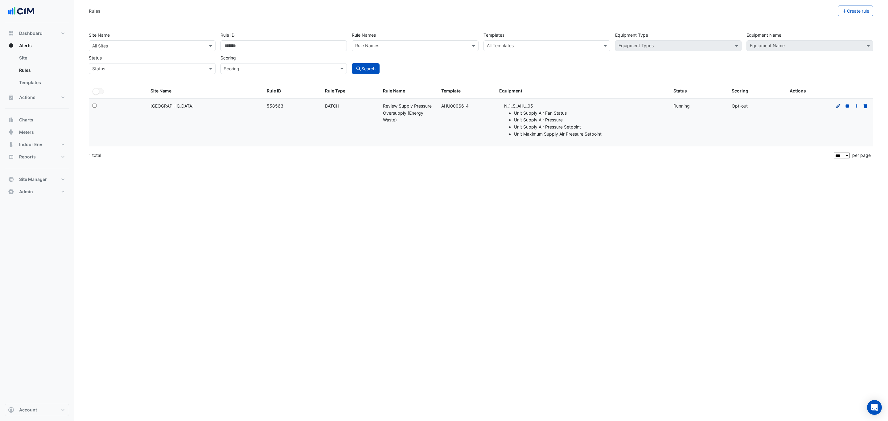
click at [836, 108] on icon at bounding box center [839, 106] width 6 height 4
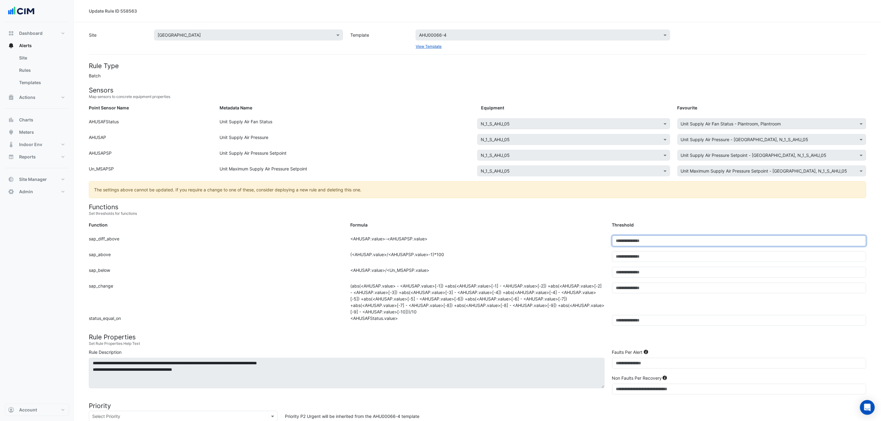
drag, startPoint x: 618, startPoint y: 242, endPoint x: 595, endPoint y: 242, distance: 23.1
click at [595, 242] on div "Function: sap_diff_above Formula: <AHUSAP.value>-<AHUSAPSP.value> Threshold: **" at bounding box center [477, 244] width 785 height 16
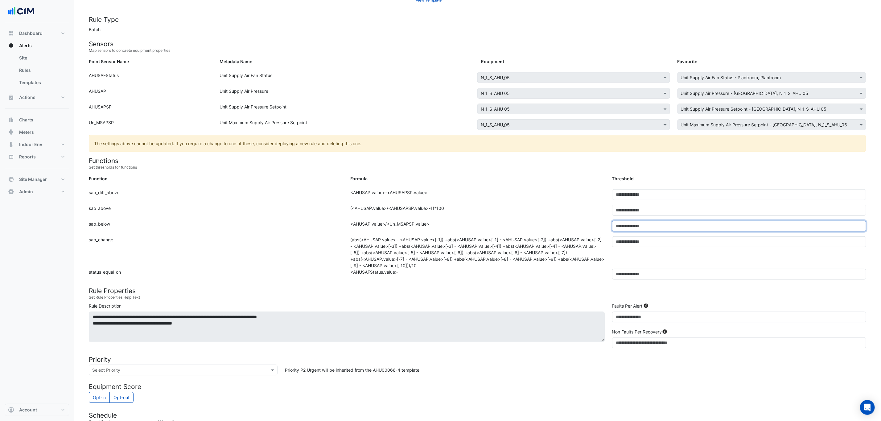
click at [635, 228] on input "***" at bounding box center [739, 226] width 254 height 11
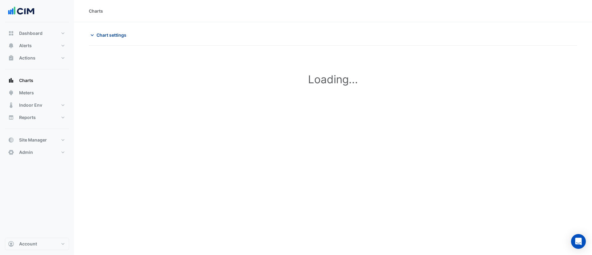
click at [117, 38] on span "Chart settings" at bounding box center [112, 35] width 30 height 6
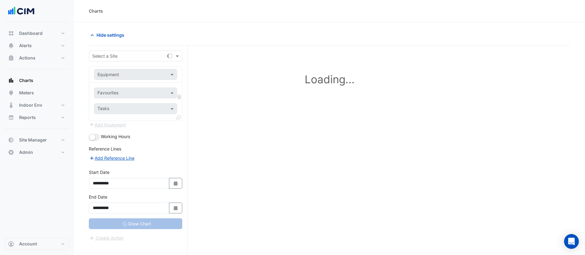
click at [119, 55] on input "text" at bounding box center [129, 56] width 74 height 6
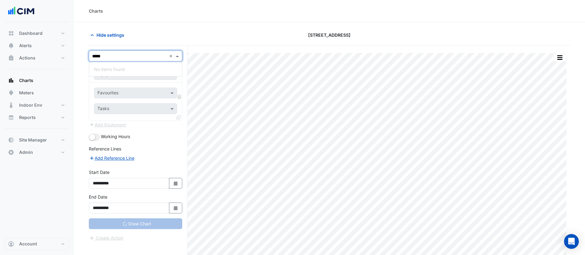
type input "******"
type input "**********"
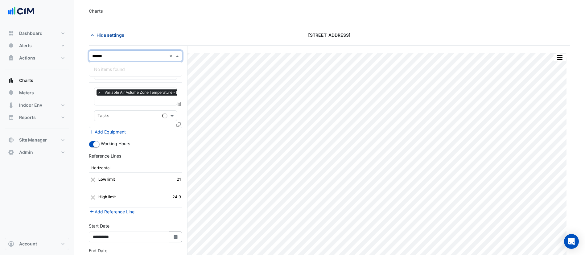
type input "******"
click at [106, 34] on span "Hide settings" at bounding box center [111, 35] width 28 height 6
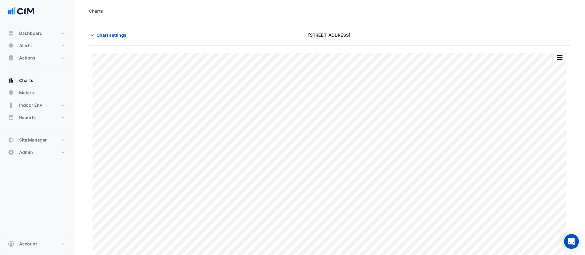
click at [108, 30] on button "Chart settings" at bounding box center [110, 35] width 42 height 11
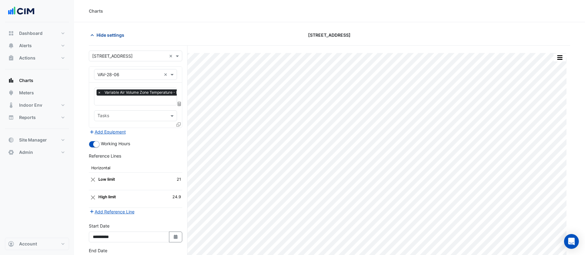
click at [109, 32] on span "Hide settings" at bounding box center [111, 35] width 28 height 6
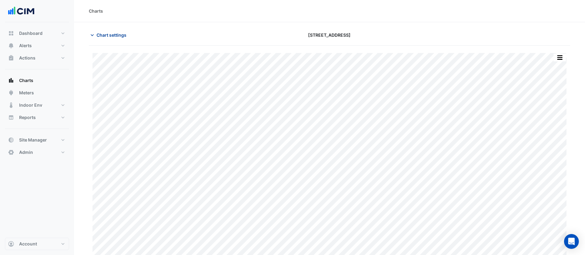
click at [112, 35] on span "Chart settings" at bounding box center [112, 35] width 30 height 6
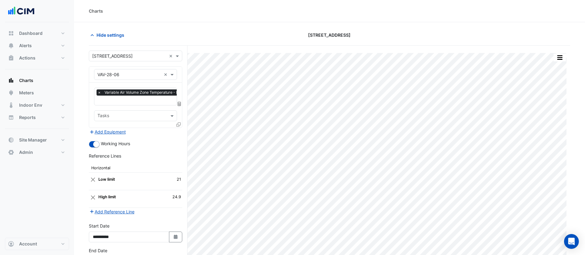
click at [181, 124] on div at bounding box center [179, 125] width 6 height 9
click at [176, 124] on icon at bounding box center [178, 124] width 4 height 4
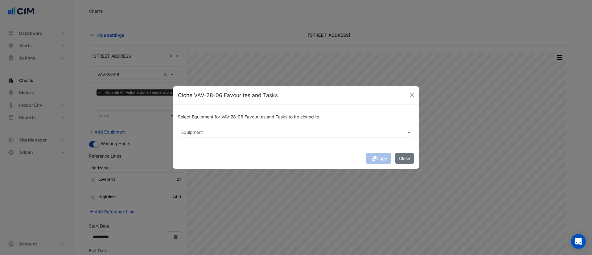
click at [206, 132] on input "text" at bounding box center [292, 133] width 222 height 6
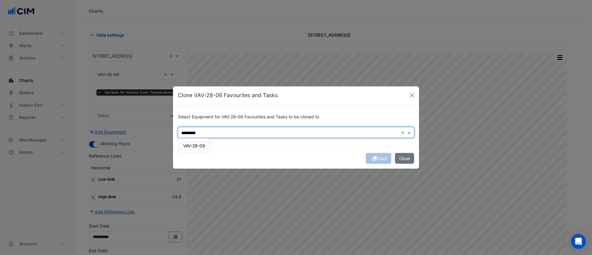
click at [195, 146] on span "VAV-28-09" at bounding box center [194, 145] width 22 height 5
type input "*********"
click at [270, 143] on div "Select Equipment for VAV-28-06 Favourites and Tasks to be cloned to Equipment ×…" at bounding box center [296, 126] width 246 height 43
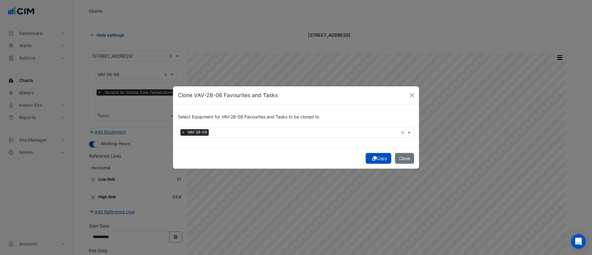
click at [372, 158] on icon "submit" at bounding box center [374, 158] width 4 height 4
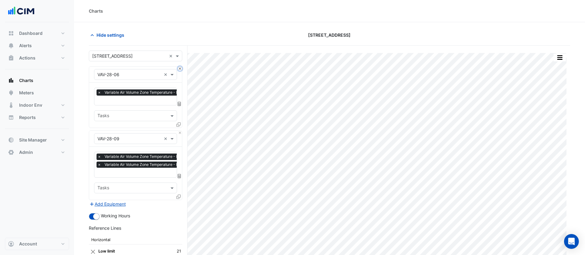
click at [179, 69] on button "Close" at bounding box center [180, 69] width 4 height 4
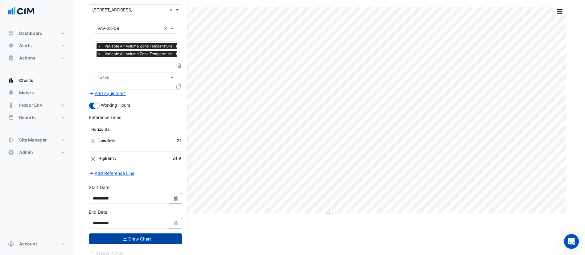
click at [149, 241] on button "Draw Chart" at bounding box center [135, 238] width 93 height 11
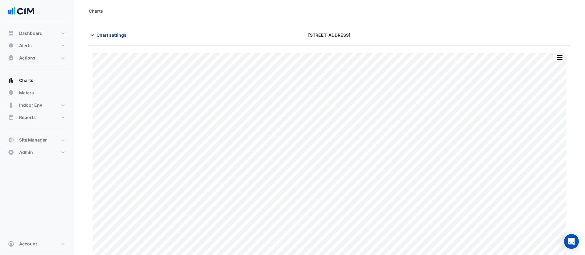
click at [101, 37] on span "Chart settings" at bounding box center [112, 35] width 30 height 6
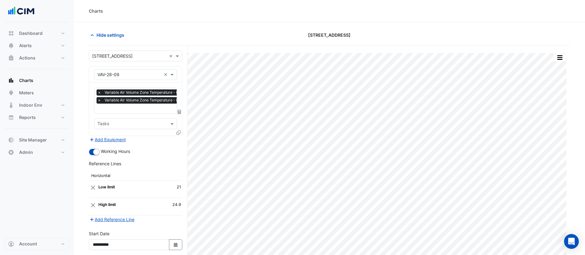
click at [180, 134] on fa-icon at bounding box center [178, 132] width 4 height 5
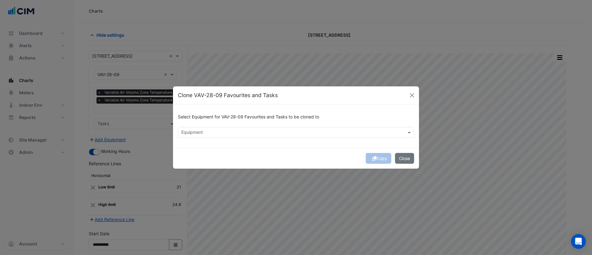
click at [200, 132] on input "text" at bounding box center [292, 133] width 222 height 6
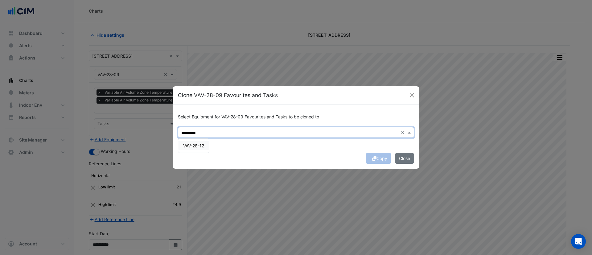
drag, startPoint x: 196, startPoint y: 146, endPoint x: 203, endPoint y: 147, distance: 6.2
click at [197, 146] on span "VAV-28-12" at bounding box center [193, 145] width 21 height 5
type input "*********"
click at [251, 149] on div "Copy Close" at bounding box center [296, 158] width 246 height 21
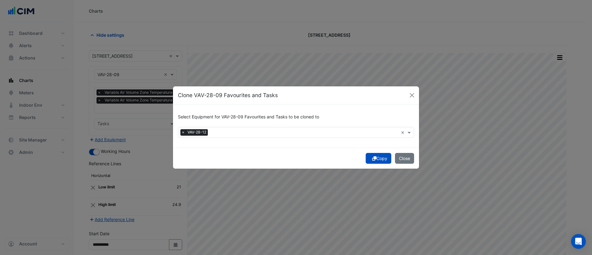
click at [378, 161] on button "Copy" at bounding box center [379, 158] width 26 height 11
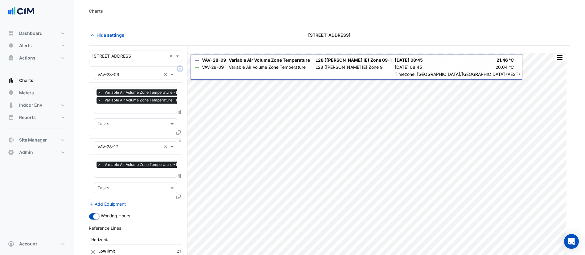
click at [179, 69] on button "Close" at bounding box center [180, 69] width 4 height 4
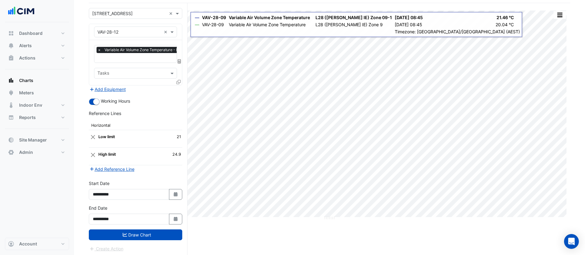
scroll to position [44, 0]
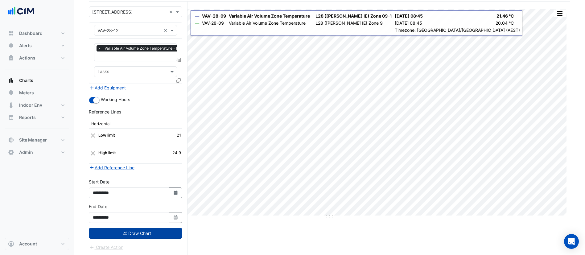
click at [153, 230] on button "Draw Chart" at bounding box center [135, 233] width 93 height 11
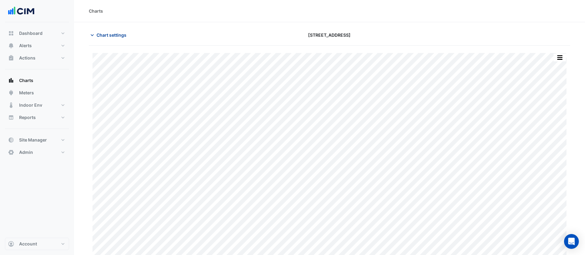
click at [120, 37] on span "Chart settings" at bounding box center [112, 35] width 30 height 6
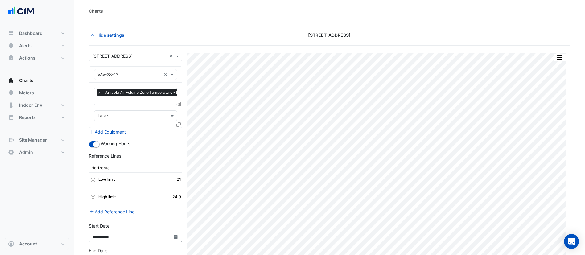
click at [178, 126] on icon at bounding box center [178, 124] width 4 height 4
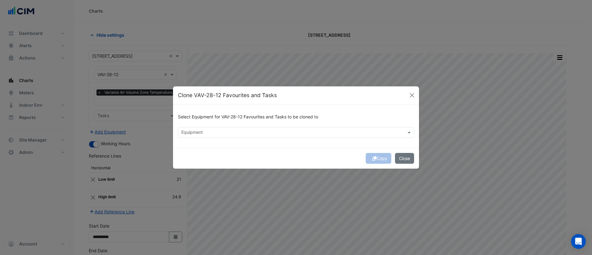
click at [208, 132] on input "text" at bounding box center [292, 133] width 222 height 6
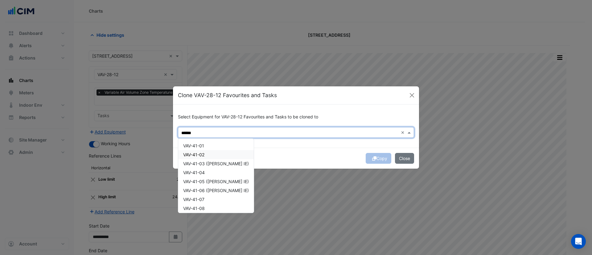
click at [209, 155] on div "VAV-41-02" at bounding box center [216, 154] width 76 height 9
type input "******"
drag, startPoint x: 335, startPoint y: 151, endPoint x: 372, endPoint y: 151, distance: 37.0
click at [335, 151] on div "Copy Close" at bounding box center [296, 158] width 246 height 21
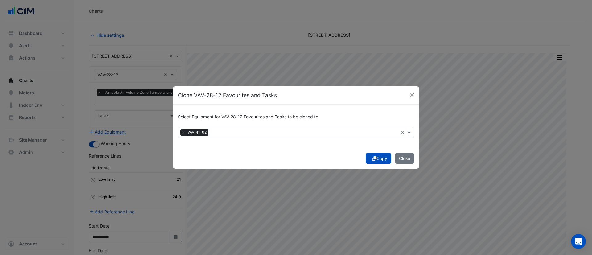
click at [381, 159] on button "Copy" at bounding box center [379, 158] width 26 height 11
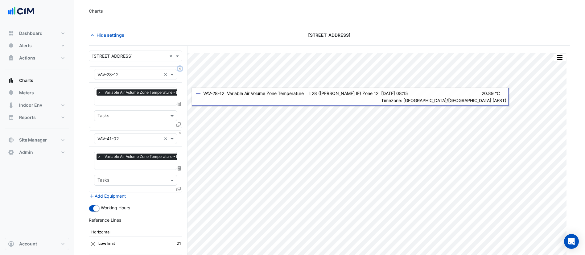
click at [181, 70] on button "Close" at bounding box center [180, 69] width 4 height 4
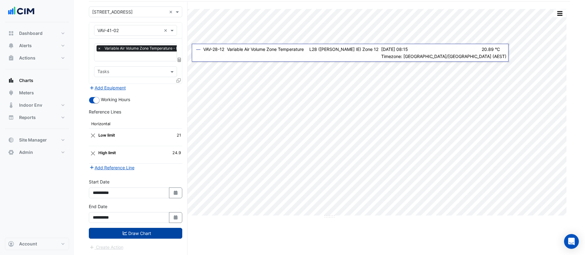
click at [155, 233] on button "Draw Chart" at bounding box center [135, 233] width 93 height 11
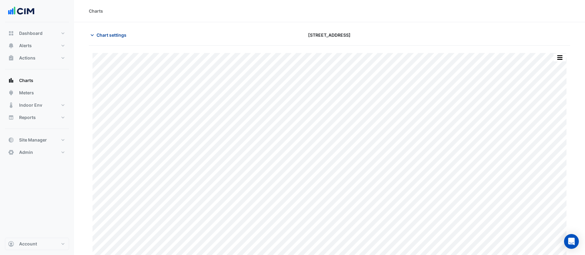
click at [103, 38] on button "Chart settings" at bounding box center [110, 35] width 42 height 11
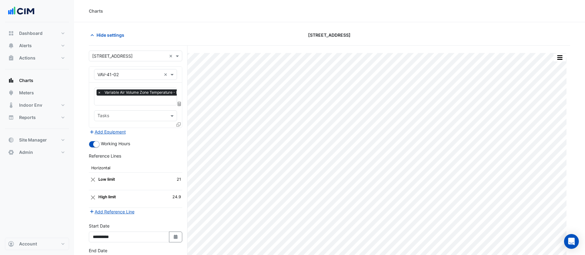
click at [179, 124] on icon at bounding box center [178, 124] width 4 height 4
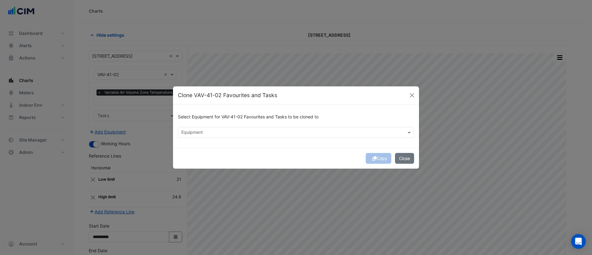
click at [200, 131] on input "text" at bounding box center [292, 133] width 222 height 6
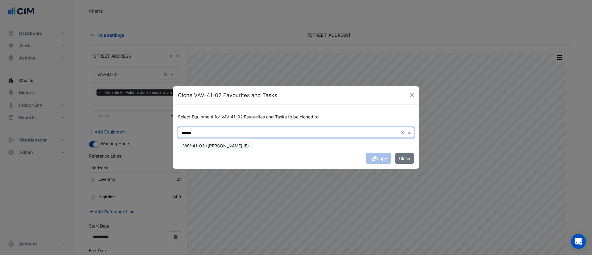
click at [204, 147] on span "VAV-41-03 (NABERS IE)" at bounding box center [216, 145] width 66 height 5
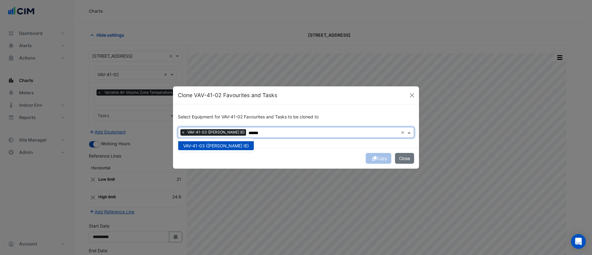
type input "******"
click at [276, 157] on div "Copy Close" at bounding box center [296, 158] width 246 height 21
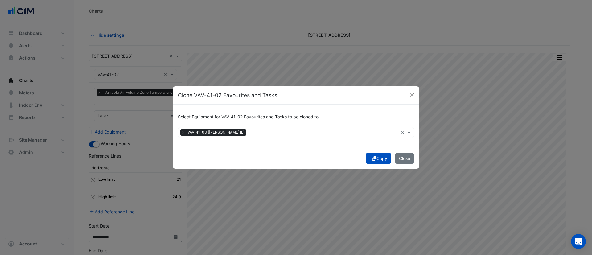
click at [368, 159] on button "Copy" at bounding box center [379, 158] width 26 height 11
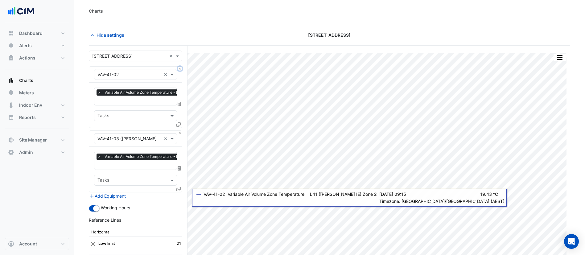
click at [180, 69] on button "Close" at bounding box center [180, 69] width 4 height 4
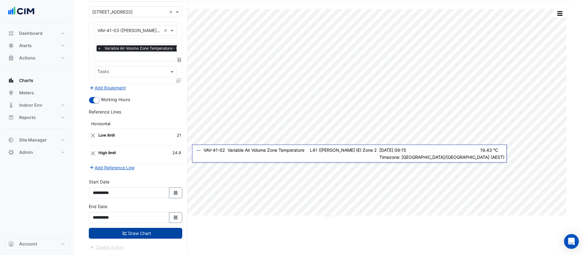
click at [165, 234] on button "Draw Chart" at bounding box center [135, 233] width 93 height 11
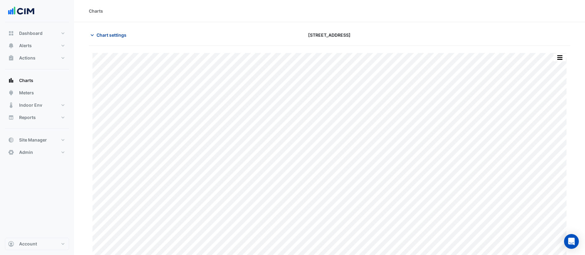
click at [116, 34] on span "Chart settings" at bounding box center [112, 35] width 30 height 6
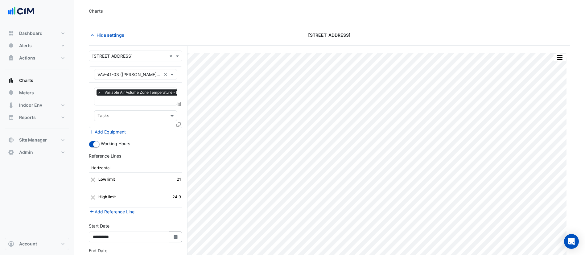
click at [178, 126] on icon at bounding box center [178, 124] width 4 height 4
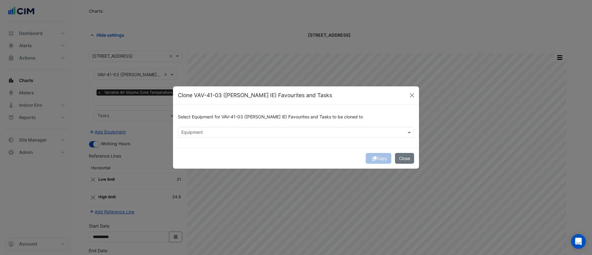
click at [197, 131] on input "text" at bounding box center [292, 133] width 222 height 6
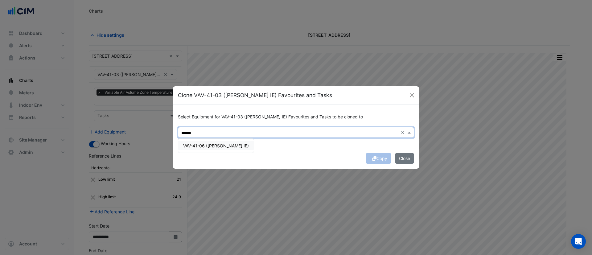
click at [209, 145] on span "VAV-41-06 (NABERS IE)" at bounding box center [216, 145] width 66 height 5
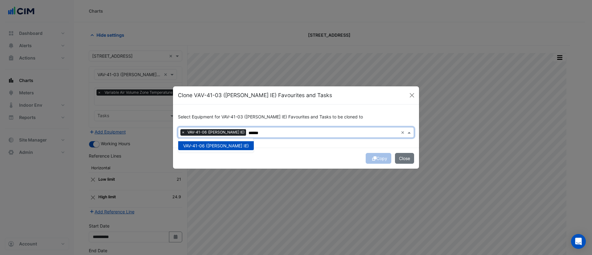
type input "******"
click at [266, 145] on div "Select Equipment for VAV-41-03 (NABERS IE) Favourites and Tasks to be cloned to…" at bounding box center [296, 126] width 246 height 43
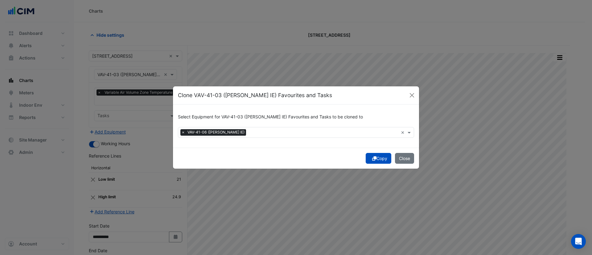
click at [376, 158] on button "Copy" at bounding box center [379, 158] width 26 height 11
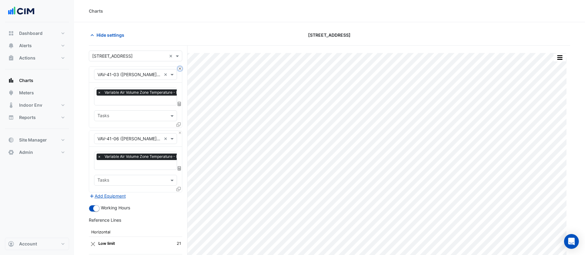
click at [179, 69] on button "Close" at bounding box center [180, 69] width 4 height 4
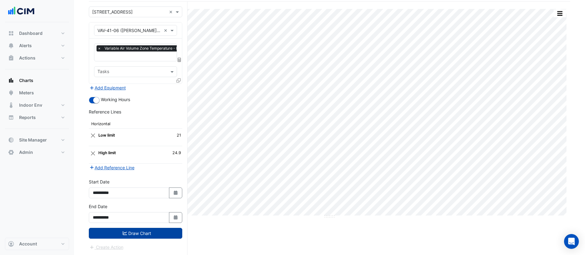
click at [159, 237] on button "Draw Chart" at bounding box center [135, 233] width 93 height 11
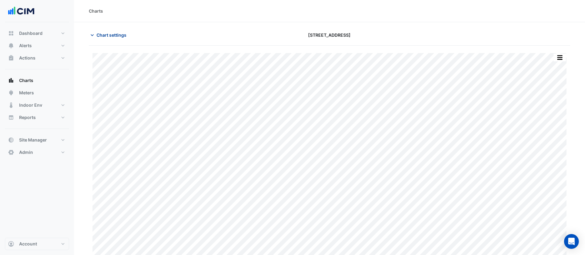
click at [119, 30] on button "Chart settings" at bounding box center [110, 35] width 42 height 11
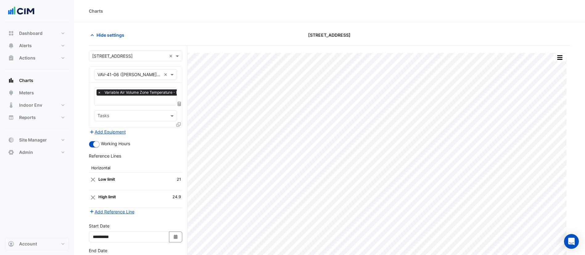
click at [178, 122] on fa-icon at bounding box center [178, 124] width 4 height 5
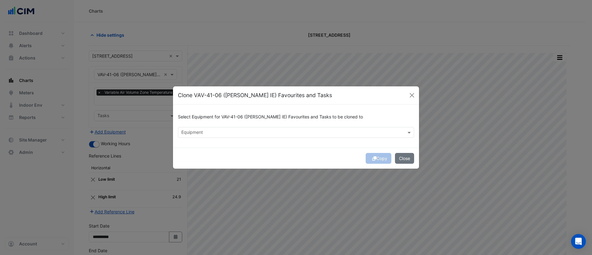
click at [224, 130] on input "text" at bounding box center [292, 133] width 222 height 6
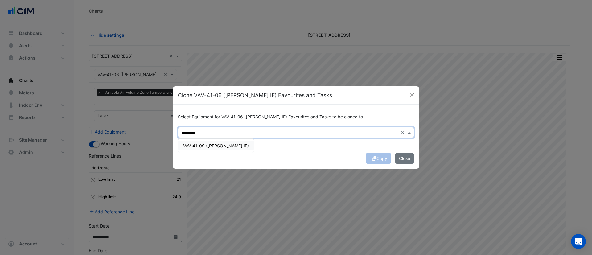
click at [209, 146] on span "VAV-41-09 (NABERS IE)" at bounding box center [216, 145] width 66 height 5
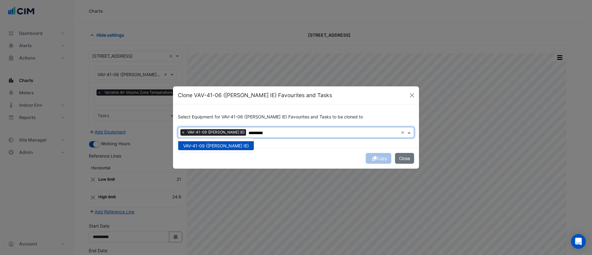
type input "*********"
click at [297, 144] on div "Select Equipment for VAV-41-06 (NABERS IE) Favourites and Tasks to be cloned to…" at bounding box center [296, 126] width 246 height 43
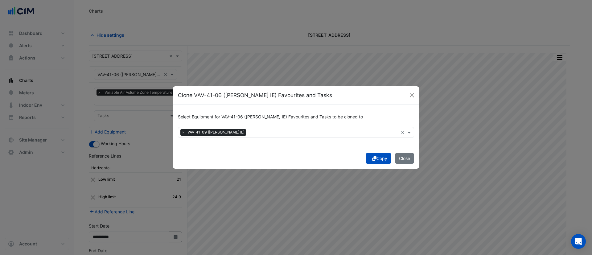
click at [376, 160] on button "Copy" at bounding box center [379, 158] width 26 height 11
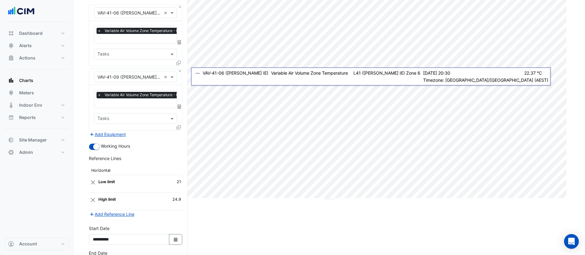
scroll to position [108, 0]
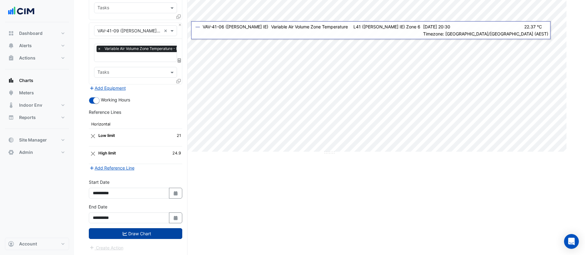
click at [160, 233] on button "Draw Chart" at bounding box center [135, 233] width 93 height 11
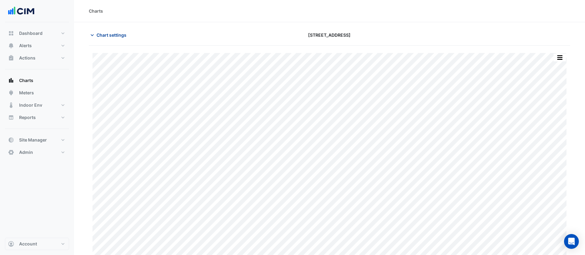
click at [116, 32] on span "Chart settings" at bounding box center [112, 35] width 30 height 6
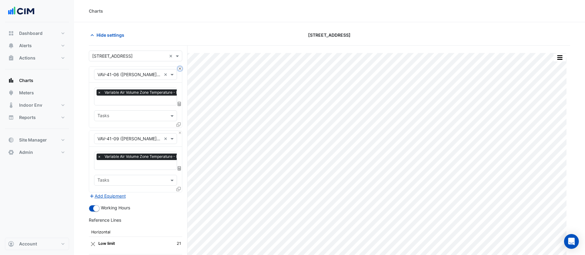
click at [179, 69] on button "Close" at bounding box center [180, 69] width 4 height 4
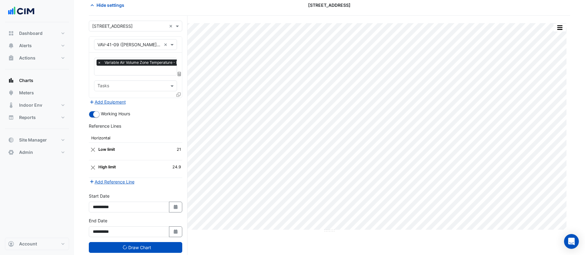
scroll to position [44, 0]
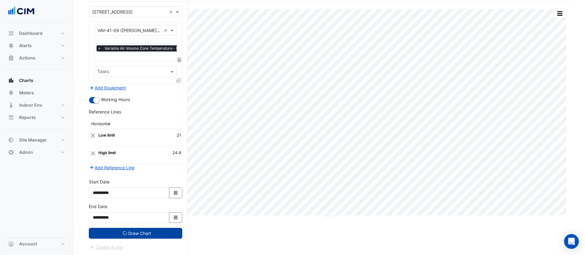
click at [154, 232] on button "Draw Chart" at bounding box center [135, 233] width 93 height 11
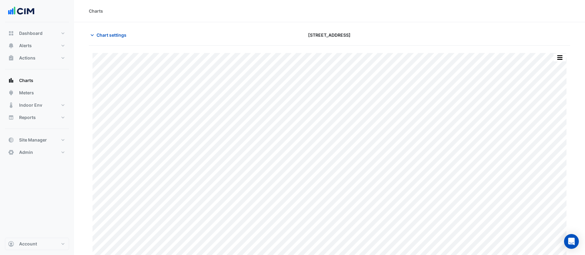
scroll to position [8, 0]
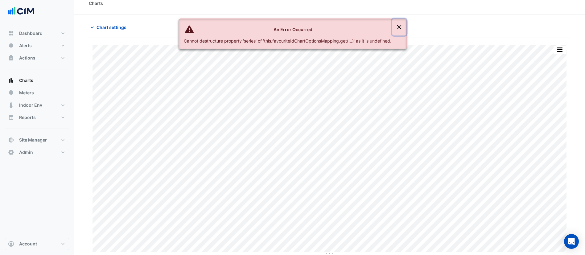
drag, startPoint x: 398, startPoint y: 26, endPoint x: 394, endPoint y: 25, distance: 3.6
click at [398, 26] on button "Close" at bounding box center [399, 27] width 14 height 17
